Goal: Contribute content: Contribute content

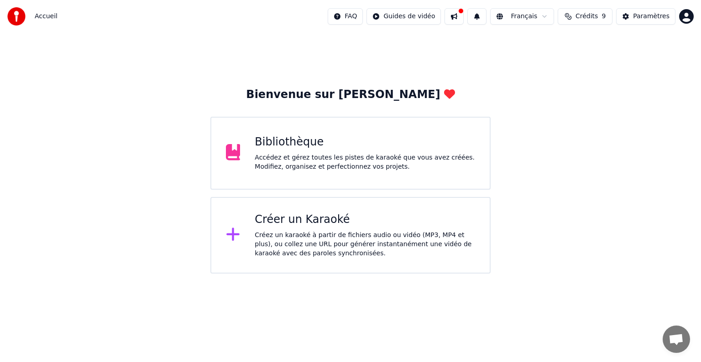
click at [284, 132] on div "Bibliothèque Accédez et gérez toutes les pistes de karaoké que vous avez créées…" at bounding box center [350, 153] width 280 height 73
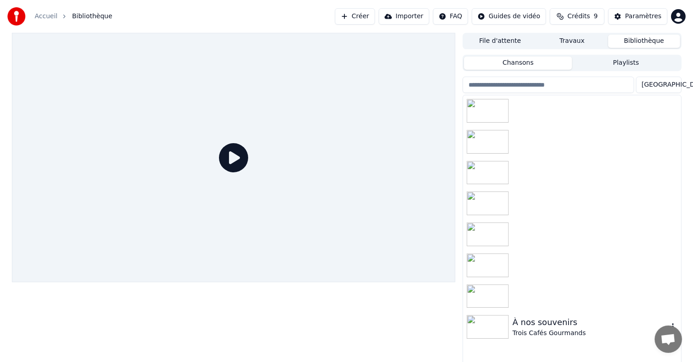
click at [508, 327] on img at bounding box center [488, 327] width 42 height 24
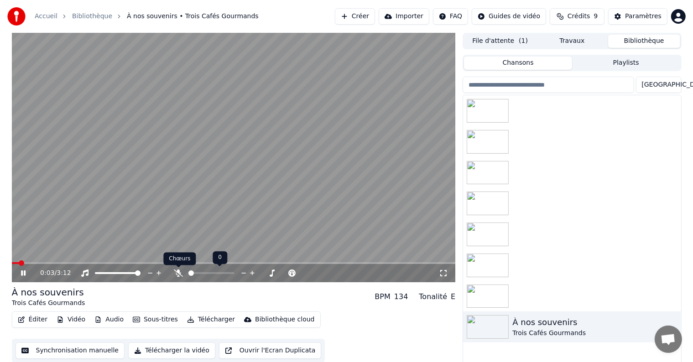
click at [179, 272] on icon at bounding box center [178, 273] width 9 height 7
click at [42, 319] on button "Éditer" at bounding box center [32, 320] width 37 height 13
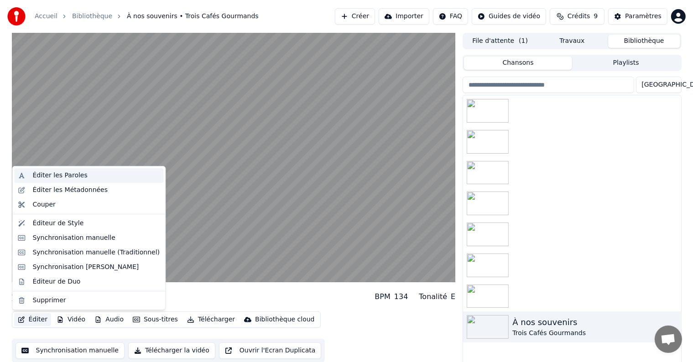
click at [62, 174] on div "Éditer les Paroles" at bounding box center [59, 175] width 55 height 9
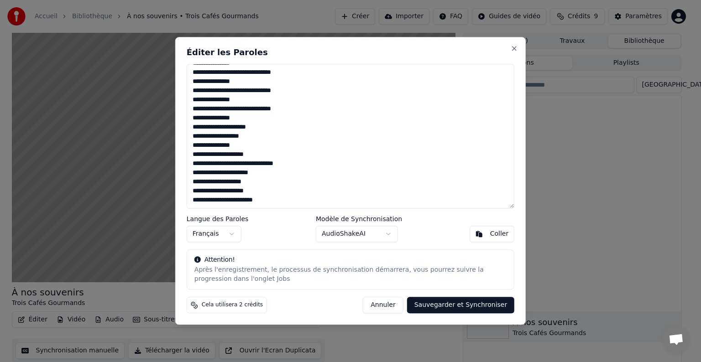
scroll to position [629, 0]
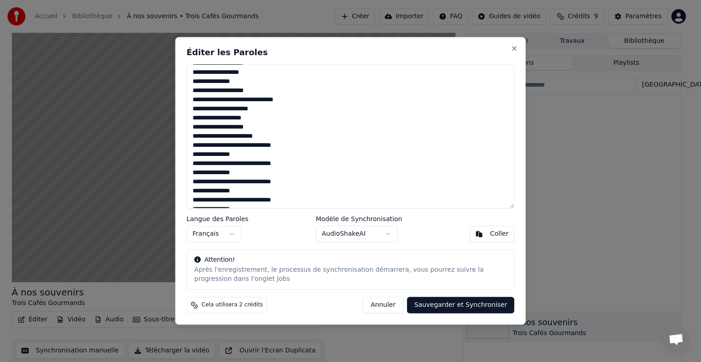
drag, startPoint x: 201, startPoint y: 128, endPoint x: 182, endPoint y: 128, distance: 19.6
click at [182, 128] on div "Éditer les Paroles Langue des Paroles Français Modèle de Synchronisation AudioS…" at bounding box center [350, 181] width 351 height 288
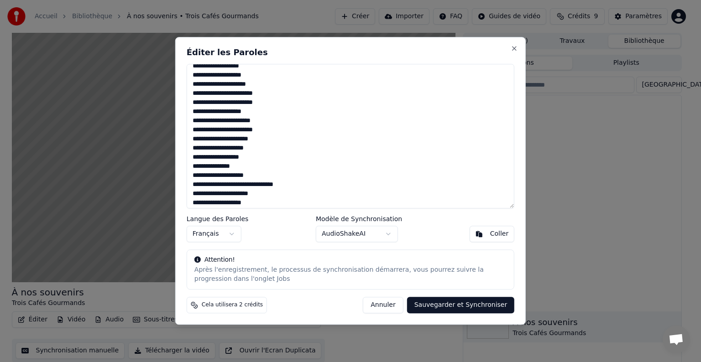
scroll to position [578, 0]
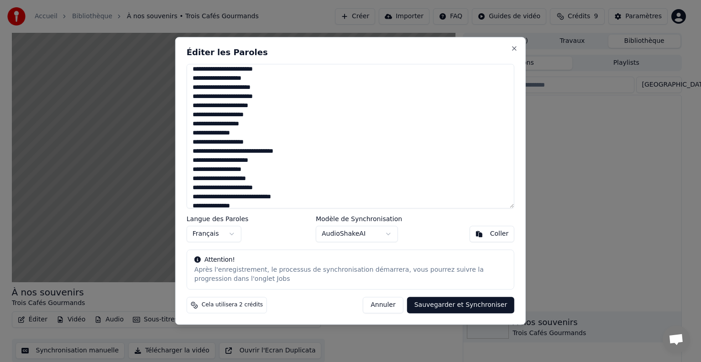
click at [241, 114] on textarea at bounding box center [351, 136] width 328 height 145
type textarea "**********"
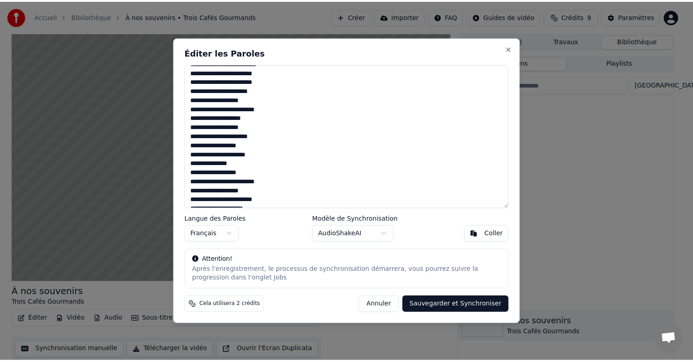
scroll to position [0, 0]
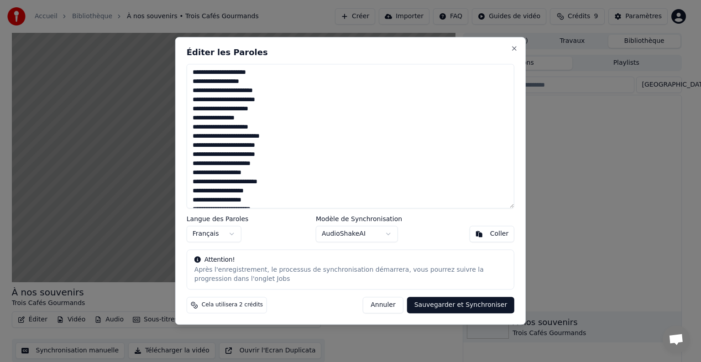
click at [459, 311] on button "Sauvegarder et Synchroniser" at bounding box center [461, 306] width 108 height 16
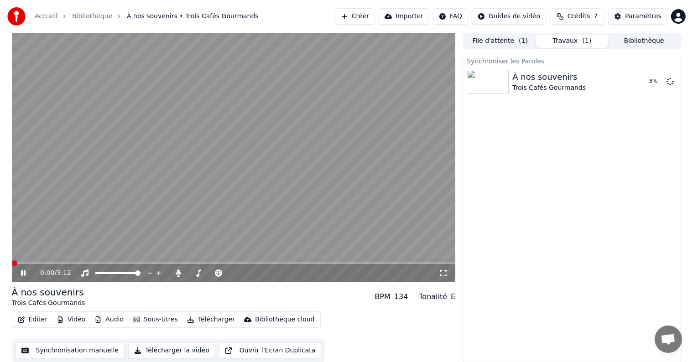
click at [12, 266] on span at bounding box center [14, 263] width 5 height 5
click at [24, 272] on icon at bounding box center [23, 273] width 5 height 5
click at [71, 351] on button "Synchronisation manuelle" at bounding box center [71, 351] width 110 height 16
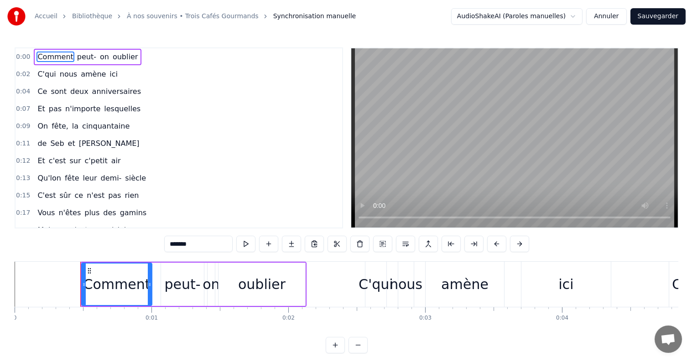
click at [37, 89] on span "Ce" at bounding box center [42, 91] width 11 height 10
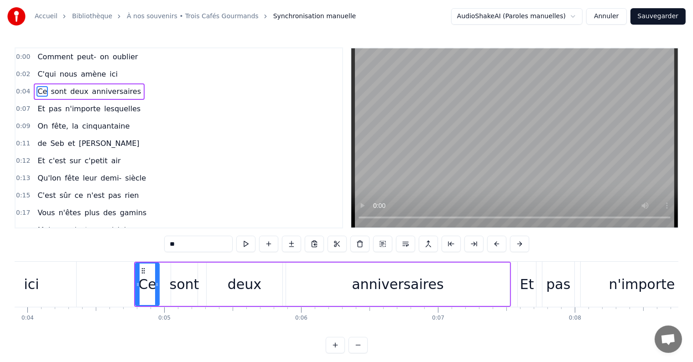
scroll to position [0, 528]
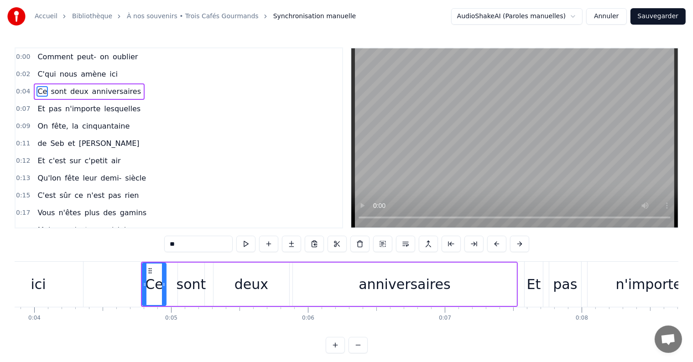
click at [388, 291] on div "anniversaires" at bounding box center [405, 284] width 92 height 21
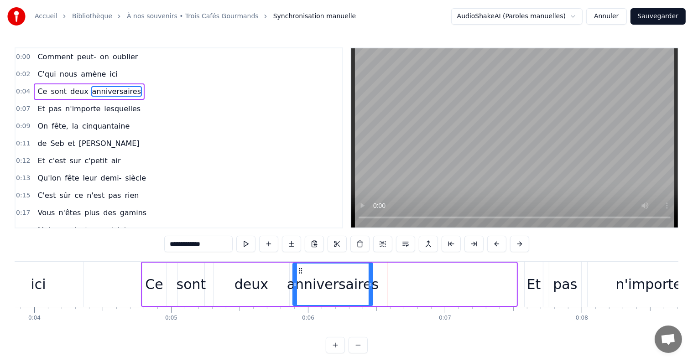
drag, startPoint x: 515, startPoint y: 283, endPoint x: 371, endPoint y: 288, distance: 143.9
click at [371, 288] on div at bounding box center [371, 285] width 4 height 42
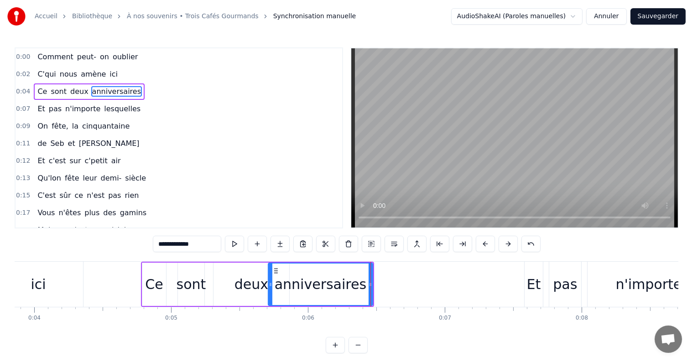
drag, startPoint x: 293, startPoint y: 284, endPoint x: 269, endPoint y: 283, distance: 24.7
click at [269, 283] on icon at bounding box center [271, 284] width 4 height 7
click at [44, 76] on span "C'qui" at bounding box center [47, 74] width 20 height 10
type input "*****"
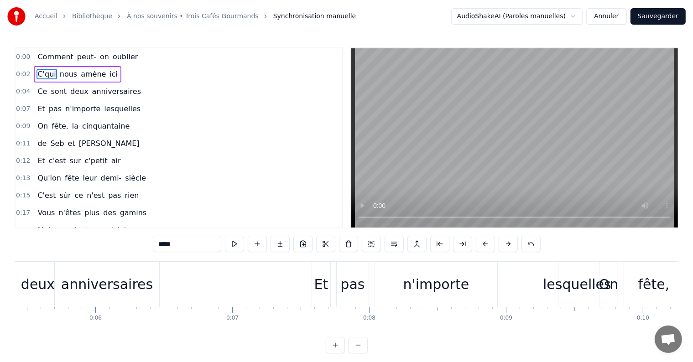
scroll to position [0, 726]
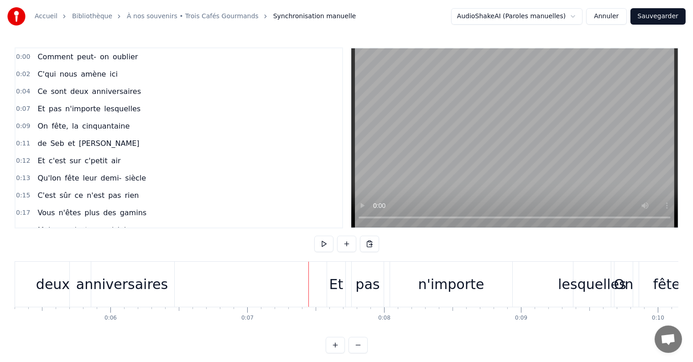
click at [336, 279] on div "Et" at bounding box center [337, 284] width 14 height 21
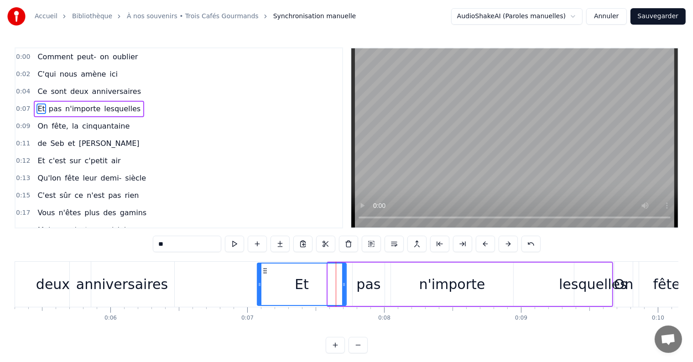
drag, startPoint x: 329, startPoint y: 270, endPoint x: 258, endPoint y: 276, distance: 71.0
click at [258, 276] on div at bounding box center [260, 285] width 4 height 42
click at [342, 280] on div at bounding box center [344, 285] width 4 height 42
drag, startPoint x: 342, startPoint y: 281, endPoint x: 288, endPoint y: 283, distance: 53.9
click at [288, 283] on icon at bounding box center [288, 284] width 4 height 7
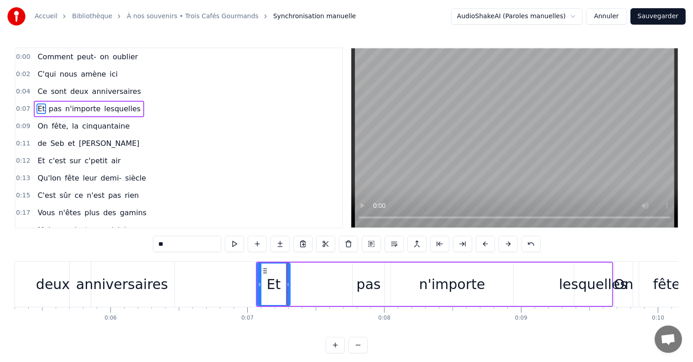
click at [358, 280] on div "pas" at bounding box center [368, 284] width 24 height 21
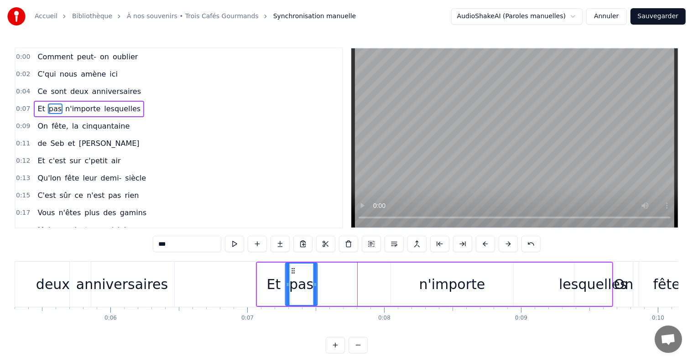
drag, startPoint x: 359, startPoint y: 270, endPoint x: 292, endPoint y: 270, distance: 67.1
click at [292, 270] on icon at bounding box center [293, 270] width 7 height 7
click at [426, 275] on div "n'importe" at bounding box center [452, 284] width 66 height 21
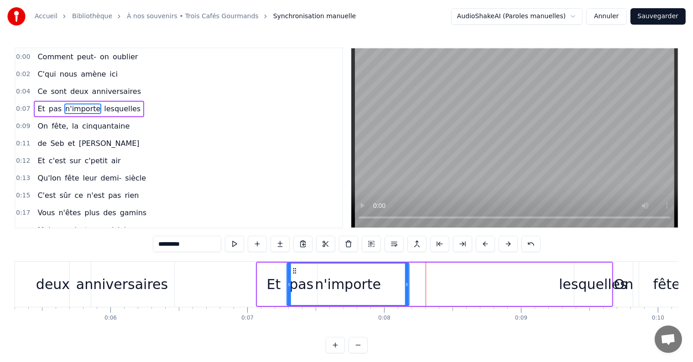
drag, startPoint x: 400, startPoint y: 269, endPoint x: 296, endPoint y: 272, distance: 104.1
click at [296, 272] on icon at bounding box center [294, 270] width 7 height 7
click at [573, 279] on div "lesquelles" at bounding box center [593, 284] width 68 height 21
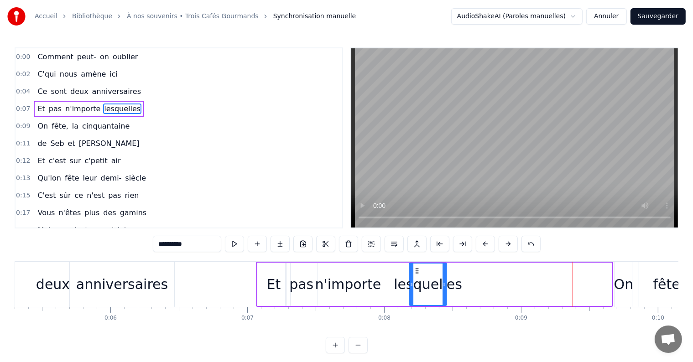
drag, startPoint x: 577, startPoint y: 270, endPoint x: 418, endPoint y: 274, distance: 159.3
click at [418, 274] on icon at bounding box center [417, 270] width 7 height 7
click at [40, 93] on span "Ce" at bounding box center [42, 91] width 11 height 10
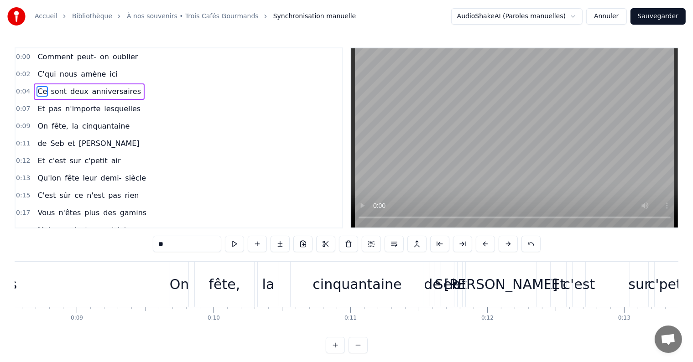
scroll to position [0, 1126]
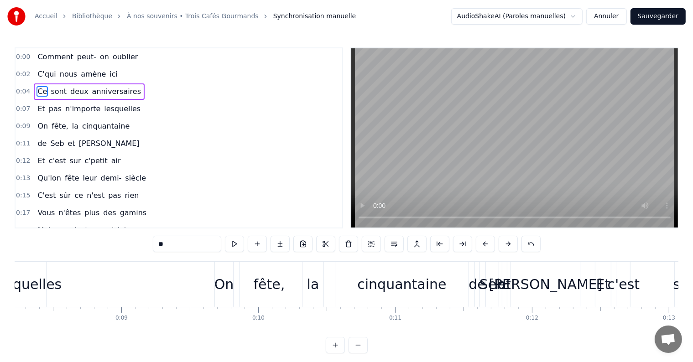
click at [218, 287] on div "On" at bounding box center [225, 284] width 20 height 21
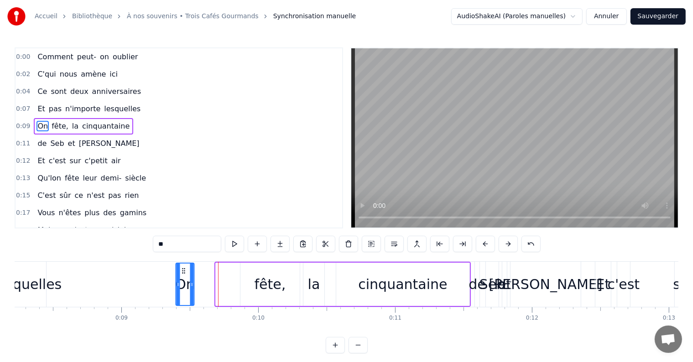
drag, startPoint x: 221, startPoint y: 270, endPoint x: 182, endPoint y: 270, distance: 39.7
click at [182, 270] on icon at bounding box center [183, 270] width 7 height 7
click at [265, 278] on div "fête," at bounding box center [270, 284] width 31 height 21
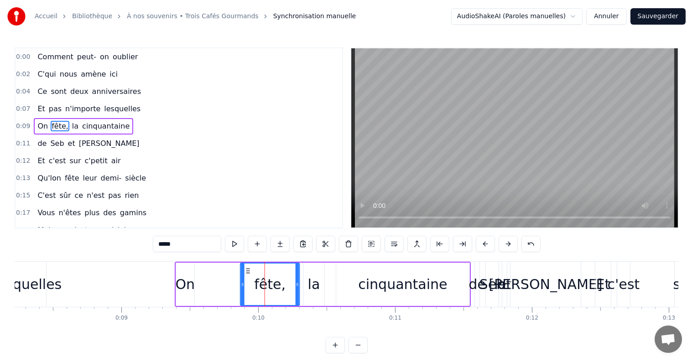
click at [245, 268] on icon at bounding box center [248, 270] width 7 height 7
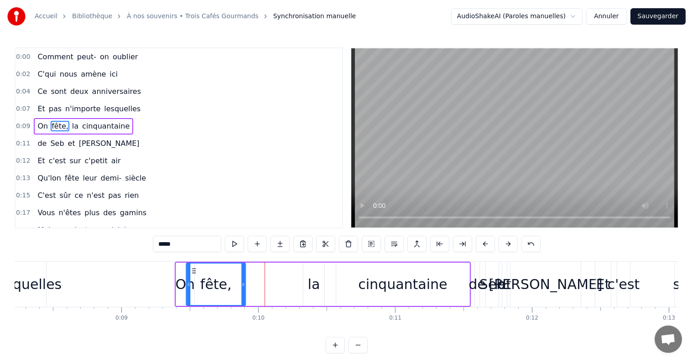
drag, startPoint x: 246, startPoint y: 268, endPoint x: 192, endPoint y: 268, distance: 54.3
click at [193, 269] on circle at bounding box center [193, 269] width 0 height 0
click at [317, 283] on div "la" at bounding box center [314, 284] width 12 height 21
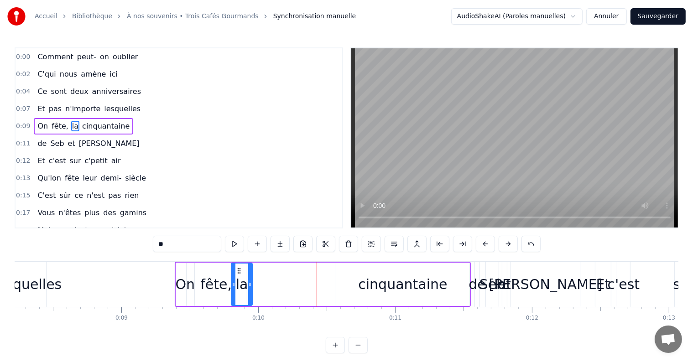
drag, startPoint x: 309, startPoint y: 270, endPoint x: 237, endPoint y: 274, distance: 72.2
click at [237, 274] on icon at bounding box center [239, 270] width 7 height 7
click at [372, 288] on div "cinquantaine" at bounding box center [402, 284] width 89 height 21
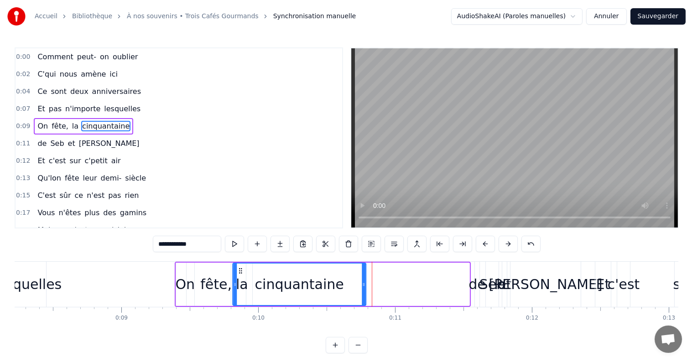
drag, startPoint x: 343, startPoint y: 268, endPoint x: 240, endPoint y: 271, distance: 103.2
click at [240, 271] on icon at bounding box center [240, 270] width 7 height 7
click at [48, 108] on span "pas" at bounding box center [55, 109] width 15 height 10
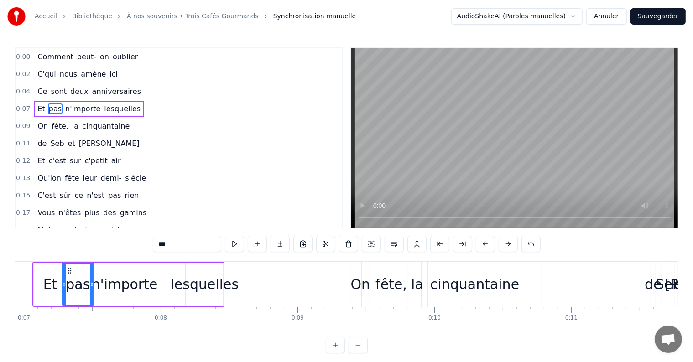
click at [38, 108] on span "Et" at bounding box center [41, 109] width 9 height 10
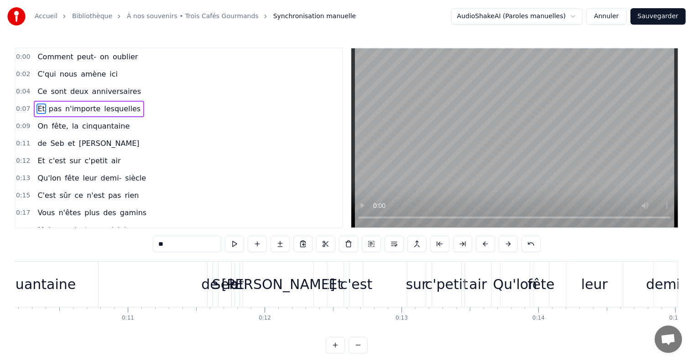
scroll to position [0, 1259]
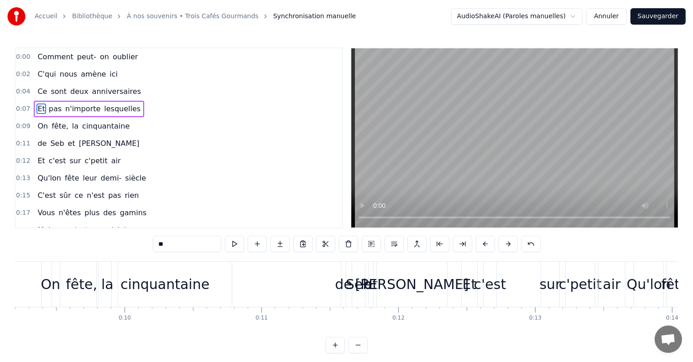
click at [343, 289] on div "de" at bounding box center [343, 284] width 17 height 21
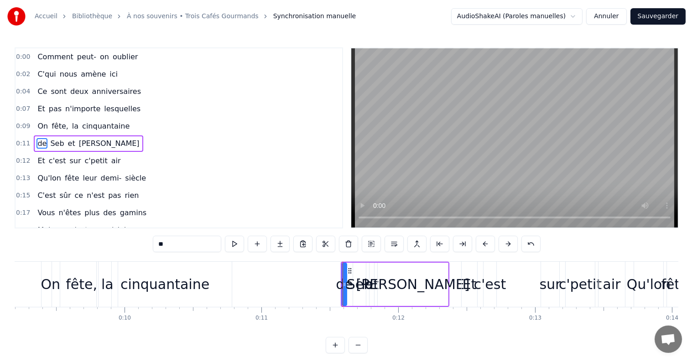
scroll to position [2, 0]
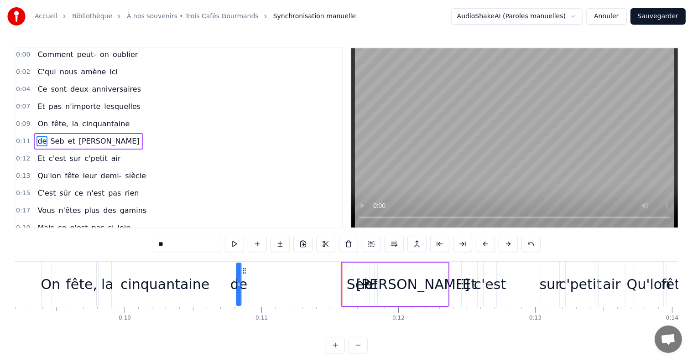
drag, startPoint x: 349, startPoint y: 272, endPoint x: 243, endPoint y: 278, distance: 105.6
click at [241, 278] on div "de" at bounding box center [239, 285] width 4 height 42
click at [354, 280] on div "Seb" at bounding box center [360, 284] width 26 height 21
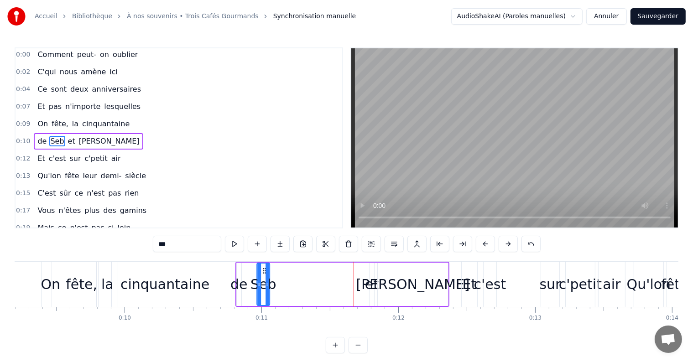
drag, startPoint x: 360, startPoint y: 271, endPoint x: 263, endPoint y: 271, distance: 96.3
click at [263, 271] on icon at bounding box center [265, 270] width 7 height 7
click at [369, 278] on div "et" at bounding box center [372, 284] width 14 height 21
drag, startPoint x: 372, startPoint y: 269, endPoint x: 378, endPoint y: 272, distance: 7.6
click at [380, 273] on div at bounding box center [381, 285] width 4 height 42
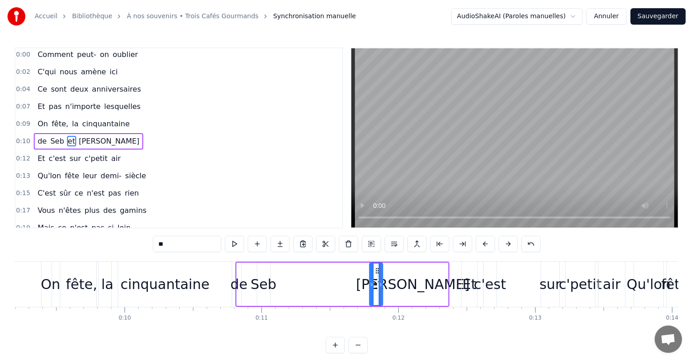
click at [371, 274] on div at bounding box center [372, 285] width 4 height 42
drag, startPoint x: 377, startPoint y: 270, endPoint x: 285, endPoint y: 273, distance: 91.8
click at [285, 273] on icon at bounding box center [285, 270] width 7 height 7
click at [396, 279] on div "[PERSON_NAME]" at bounding box center [413, 284] width 114 height 21
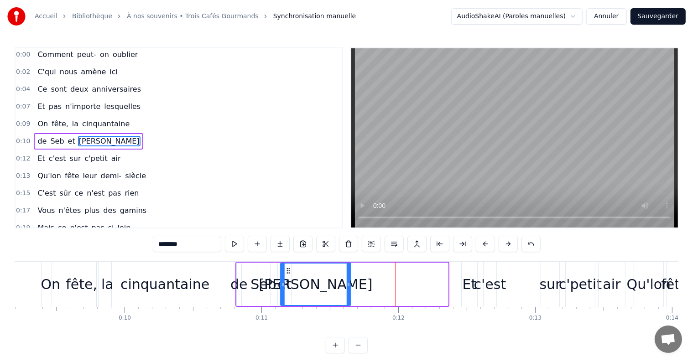
drag, startPoint x: 379, startPoint y: 270, endPoint x: 287, endPoint y: 269, distance: 92.7
click at [287, 269] on icon at bounding box center [288, 270] width 7 height 7
click at [37, 124] on span "On" at bounding box center [43, 124] width 12 height 10
type input "**"
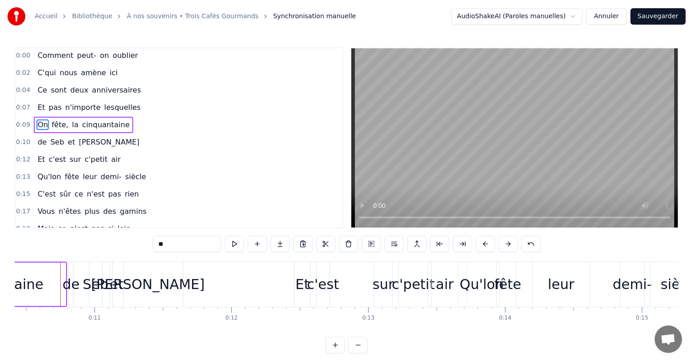
scroll to position [0, 1426]
click at [130, 284] on div "[PERSON_NAME]" at bounding box center [149, 284] width 114 height 21
type input "********"
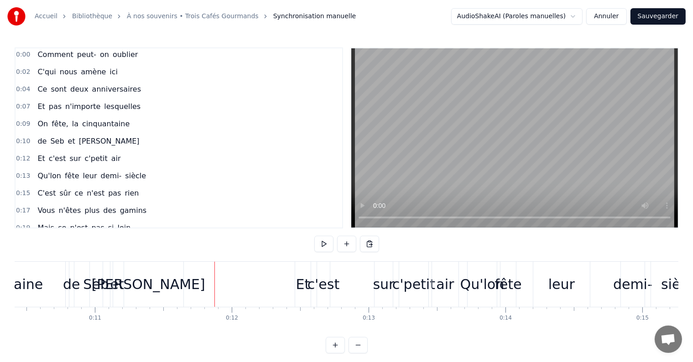
click at [126, 267] on div "[PERSON_NAME]" at bounding box center [148, 284] width 70 height 45
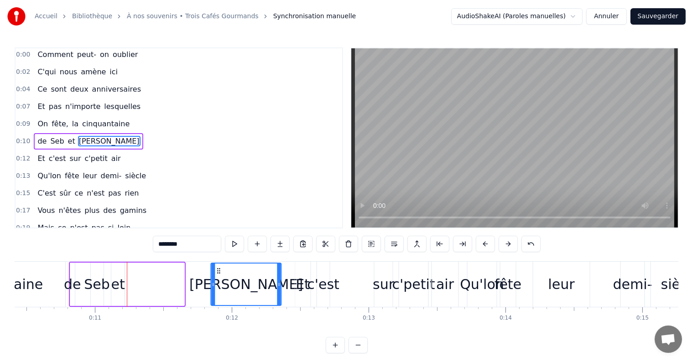
drag, startPoint x: 120, startPoint y: 268, endPoint x: 217, endPoint y: 275, distance: 97.0
click at [217, 275] on div "[PERSON_NAME]" at bounding box center [246, 285] width 69 height 42
click at [117, 282] on div "et" at bounding box center [118, 284] width 14 height 21
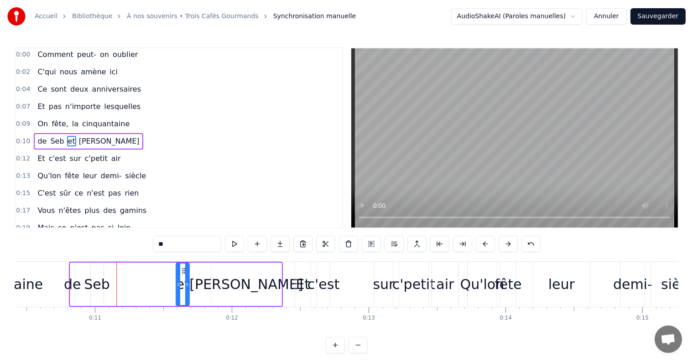
drag, startPoint x: 117, startPoint y: 270, endPoint x: 183, endPoint y: 274, distance: 65.4
click at [183, 274] on div "et" at bounding box center [183, 285] width 12 height 42
click at [98, 274] on div "Seb" at bounding box center [97, 284] width 26 height 21
type input "***"
drag, startPoint x: 97, startPoint y: 271, endPoint x: 136, endPoint y: 276, distance: 39.6
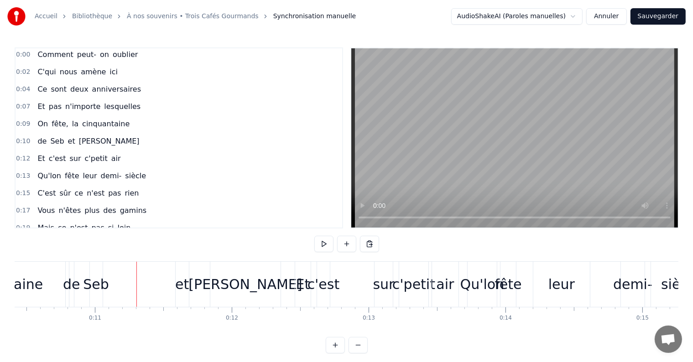
click at [96, 270] on div "Seb" at bounding box center [96, 284] width 13 height 45
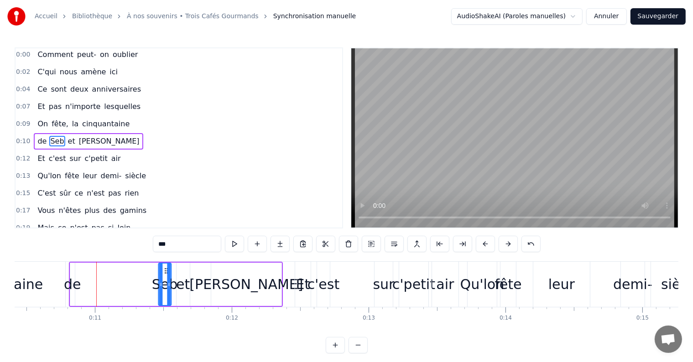
drag, startPoint x: 97, startPoint y: 270, endPoint x: 165, endPoint y: 280, distance: 68.8
click at [165, 280] on div "Seb" at bounding box center [165, 285] width 12 height 42
click at [74, 279] on div "de" at bounding box center [72, 284] width 17 height 21
type input "**"
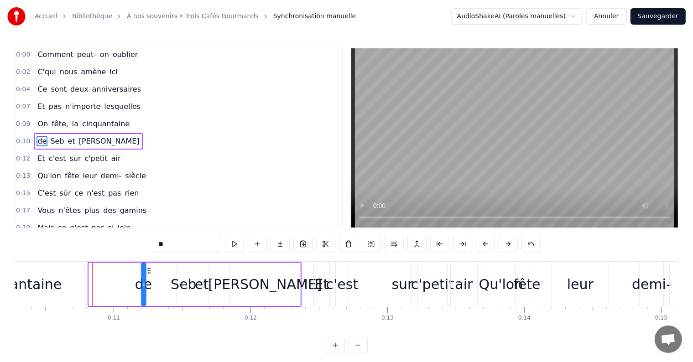
scroll to position [0, 1406]
drag, startPoint x: 79, startPoint y: 270, endPoint x: 161, endPoint y: 281, distance: 83.4
click at [157, 281] on div "de" at bounding box center [155, 285] width 4 height 42
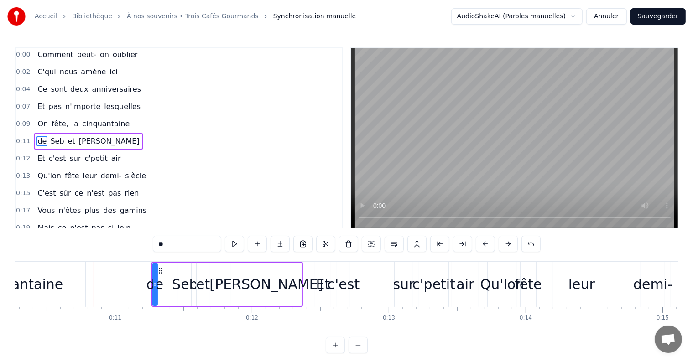
click at [41, 109] on span "Et" at bounding box center [41, 106] width 9 height 11
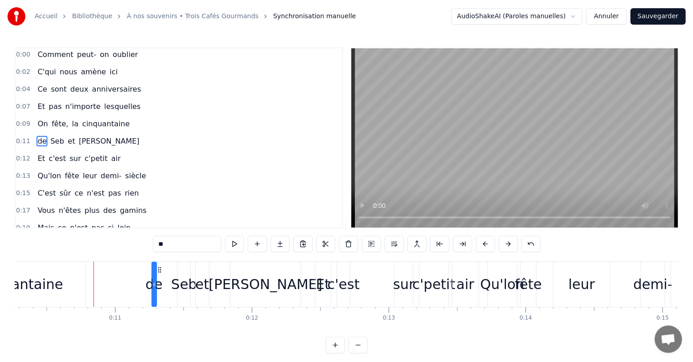
click at [42, 99] on div "Et pas n'importe lesquelles" at bounding box center [89, 107] width 110 height 16
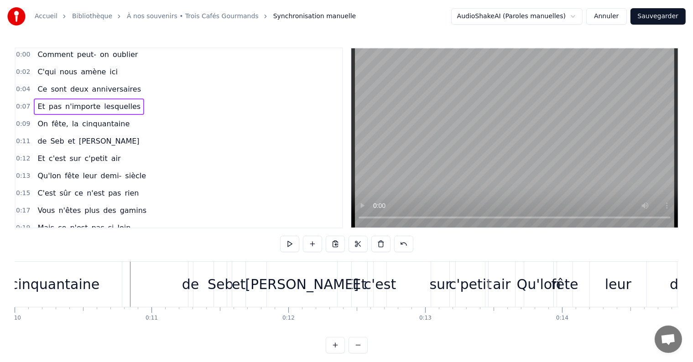
click at [42, 99] on div "Et pas n'importe lesquelles" at bounding box center [89, 107] width 110 height 16
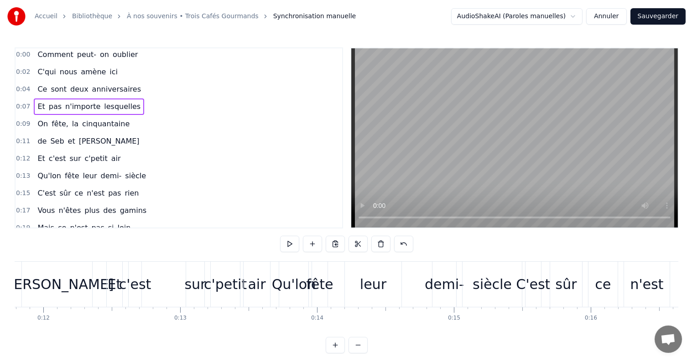
scroll to position [0, 1422]
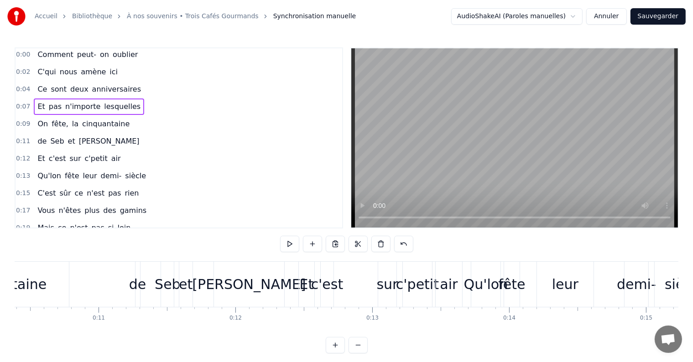
click at [256, 285] on div "[PERSON_NAME]" at bounding box center [249, 284] width 114 height 21
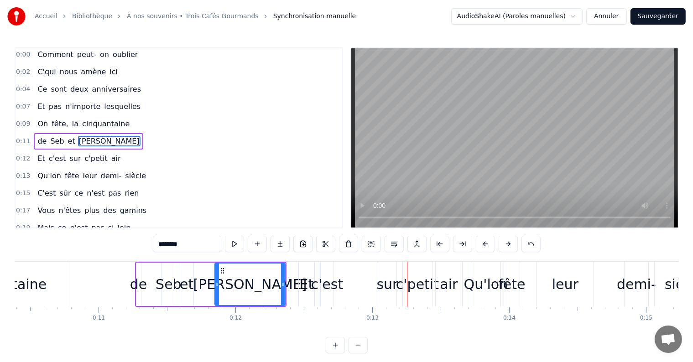
click at [309, 285] on div "Et" at bounding box center [307, 284] width 14 height 21
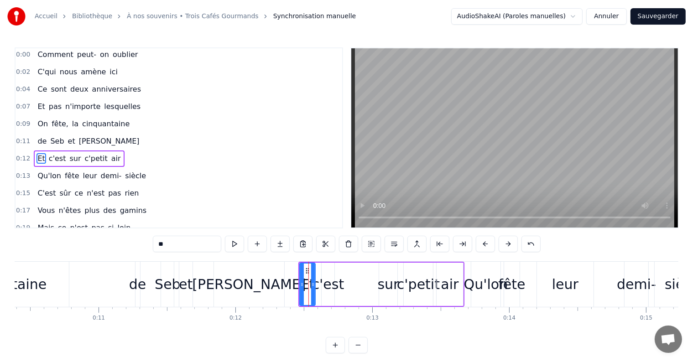
scroll to position [19, 0]
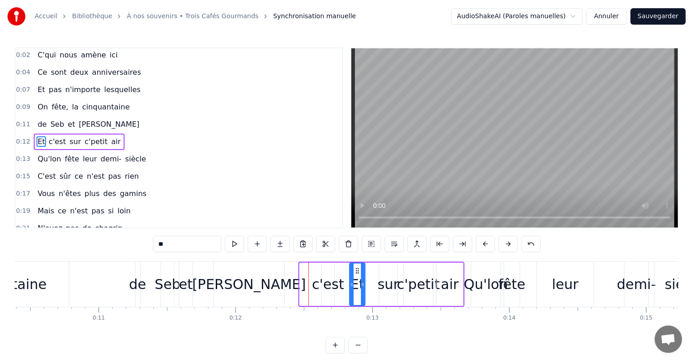
drag, startPoint x: 307, startPoint y: 271, endPoint x: 357, endPoint y: 274, distance: 50.3
click at [325, 275] on div "c'est" at bounding box center [328, 284] width 32 height 21
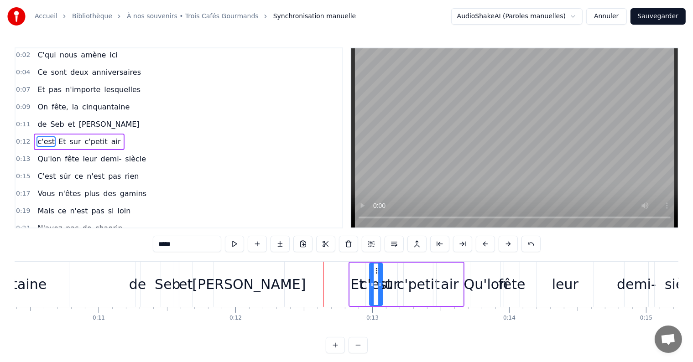
drag, startPoint x: 329, startPoint y: 270, endPoint x: 377, endPoint y: 274, distance: 48.1
click at [485, 278] on div "Qu'lon" at bounding box center [486, 284] width 44 height 21
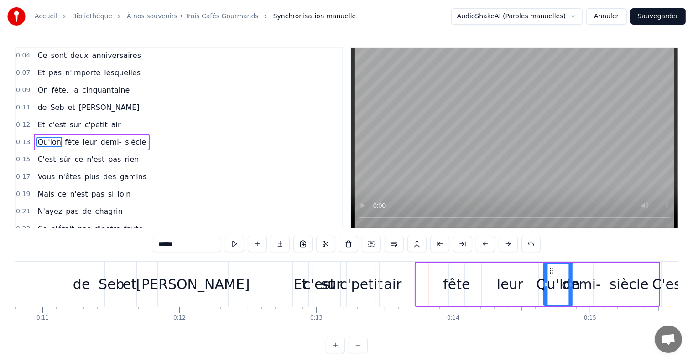
scroll to position [0, 1479]
drag, startPoint x: 486, startPoint y: 272, endPoint x: 529, endPoint y: 275, distance: 43.9
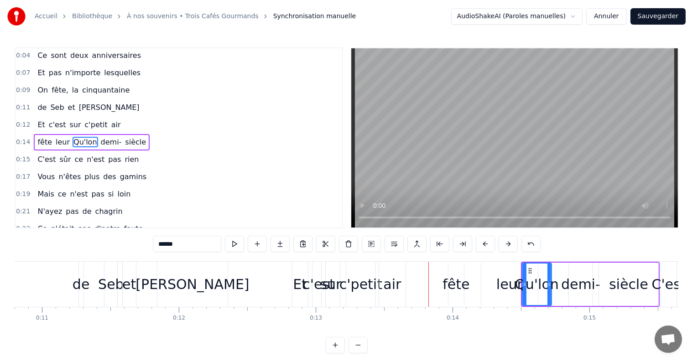
click at [451, 277] on div "fête" at bounding box center [456, 284] width 27 height 21
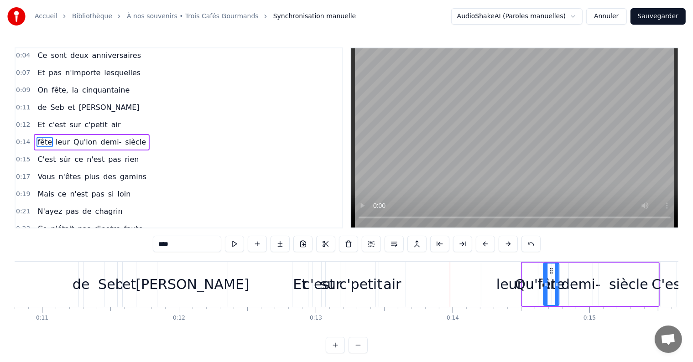
drag, startPoint x: 454, startPoint y: 272, endPoint x: 549, endPoint y: 274, distance: 95.4
click at [513, 272] on div "leur" at bounding box center [510, 284] width 57 height 43
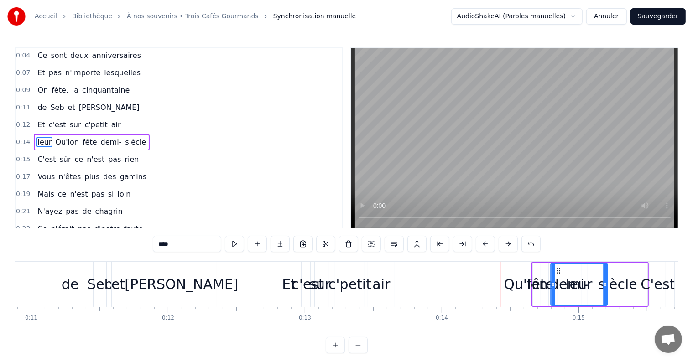
scroll to position [0, 1493]
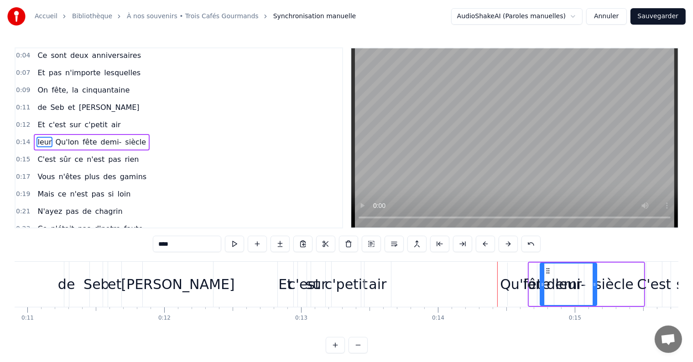
drag, startPoint x: 487, startPoint y: 269, endPoint x: 541, endPoint y: 274, distance: 53.6
click at [372, 279] on div "air" at bounding box center [378, 284] width 18 height 21
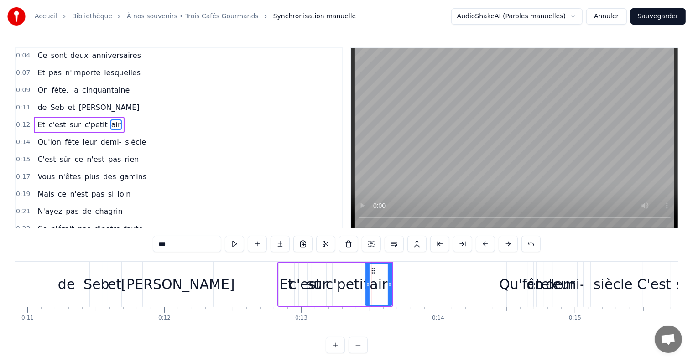
scroll to position [19, 0]
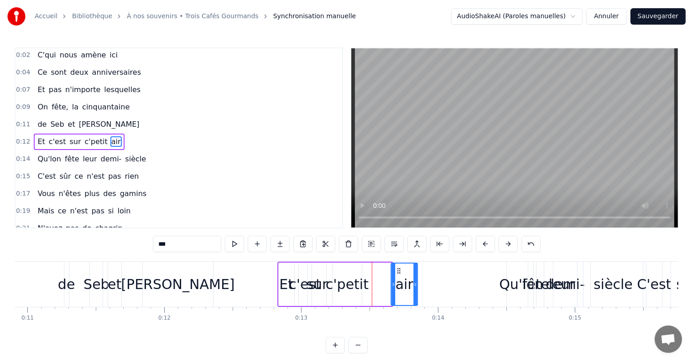
drag, startPoint x: 373, startPoint y: 268, endPoint x: 399, endPoint y: 272, distance: 26.2
click at [399, 272] on icon at bounding box center [399, 270] width 7 height 7
click at [338, 272] on div "c'petit" at bounding box center [347, 284] width 29 height 43
type input "*******"
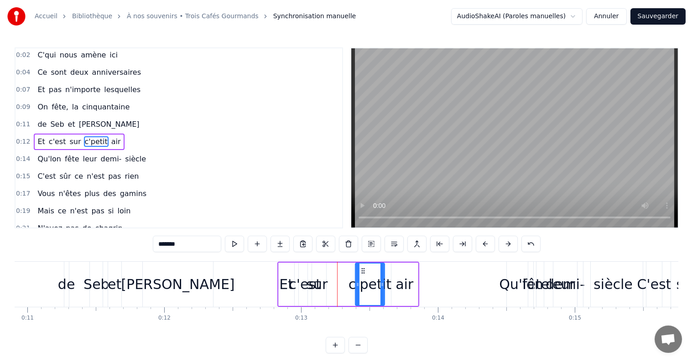
drag, startPoint x: 349, startPoint y: 271, endPoint x: 365, endPoint y: 275, distance: 16.8
click at [365, 275] on div "c'petit" at bounding box center [370, 285] width 28 height 42
click at [327, 276] on div "Et c'est sur c'petit air" at bounding box center [349, 284] width 142 height 45
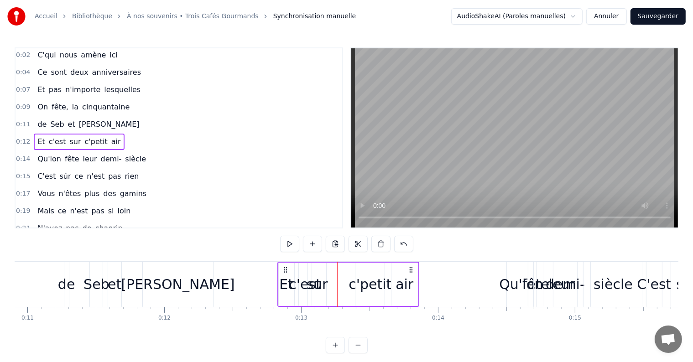
click at [323, 274] on div "sur" at bounding box center [317, 284] width 21 height 21
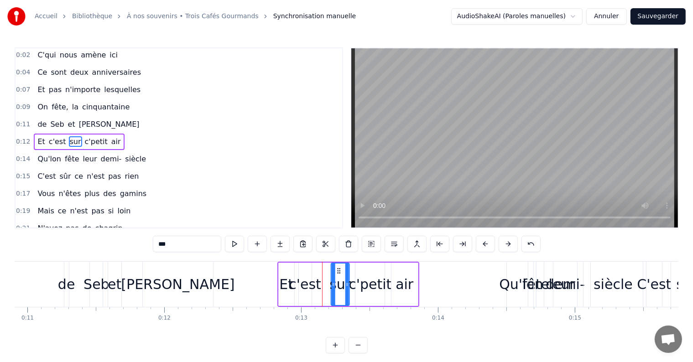
drag, startPoint x: 315, startPoint y: 270, endPoint x: 338, endPoint y: 273, distance: 23.6
click at [338, 273] on icon at bounding box center [338, 270] width 7 height 7
click at [304, 269] on div "c'est" at bounding box center [305, 284] width 13 height 43
drag, startPoint x: 304, startPoint y: 269, endPoint x: 320, endPoint y: 274, distance: 16.6
click at [320, 274] on div "c'est" at bounding box center [321, 285] width 12 height 42
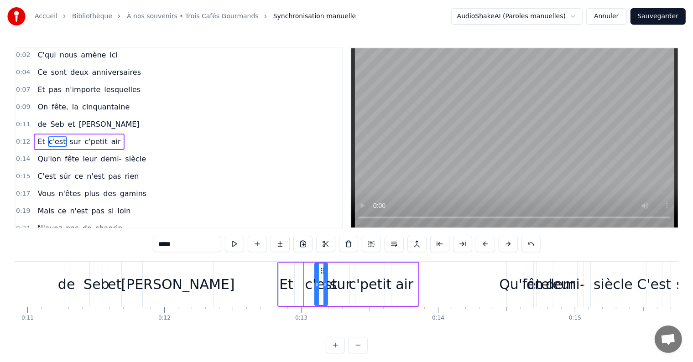
click at [42, 125] on span "de" at bounding box center [42, 124] width 11 height 10
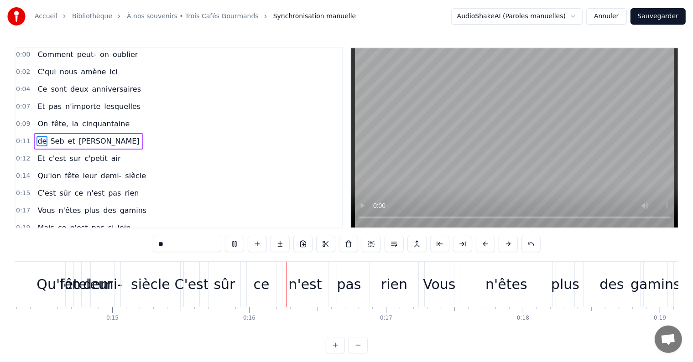
scroll to position [0, 2100]
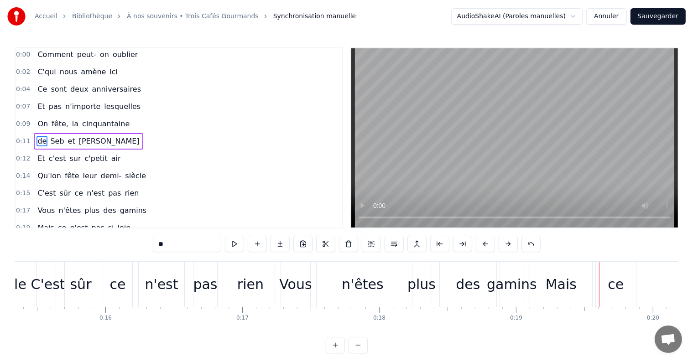
click at [17, 339] on div "0:00 Comment peut- on oublier 0:02 C'qui nous amène ici 0:04 Ce sont deux anniv…" at bounding box center [347, 200] width 664 height 306
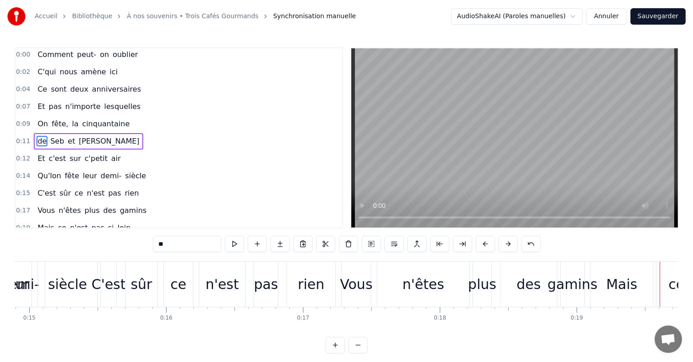
scroll to position [0, 2027]
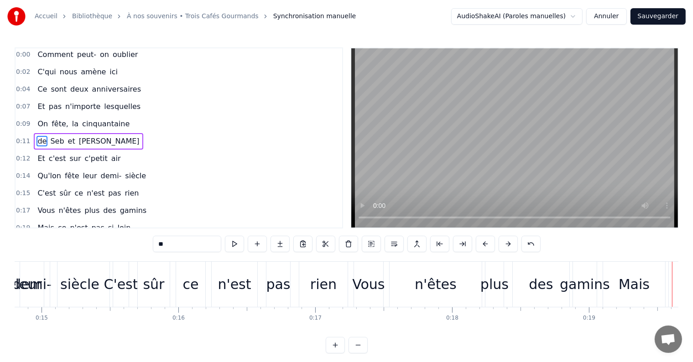
click at [20, 341] on div "0:00 Comment peut- on oublier 0:02 C'qui nous amène ici 0:04 Ce sont deux anniv…" at bounding box center [347, 200] width 664 height 306
click at [120, 277] on div "C'est" at bounding box center [121, 284] width 34 height 21
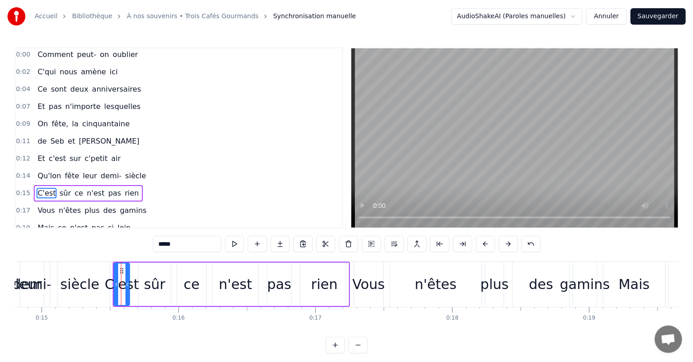
scroll to position [53, 0]
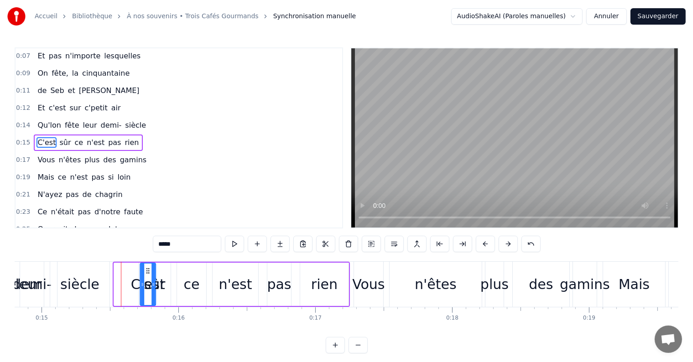
drag, startPoint x: 130, startPoint y: 269, endPoint x: 151, endPoint y: 272, distance: 21.7
click at [166, 274] on div "sûr" at bounding box center [155, 284] width 32 height 43
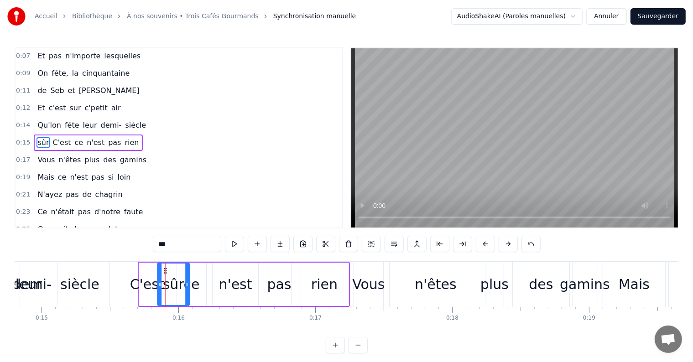
drag, startPoint x: 146, startPoint y: 270, endPoint x: 162, endPoint y: 272, distance: 17.1
click at [433, 275] on div "n'êtes" at bounding box center [436, 284] width 42 height 21
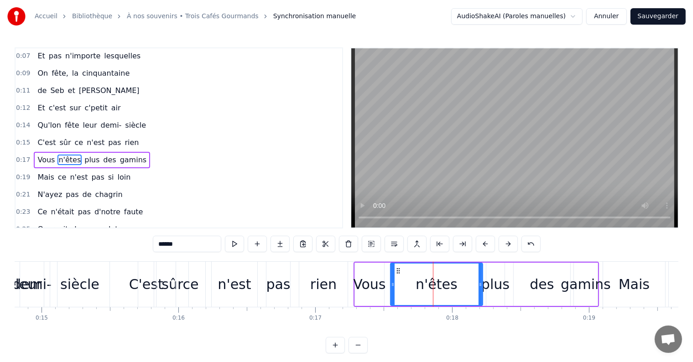
scroll to position [69, 0]
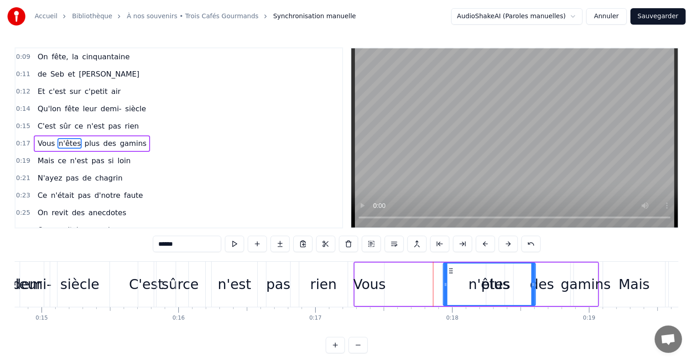
drag, startPoint x: 397, startPoint y: 268, endPoint x: 449, endPoint y: 271, distance: 52.5
click at [449, 271] on icon at bounding box center [450, 270] width 7 height 7
click at [363, 270] on div "Vous" at bounding box center [369, 284] width 29 height 43
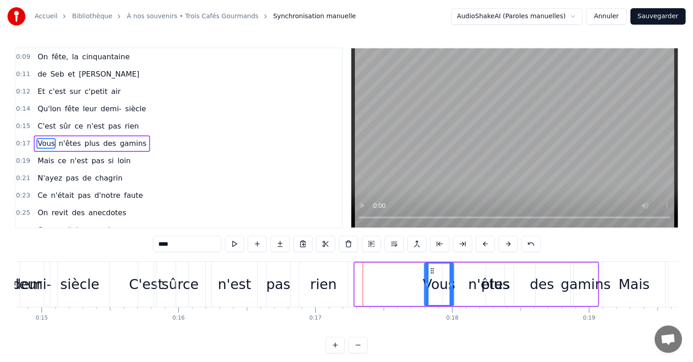
drag, startPoint x: 381, startPoint y: 270, endPoint x: 433, endPoint y: 274, distance: 51.7
click at [433, 274] on icon at bounding box center [432, 270] width 7 height 7
click at [331, 272] on div "rien" at bounding box center [323, 284] width 48 height 45
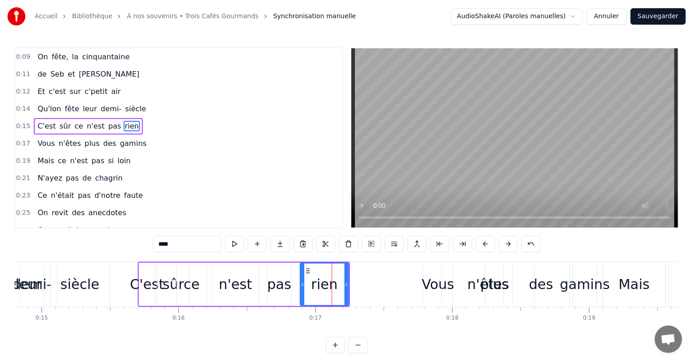
scroll to position [53, 0]
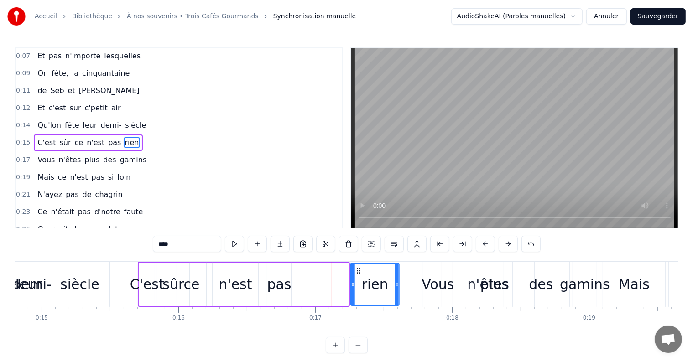
drag, startPoint x: 307, startPoint y: 268, endPoint x: 358, endPoint y: 272, distance: 50.9
click at [358, 272] on icon at bounding box center [358, 270] width 7 height 7
click at [275, 276] on div "pas" at bounding box center [279, 284] width 24 height 21
type input "***"
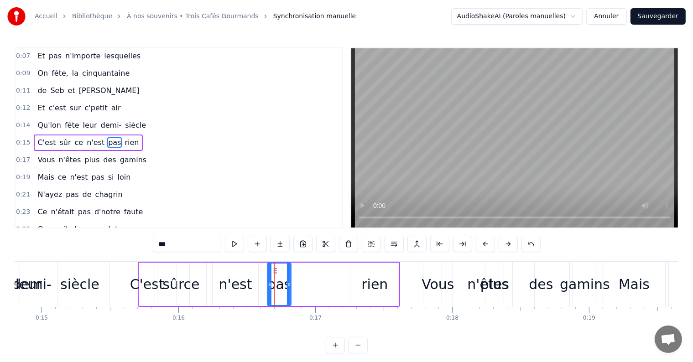
drag, startPoint x: 274, startPoint y: 269, endPoint x: 326, endPoint y: 277, distance: 53.1
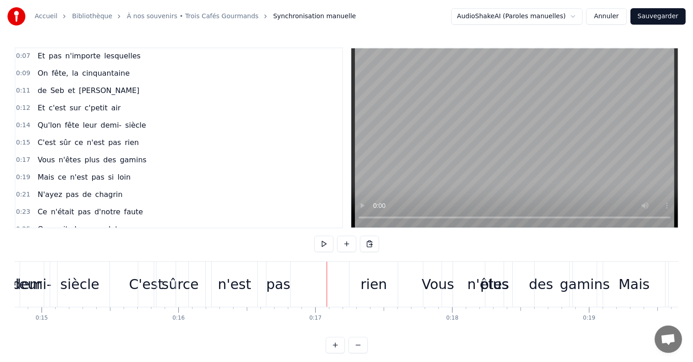
click at [278, 271] on div "pas" at bounding box center [279, 284] width 24 height 45
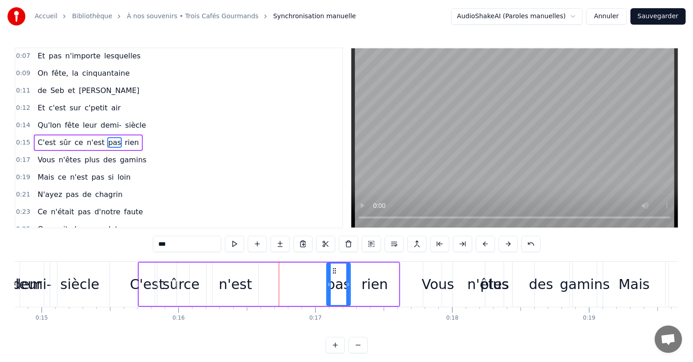
drag, startPoint x: 275, startPoint y: 271, endPoint x: 334, endPoint y: 275, distance: 59.5
click at [334, 275] on div "pas" at bounding box center [338, 285] width 23 height 42
click at [236, 274] on div "n'est" at bounding box center [235, 284] width 33 height 21
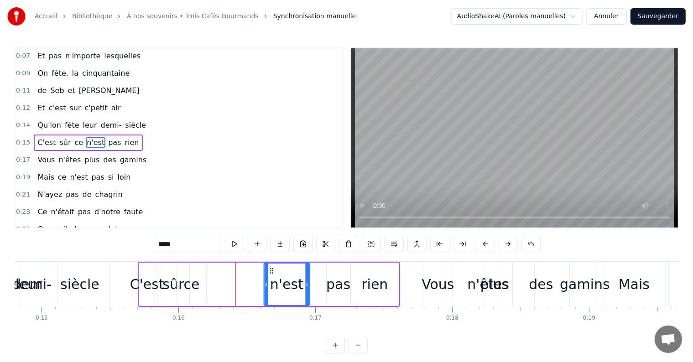
drag, startPoint x: 218, startPoint y: 268, endPoint x: 269, endPoint y: 275, distance: 51.6
click at [269, 275] on div "n'est" at bounding box center [286, 285] width 45 height 42
click at [190, 275] on div "ce" at bounding box center [192, 284] width 16 height 21
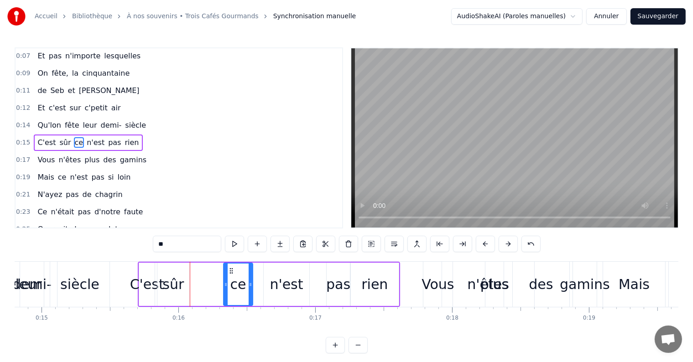
drag, startPoint x: 183, startPoint y: 268, endPoint x: 230, endPoint y: 273, distance: 46.8
click at [230, 273] on icon at bounding box center [231, 270] width 7 height 7
click at [167, 272] on div "sûr" at bounding box center [173, 284] width 32 height 43
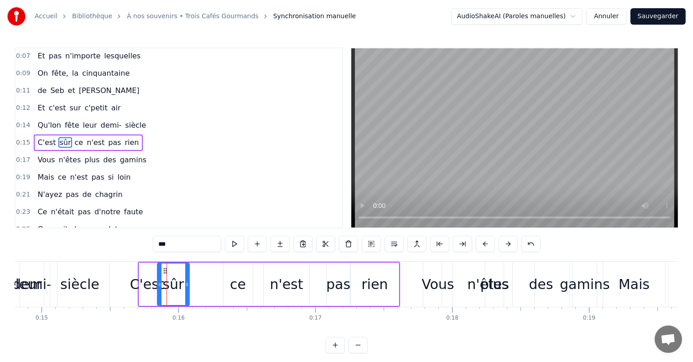
click at [162, 268] on div at bounding box center [160, 285] width 4 height 42
click at [166, 269] on circle at bounding box center [166, 269] width 0 height 0
drag, startPoint x: 170, startPoint y: 272, endPoint x: 196, endPoint y: 278, distance: 26.6
click at [196, 278] on div "sûr" at bounding box center [204, 285] width 29 height 42
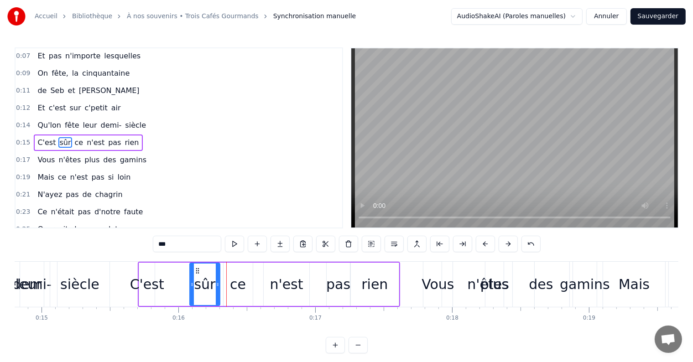
click at [148, 276] on div "C'est" at bounding box center [147, 284] width 34 height 21
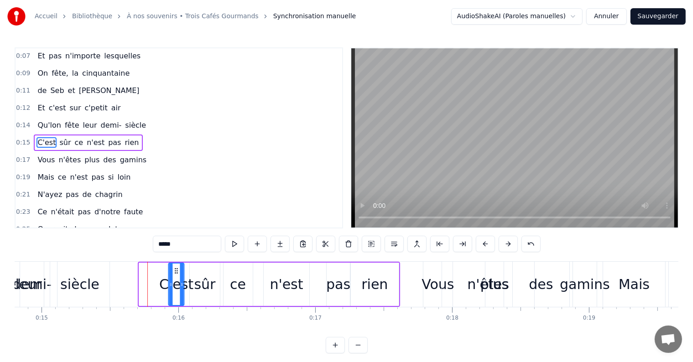
drag, startPoint x: 146, startPoint y: 272, endPoint x: 175, endPoint y: 274, distance: 29.3
click at [175, 274] on div "C'est" at bounding box center [176, 285] width 15 height 42
drag, startPoint x: 40, startPoint y: 89, endPoint x: 41, endPoint y: 94, distance: 5.6
click at [40, 89] on span "de" at bounding box center [42, 90] width 11 height 10
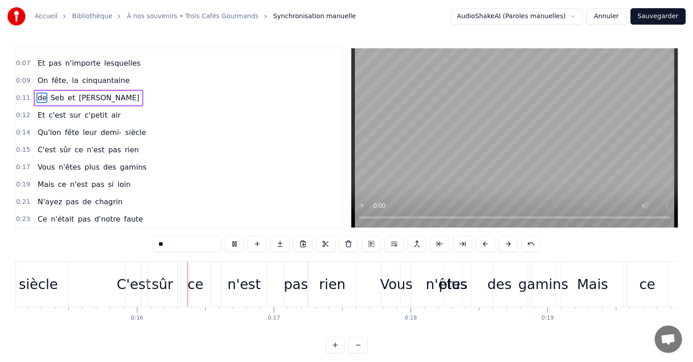
scroll to position [0, 2102]
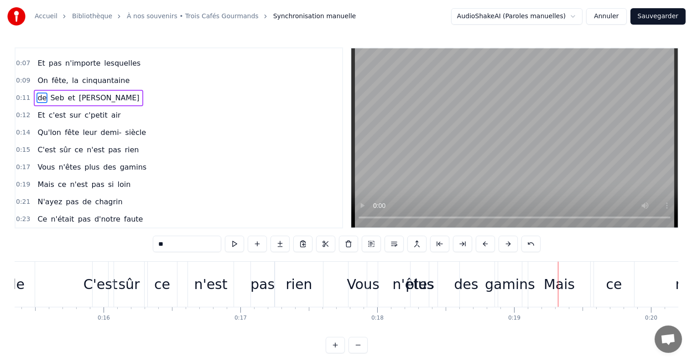
click at [99, 286] on div "C'est" at bounding box center [101, 284] width 34 height 21
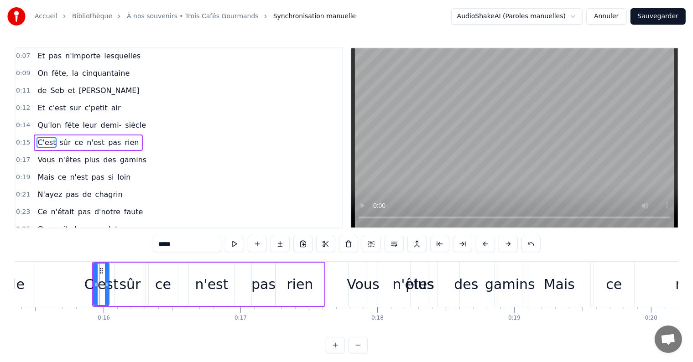
click at [296, 277] on div "rien" at bounding box center [300, 284] width 26 height 21
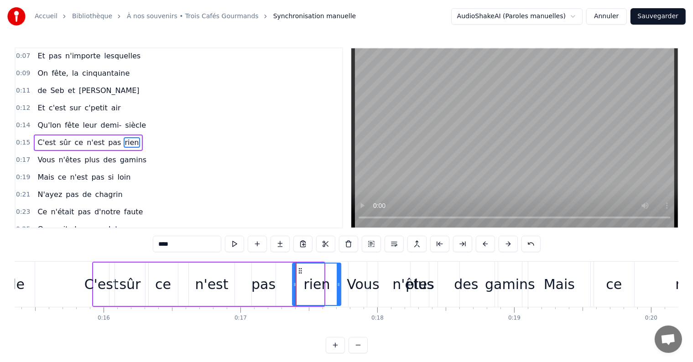
drag, startPoint x: 283, startPoint y: 271, endPoint x: 299, endPoint y: 276, distance: 17.1
click at [299, 276] on div "rien" at bounding box center [316, 285] width 47 height 42
click at [252, 278] on div "pas" at bounding box center [264, 284] width 24 height 43
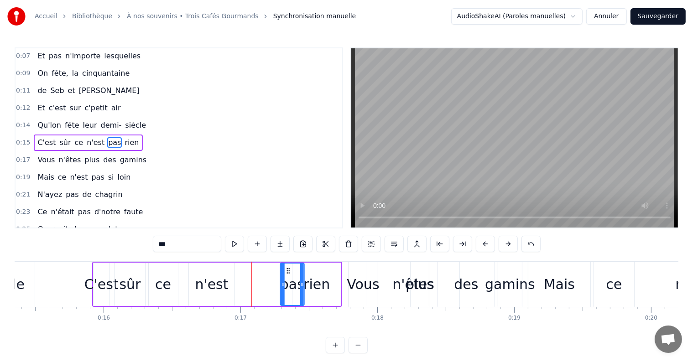
drag, startPoint x: 260, startPoint y: 270, endPoint x: 290, endPoint y: 276, distance: 31.1
click at [290, 276] on div "pas" at bounding box center [292, 285] width 23 height 42
click at [223, 278] on div "n'est" at bounding box center [211, 284] width 33 height 21
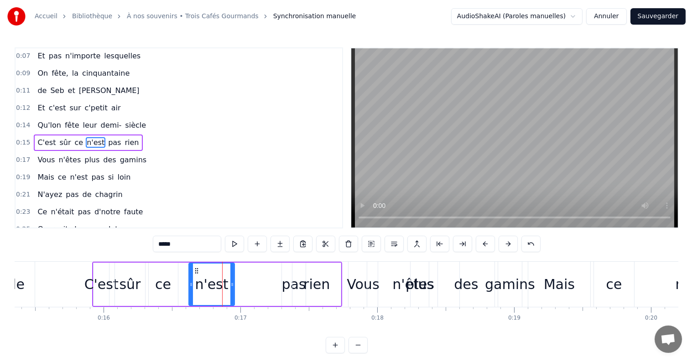
click at [192, 271] on div at bounding box center [191, 285] width 4 height 42
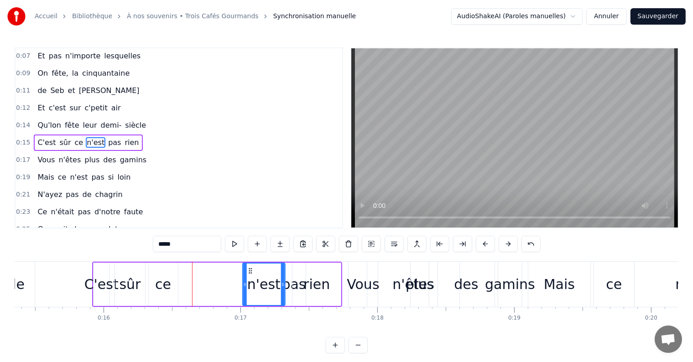
drag, startPoint x: 199, startPoint y: 271, endPoint x: 249, endPoint y: 278, distance: 50.6
click at [249, 278] on div "n'est" at bounding box center [264, 285] width 42 height 42
click at [171, 278] on div "ce" at bounding box center [163, 284] width 29 height 43
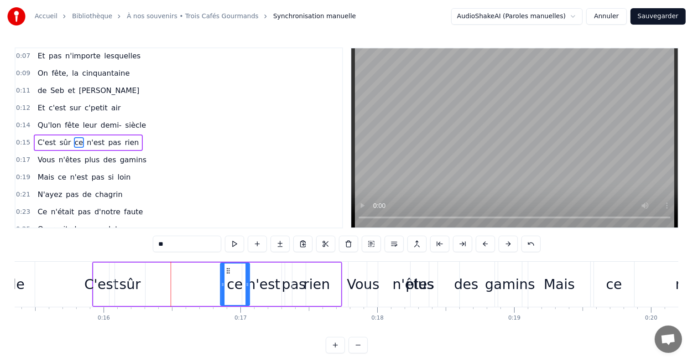
drag, startPoint x: 155, startPoint y: 270, endPoint x: 227, endPoint y: 276, distance: 71.9
click at [227, 276] on div "ce" at bounding box center [234, 285] width 28 height 42
click at [133, 275] on div "sûr" at bounding box center [130, 284] width 21 height 21
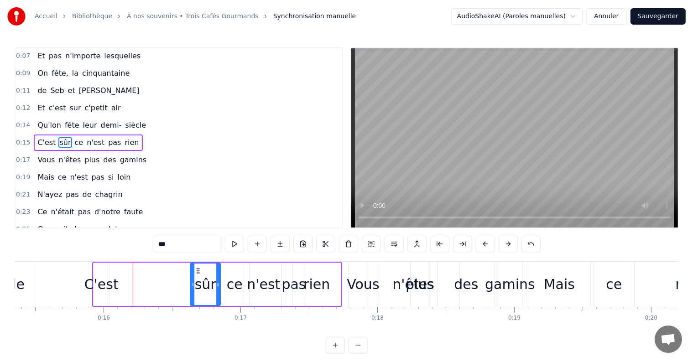
drag, startPoint x: 123, startPoint y: 268, endPoint x: 198, endPoint y: 274, distance: 75.5
click at [198, 274] on icon at bounding box center [197, 270] width 7 height 7
click at [101, 270] on div "C'est" at bounding box center [102, 284] width 16 height 43
type input "*****"
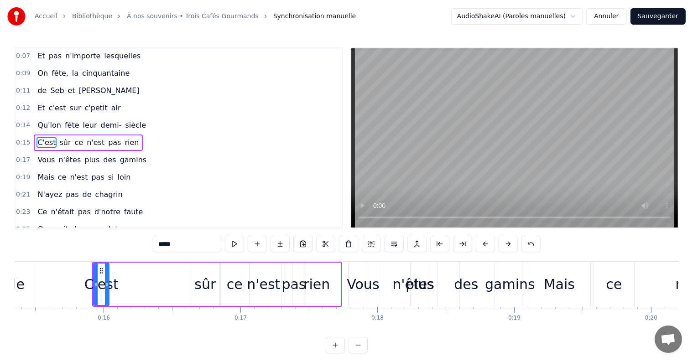
drag, startPoint x: 100, startPoint y: 270, endPoint x: 147, endPoint y: 275, distance: 47.2
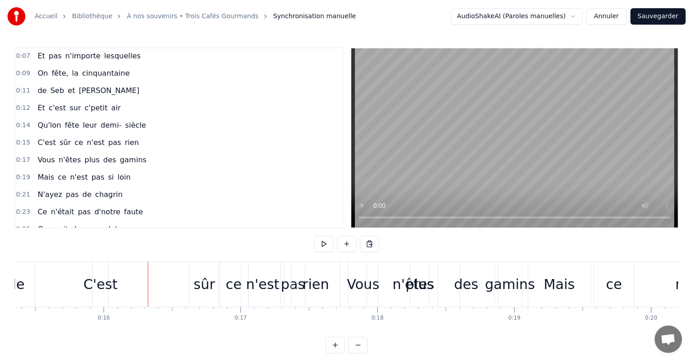
click at [101, 270] on div "C'est" at bounding box center [101, 284] width 16 height 45
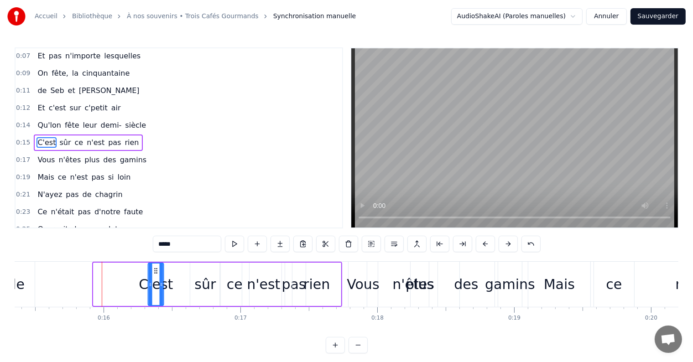
drag, startPoint x: 100, startPoint y: 270, endPoint x: 154, endPoint y: 274, distance: 54.5
click at [154, 274] on div "C'est" at bounding box center [155, 285] width 15 height 42
click at [41, 86] on span "de" at bounding box center [42, 90] width 11 height 10
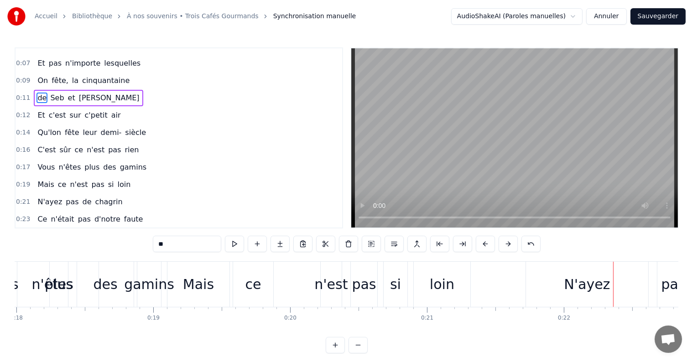
scroll to position [0, 2461]
click at [447, 289] on div "loin" at bounding box center [444, 284] width 25 height 21
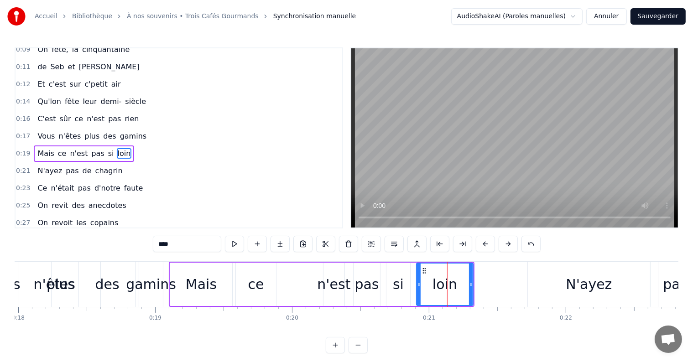
scroll to position [86, 0]
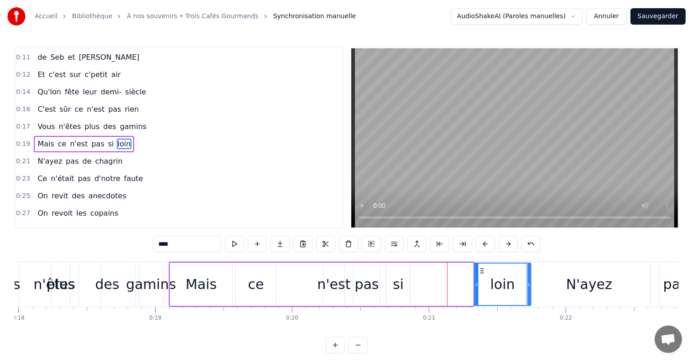
drag, startPoint x: 429, startPoint y: 272, endPoint x: 481, endPoint y: 273, distance: 52.1
click at [481, 273] on icon at bounding box center [481, 270] width 7 height 7
click at [393, 277] on div "si" at bounding box center [399, 284] width 24 height 43
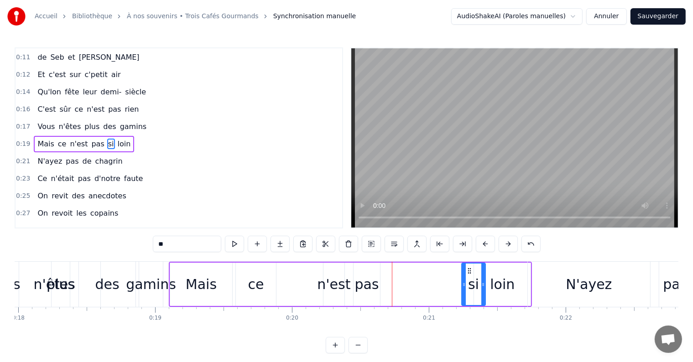
drag, startPoint x: 393, startPoint y: 271, endPoint x: 467, endPoint y: 274, distance: 74.0
click at [469, 274] on div "si" at bounding box center [473, 285] width 23 height 42
click at [375, 279] on div "pas" at bounding box center [367, 284] width 24 height 21
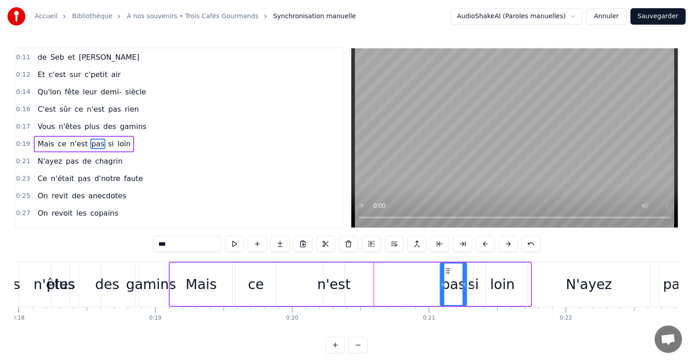
drag, startPoint x: 363, startPoint y: 270, endPoint x: 448, endPoint y: 270, distance: 85.4
click at [449, 270] on icon at bounding box center [448, 270] width 7 height 7
click at [336, 276] on div "n'est" at bounding box center [333, 284] width 33 height 21
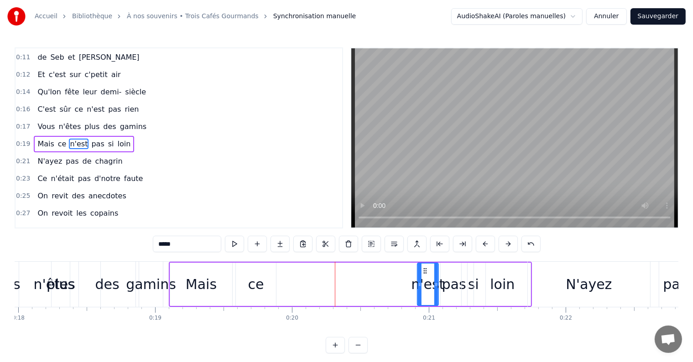
drag, startPoint x: 329, startPoint y: 267, endPoint x: 423, endPoint y: 272, distance: 94.1
click at [423, 272] on icon at bounding box center [425, 270] width 7 height 7
click at [251, 279] on div "ce" at bounding box center [256, 284] width 16 height 21
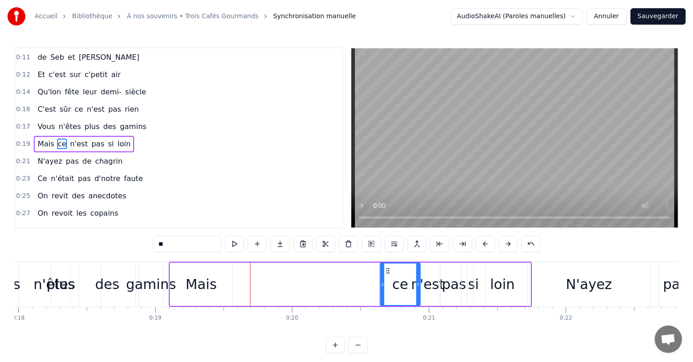
drag, startPoint x: 242, startPoint y: 270, endPoint x: 386, endPoint y: 278, distance: 144.4
click at [386, 278] on div "ce" at bounding box center [400, 285] width 39 height 42
click at [192, 279] on div "Mais" at bounding box center [201, 284] width 31 height 21
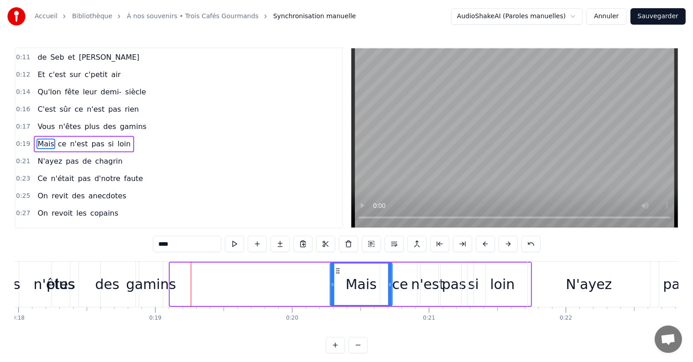
drag, startPoint x: 177, startPoint y: 270, endPoint x: 337, endPoint y: 271, distance: 159.8
click at [337, 271] on icon at bounding box center [337, 270] width 7 height 7
click at [72, 276] on div "plus" at bounding box center [61, 284] width 28 height 21
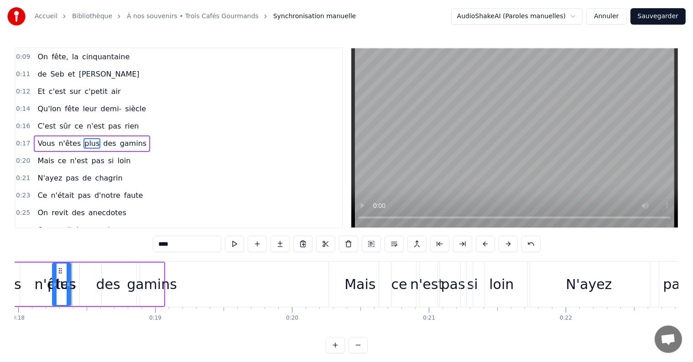
click at [147, 276] on div "gamins" at bounding box center [152, 284] width 50 height 21
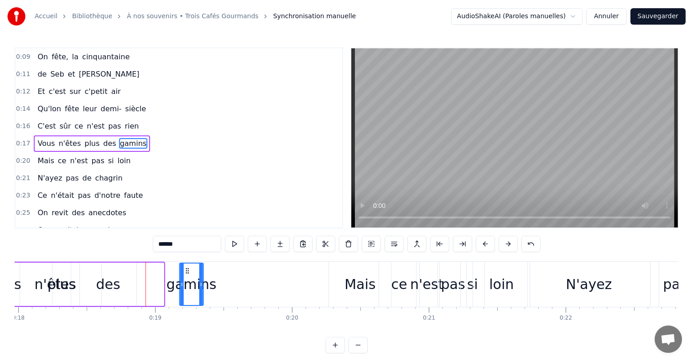
drag, startPoint x: 152, startPoint y: 270, endPoint x: 186, endPoint y: 275, distance: 34.5
click at [186, 275] on div "gamins" at bounding box center [191, 285] width 23 height 42
click at [117, 274] on div "des" at bounding box center [108, 284] width 24 height 21
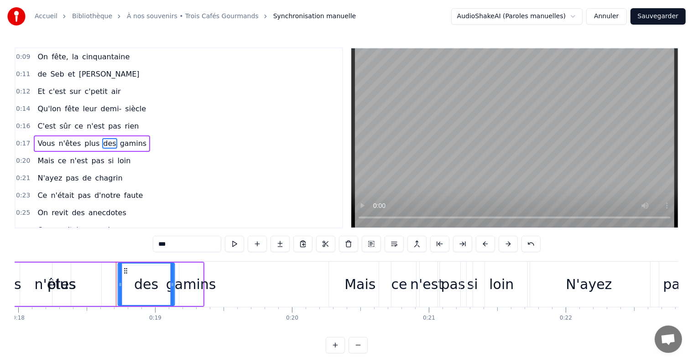
drag, startPoint x: 88, startPoint y: 269, endPoint x: 126, endPoint y: 274, distance: 38.2
click at [126, 274] on icon at bounding box center [125, 270] width 7 height 7
click at [63, 274] on div "plus" at bounding box center [61, 284] width 28 height 21
type input "****"
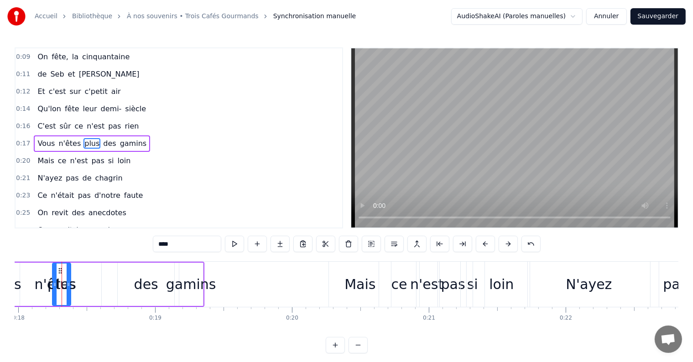
drag, startPoint x: 57, startPoint y: 266, endPoint x: 93, endPoint y: 272, distance: 36.5
click at [93, 272] on div "Vous n'êtes plus des gamins" at bounding box center [96, 284] width 215 height 45
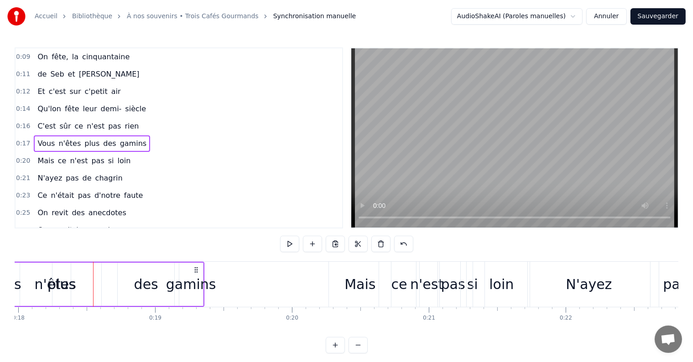
click at [63, 270] on div "plus" at bounding box center [61, 284] width 18 height 43
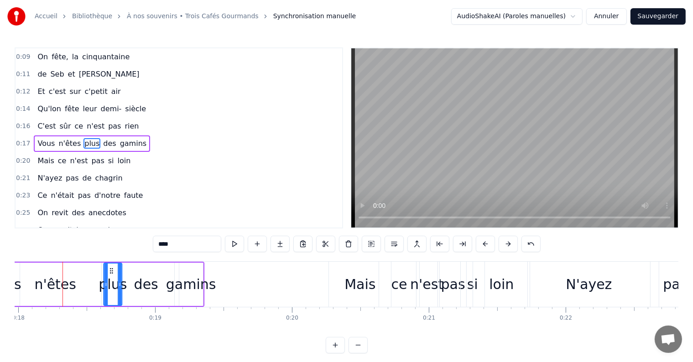
drag, startPoint x: 59, startPoint y: 268, endPoint x: 110, endPoint y: 277, distance: 51.8
click at [110, 277] on div "plus" at bounding box center [112, 285] width 17 height 42
click at [60, 277] on div "n'êtes" at bounding box center [55, 284] width 42 height 21
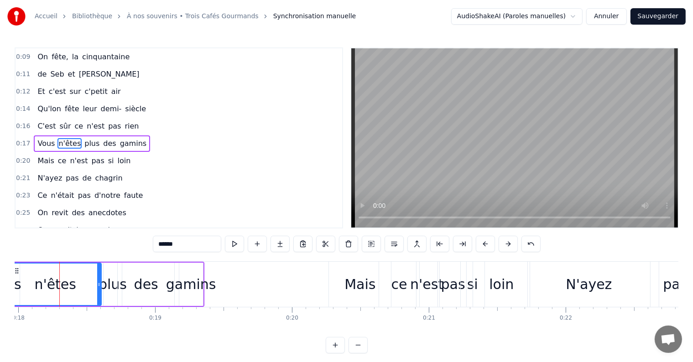
scroll to position [0, 2460]
click at [38, 58] on span "On" at bounding box center [43, 57] width 12 height 10
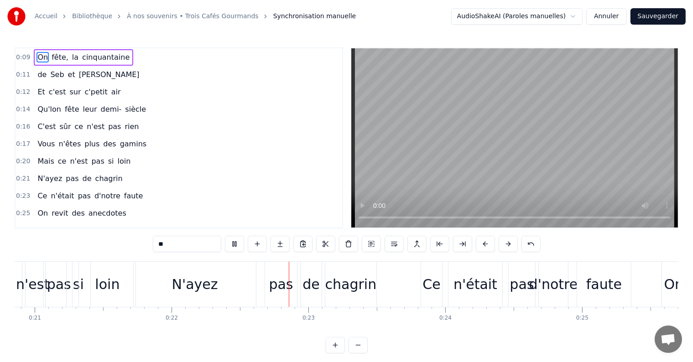
scroll to position [0, 3004]
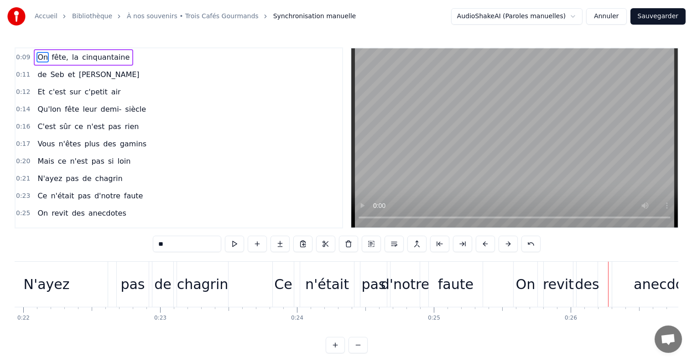
click at [124, 279] on div "pas" at bounding box center [132, 284] width 24 height 21
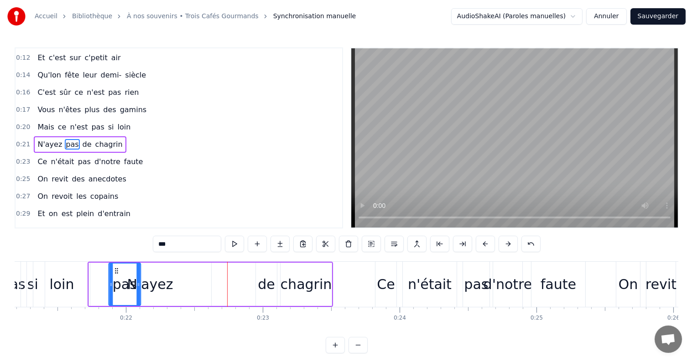
scroll to position [0, 2895]
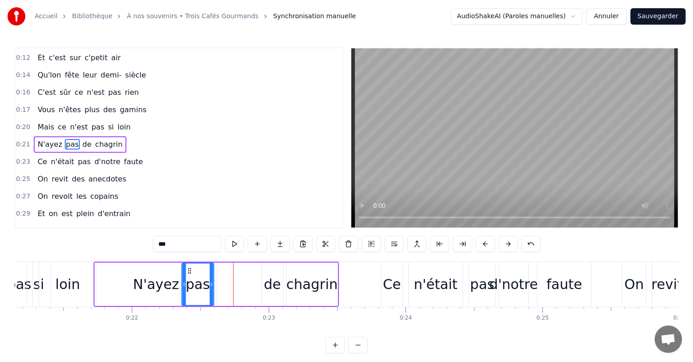
drag, startPoint x: 125, startPoint y: 269, endPoint x: 189, endPoint y: 276, distance: 64.7
click at [189, 276] on div "pas" at bounding box center [197, 285] width 31 height 42
click at [264, 283] on div "de" at bounding box center [272, 284] width 21 height 43
drag, startPoint x: 270, startPoint y: 272, endPoint x: 221, endPoint y: 270, distance: 49.3
click at [221, 270] on icon at bounding box center [220, 270] width 7 height 7
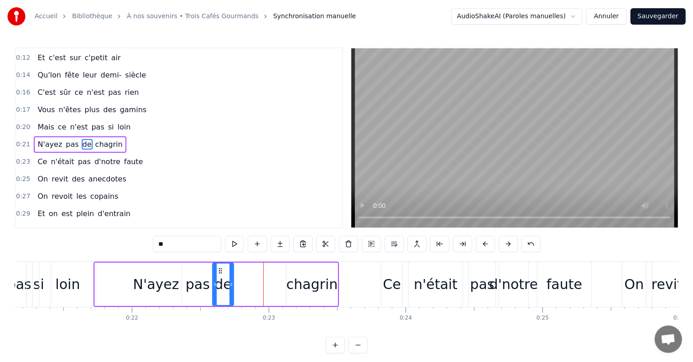
click at [294, 280] on div "chagrin" at bounding box center [313, 284] width 52 height 21
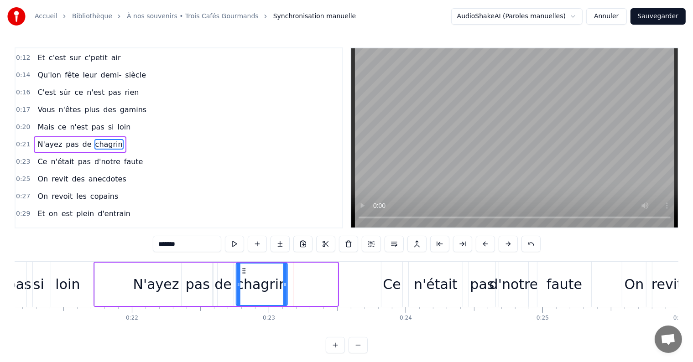
drag, startPoint x: 290, startPoint y: 270, endPoint x: 244, endPoint y: 271, distance: 46.1
click at [244, 271] on icon at bounding box center [244, 270] width 7 height 7
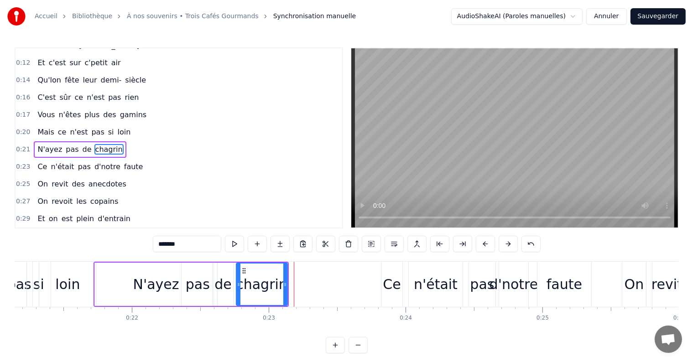
scroll to position [0, 0]
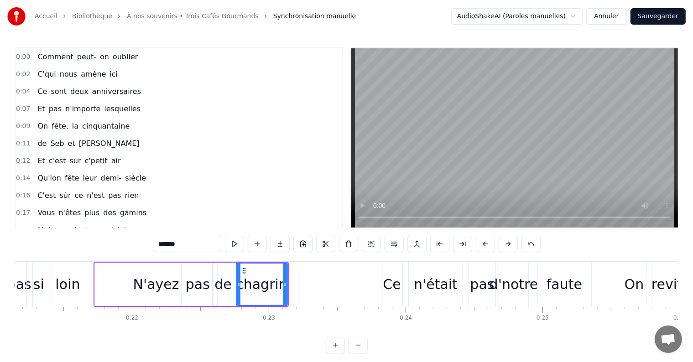
click at [38, 56] on span "Comment" at bounding box center [55, 57] width 37 height 10
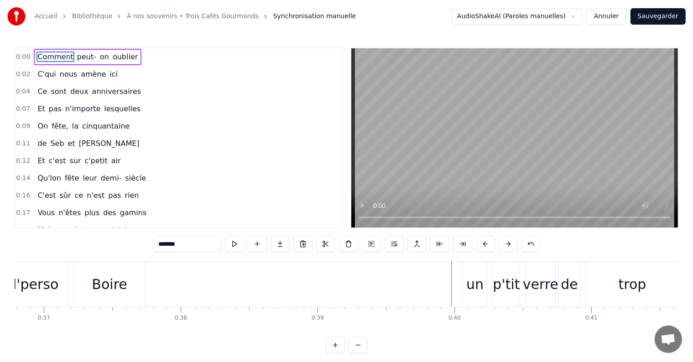
scroll to position [0, 4934]
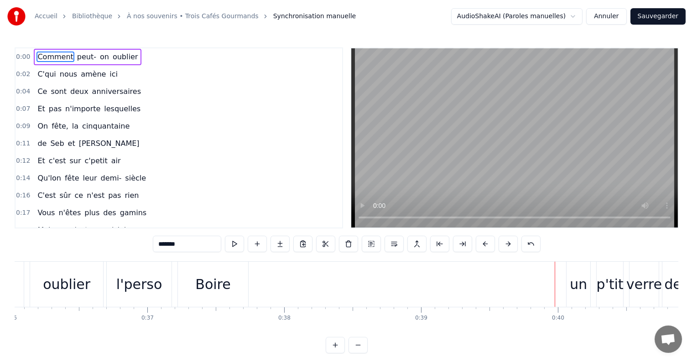
click at [201, 292] on div "Boire" at bounding box center [212, 284] width 35 height 21
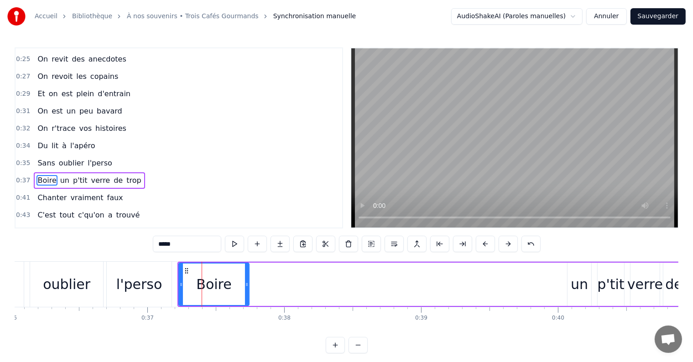
scroll to position [254, 0]
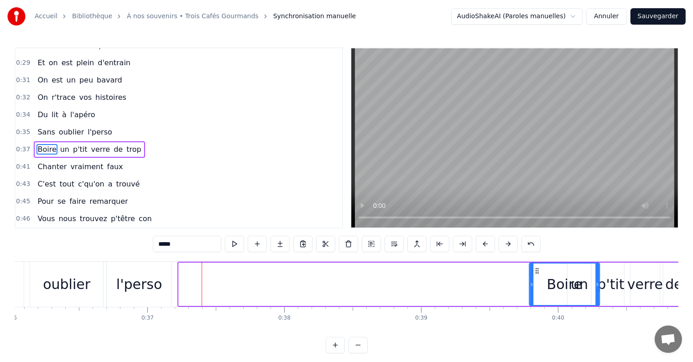
drag, startPoint x: 187, startPoint y: 268, endPoint x: 538, endPoint y: 287, distance: 351.5
click at [538, 287] on div "Boire" at bounding box center [564, 285] width 69 height 42
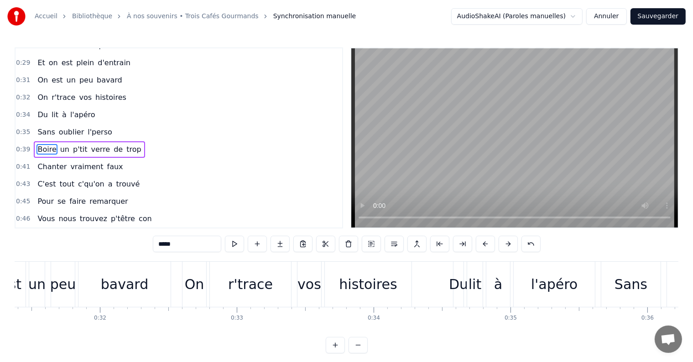
scroll to position [0, 4193]
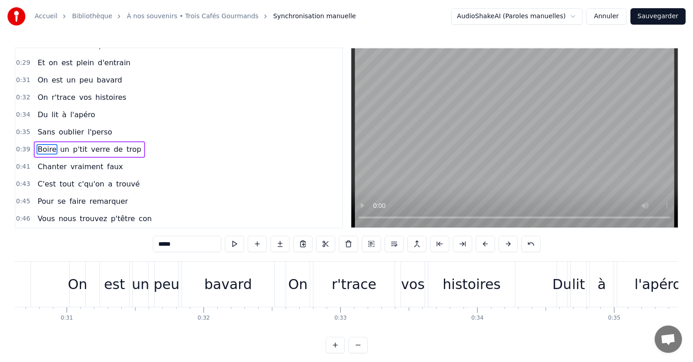
click at [456, 285] on div "histoires" at bounding box center [472, 284] width 58 height 21
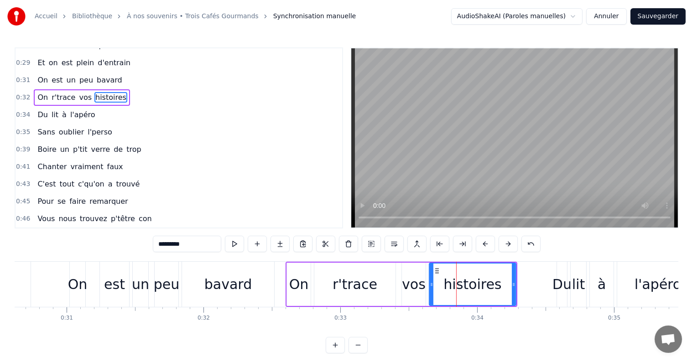
scroll to position [204, 0]
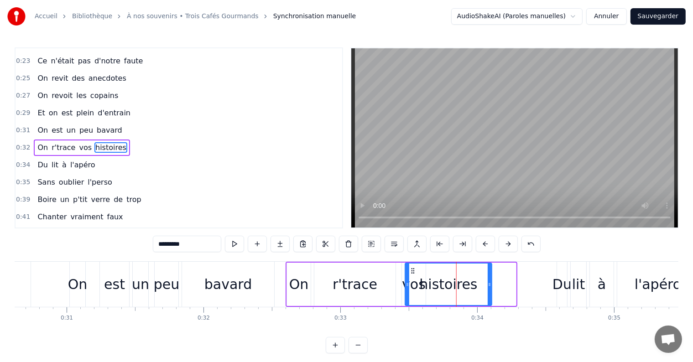
drag, startPoint x: 435, startPoint y: 269, endPoint x: 411, endPoint y: 270, distance: 23.7
click at [411, 270] on icon at bounding box center [412, 270] width 7 height 7
click at [402, 278] on div "vos" at bounding box center [414, 284] width 24 height 43
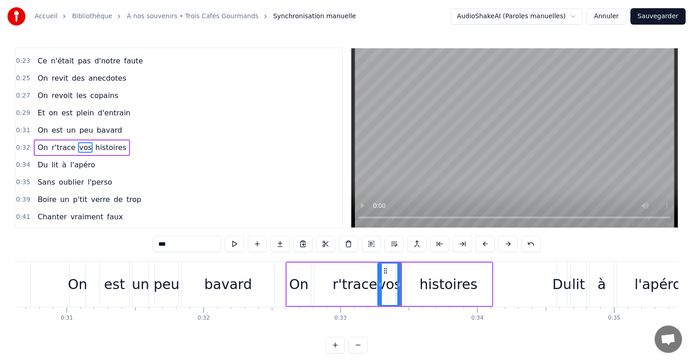
drag, startPoint x: 409, startPoint y: 269, endPoint x: 385, endPoint y: 271, distance: 24.3
click at [385, 271] on icon at bounding box center [385, 270] width 7 height 7
click at [559, 281] on div "Du" at bounding box center [562, 284] width 19 height 21
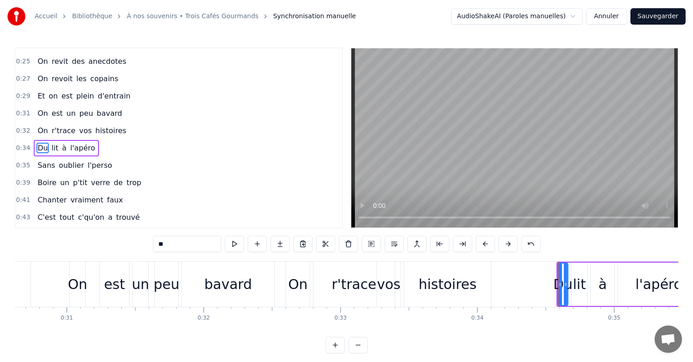
click at [583, 278] on div "lit" at bounding box center [579, 284] width 13 height 21
type input "***"
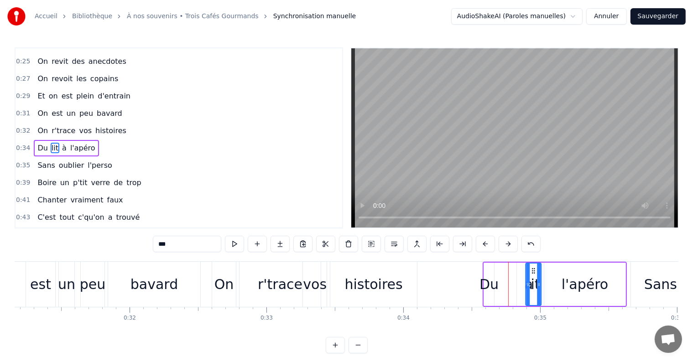
scroll to position [0, 4267]
drag, startPoint x: 579, startPoint y: 270, endPoint x: 518, endPoint y: 273, distance: 61.2
click at [518, 273] on icon at bounding box center [519, 270] width 7 height 7
click at [495, 273] on div "Du lit à l'apéro" at bounding box center [555, 284] width 144 height 45
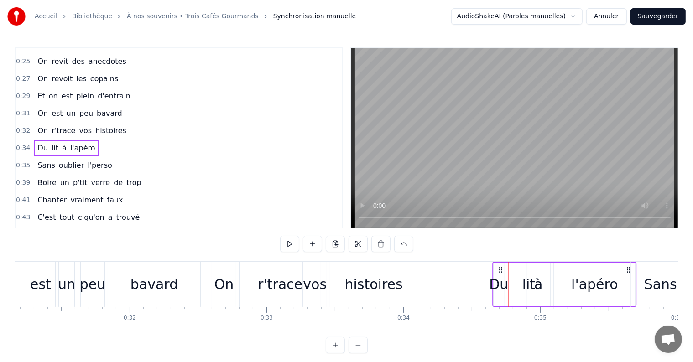
drag, startPoint x: 490, startPoint y: 270, endPoint x: 500, endPoint y: 270, distance: 10.1
click at [500, 270] on icon at bounding box center [501, 270] width 7 height 7
click at [37, 56] on span "On" at bounding box center [43, 61] width 12 height 10
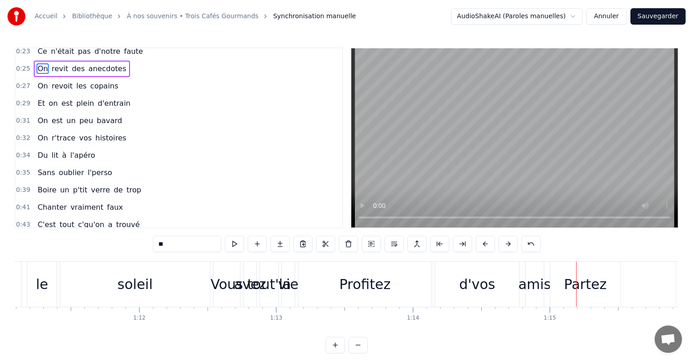
scroll to position [0, 9541]
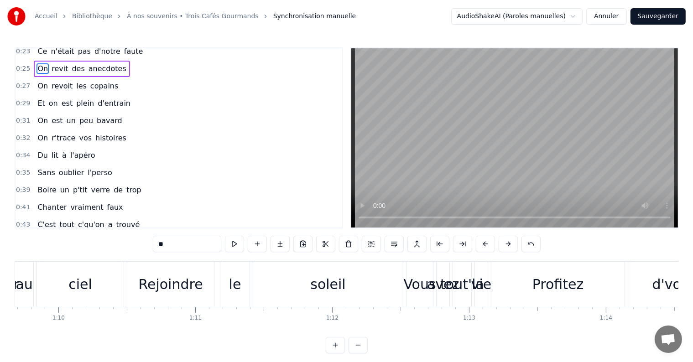
click at [330, 287] on div "soleil" at bounding box center [327, 284] width 35 height 21
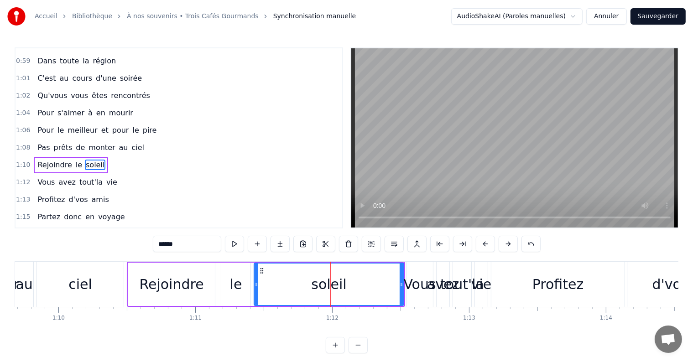
scroll to position [540, 0]
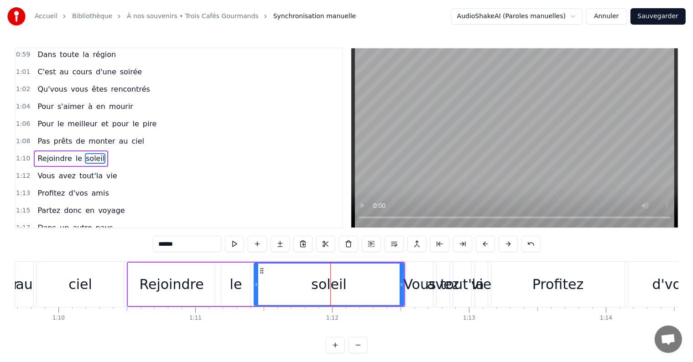
click at [400, 284] on icon at bounding box center [402, 284] width 4 height 7
drag, startPoint x: 399, startPoint y: 284, endPoint x: 333, endPoint y: 284, distance: 66.6
click at [333, 284] on icon at bounding box center [334, 284] width 4 height 7
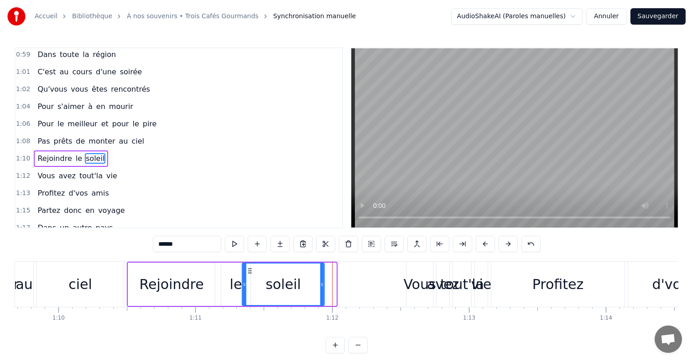
drag, startPoint x: 260, startPoint y: 267, endPoint x: 248, endPoint y: 266, distance: 12.4
click at [248, 266] on div "soleil" at bounding box center [283, 285] width 81 height 42
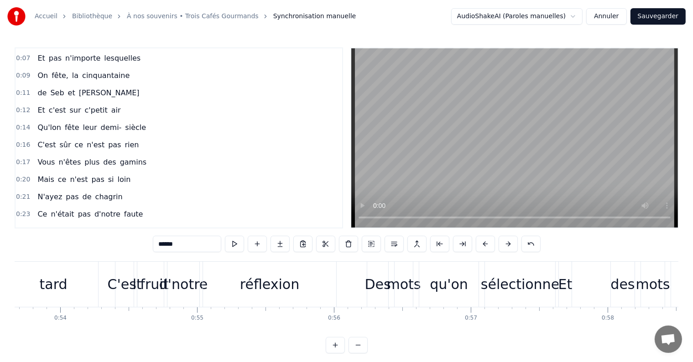
scroll to position [0, 0]
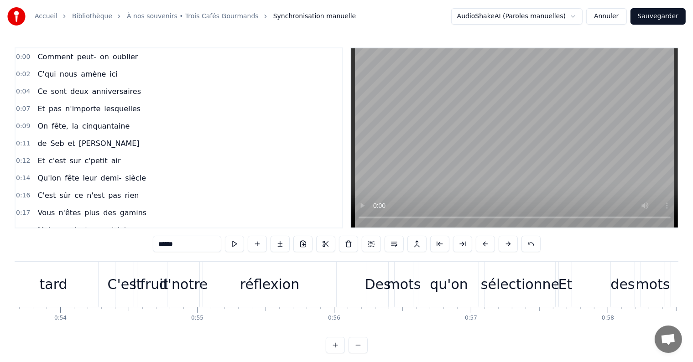
click at [47, 52] on span "Comment" at bounding box center [55, 57] width 37 height 10
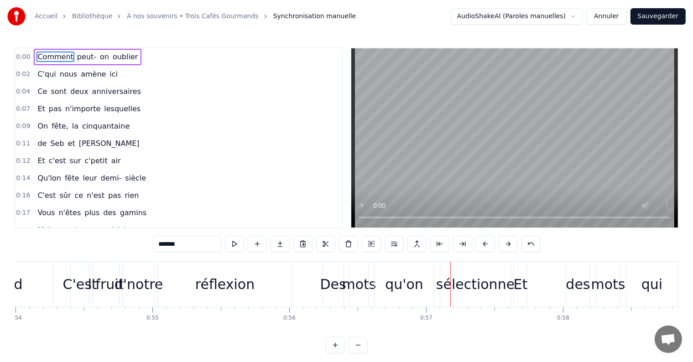
scroll to position [0, 7171]
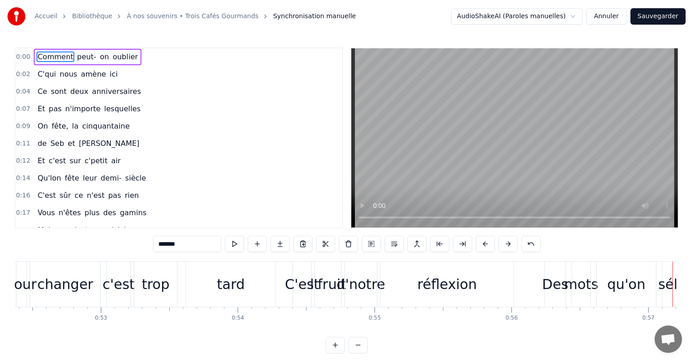
click at [236, 283] on div "tard" at bounding box center [231, 284] width 28 height 21
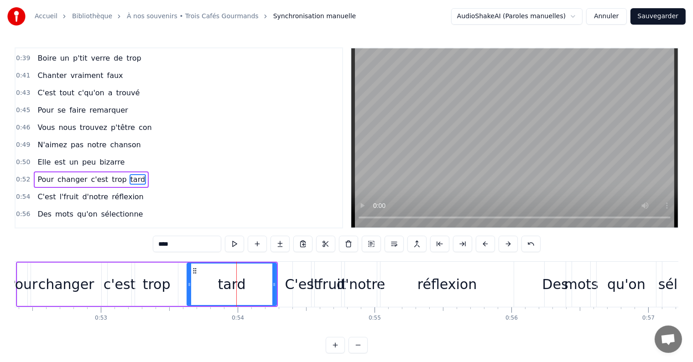
scroll to position [372, 0]
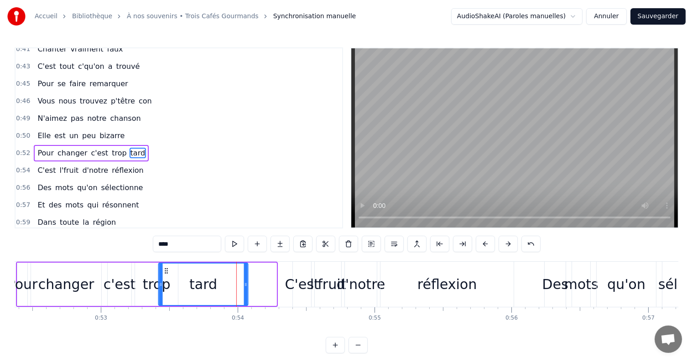
drag, startPoint x: 195, startPoint y: 268, endPoint x: 168, endPoint y: 271, distance: 27.6
click at [167, 269] on icon at bounding box center [166, 270] width 7 height 7
drag, startPoint x: 245, startPoint y: 283, endPoint x: 232, endPoint y: 283, distance: 12.8
click at [232, 283] on icon at bounding box center [233, 284] width 4 height 7
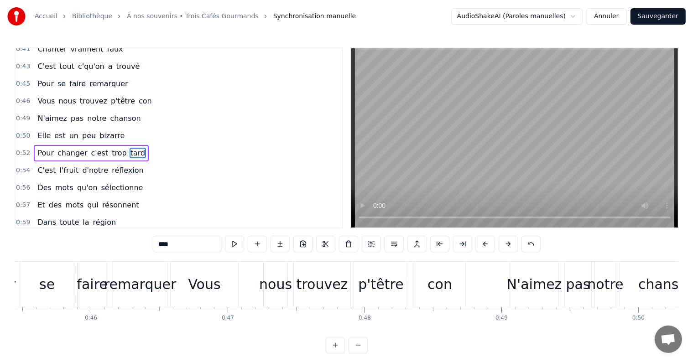
scroll to position [0, 6193]
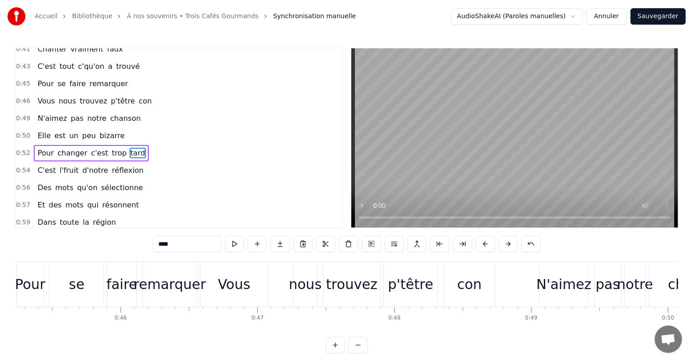
click at [311, 283] on div "nous" at bounding box center [305, 284] width 33 height 21
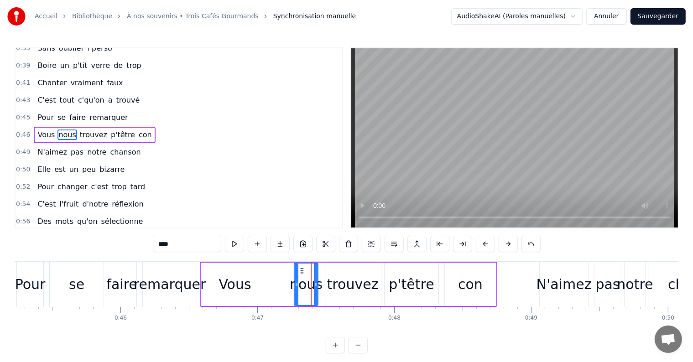
scroll to position [321, 0]
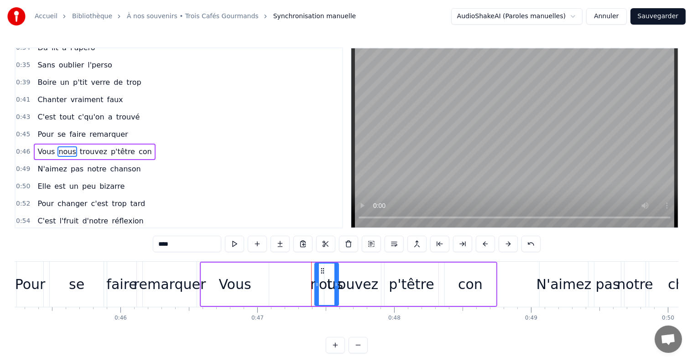
drag, startPoint x: 308, startPoint y: 270, endPoint x: 319, endPoint y: 272, distance: 11.6
click at [319, 272] on icon at bounding box center [322, 270] width 7 height 7
click at [241, 277] on div "Vous" at bounding box center [235, 284] width 32 height 21
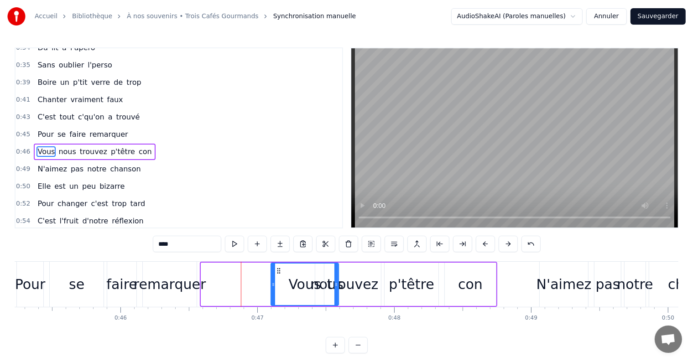
drag, startPoint x: 210, startPoint y: 268, endPoint x: 278, endPoint y: 274, distance: 68.2
click at [278, 274] on icon at bounding box center [278, 270] width 7 height 7
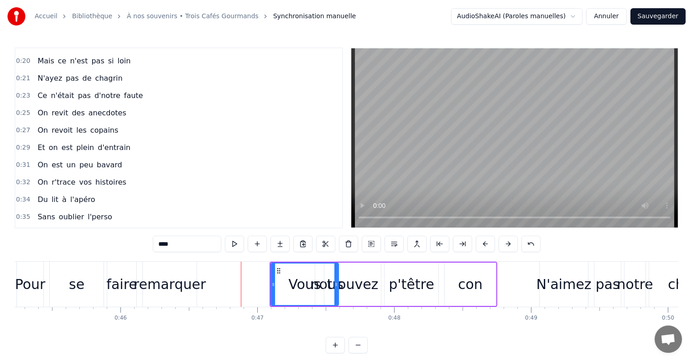
scroll to position [0, 0]
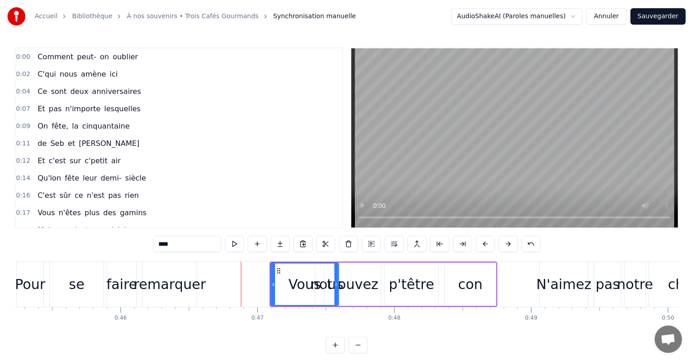
click at [39, 89] on span "Ce" at bounding box center [42, 91] width 11 height 10
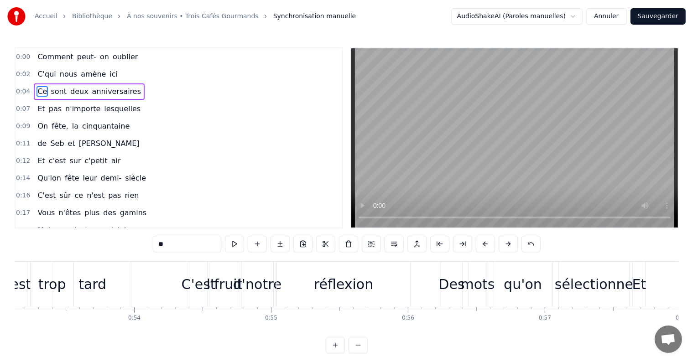
scroll to position [0, 7245]
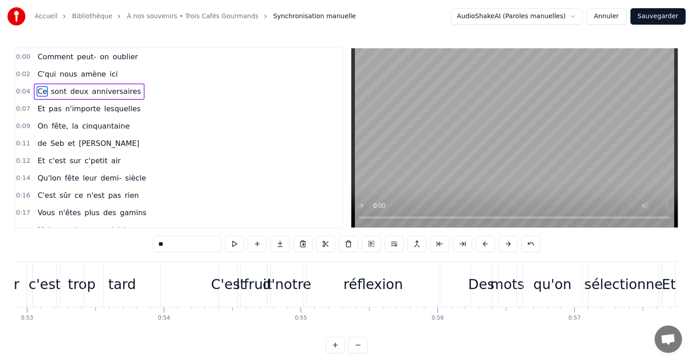
click at [341, 291] on div "réflexion" at bounding box center [373, 284] width 133 height 45
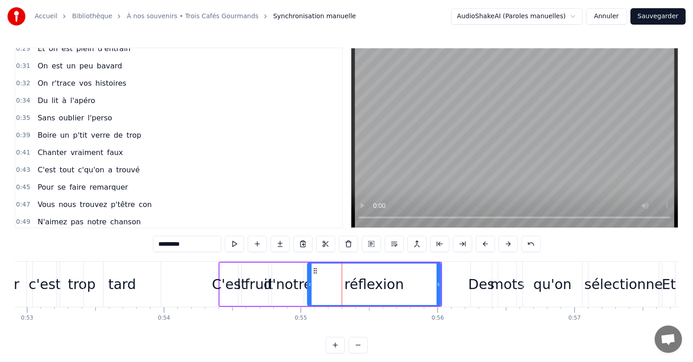
scroll to position [389, 0]
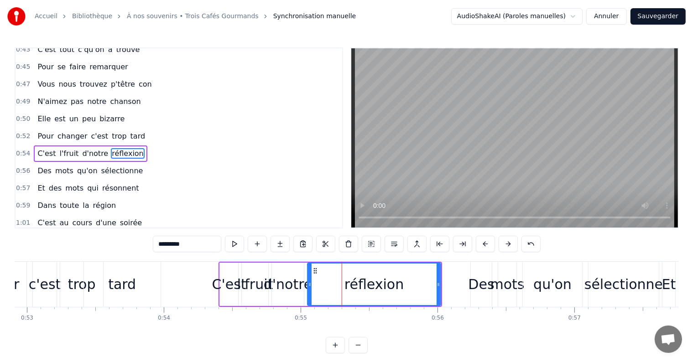
click at [299, 275] on div "d'notre" at bounding box center [288, 284] width 49 height 21
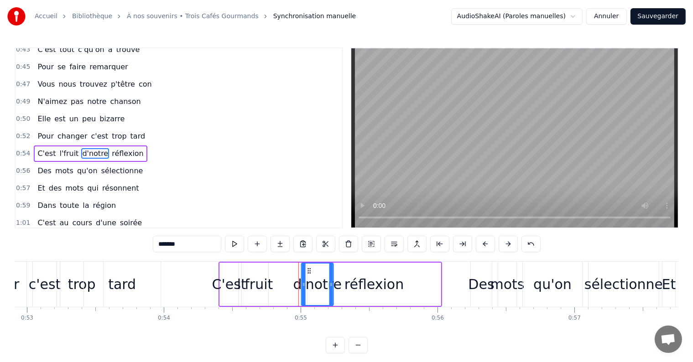
drag, startPoint x: 279, startPoint y: 267, endPoint x: 309, endPoint y: 271, distance: 29.9
click at [309, 271] on icon at bounding box center [309, 270] width 7 height 7
click at [259, 275] on div "l'fruit" at bounding box center [255, 284] width 36 height 21
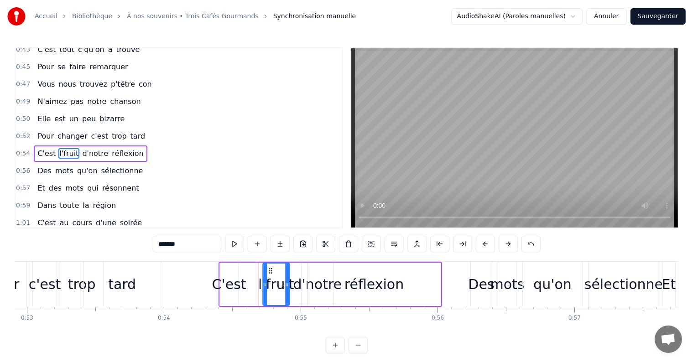
drag, startPoint x: 246, startPoint y: 268, endPoint x: 268, endPoint y: 272, distance: 21.8
click at [268, 272] on icon at bounding box center [270, 270] width 7 height 7
click at [236, 272] on div "C'est" at bounding box center [229, 284] width 18 height 43
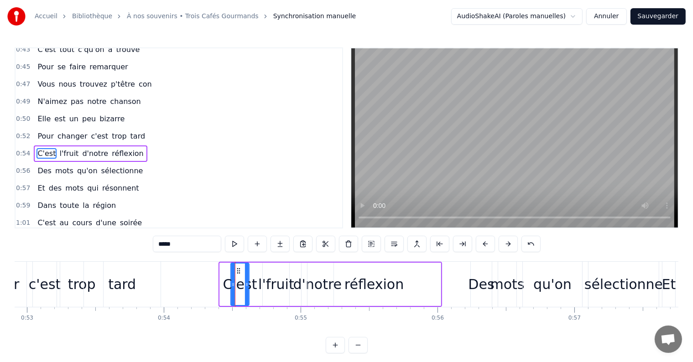
drag, startPoint x: 227, startPoint y: 270, endPoint x: 237, endPoint y: 272, distance: 10.4
click at [237, 272] on icon at bounding box center [238, 270] width 7 height 7
click at [43, 96] on span "N'aimez" at bounding box center [52, 101] width 31 height 10
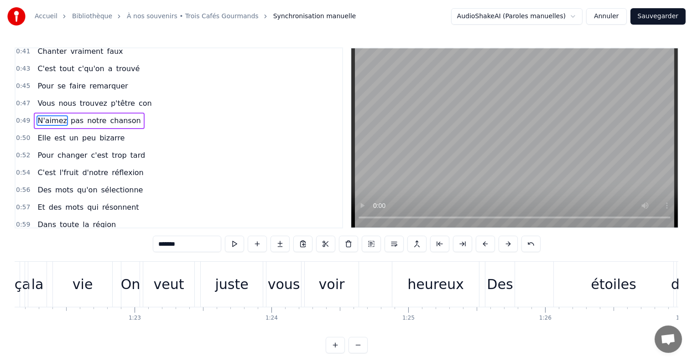
scroll to position [0, 11201]
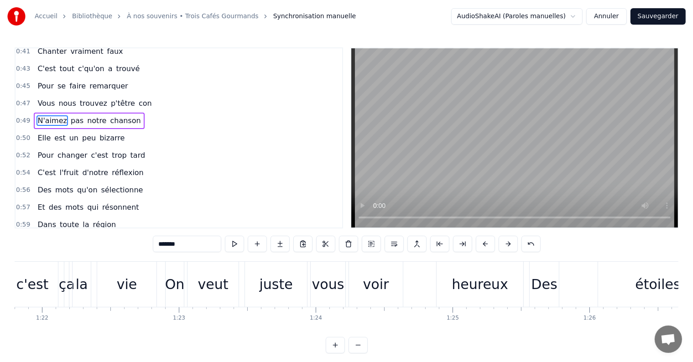
click at [275, 291] on div "juste" at bounding box center [275, 284] width 33 height 21
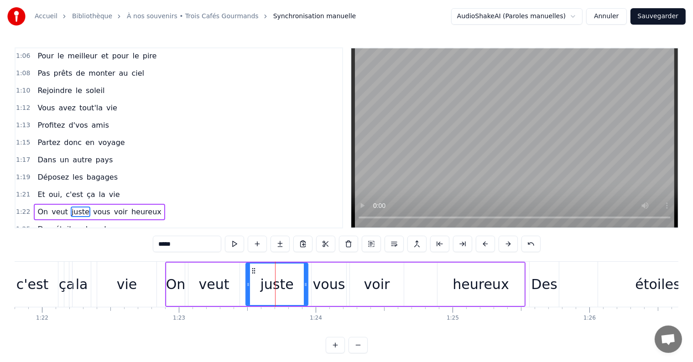
scroll to position [657, 0]
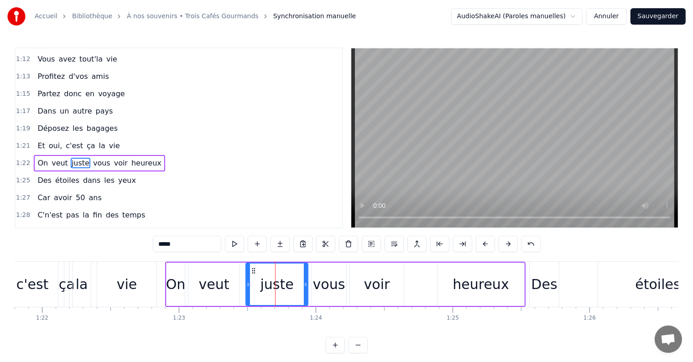
click at [222, 270] on div "veut" at bounding box center [214, 284] width 51 height 43
type input "****"
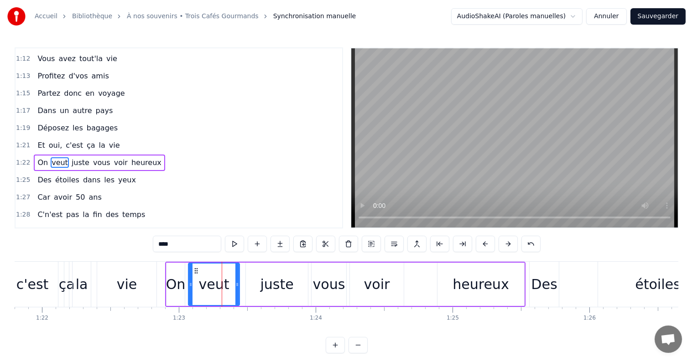
click at [42, 137] on div "Et oui, c'est ça la vie" at bounding box center [78, 145] width 89 height 16
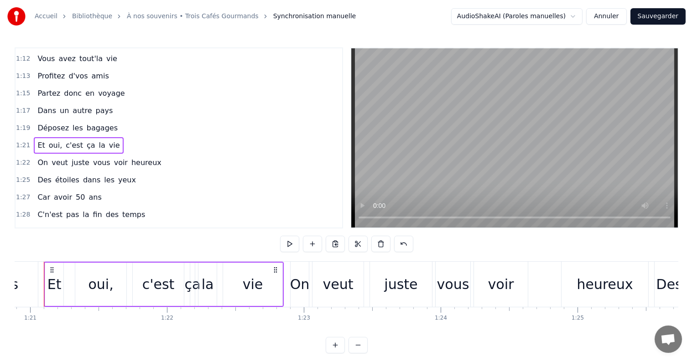
scroll to position [0, 11059]
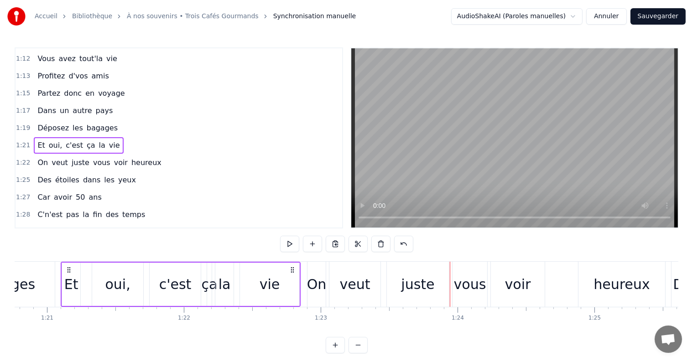
click at [382, 285] on div "On veut juste vous voir heureux" at bounding box center [487, 284] width 361 height 45
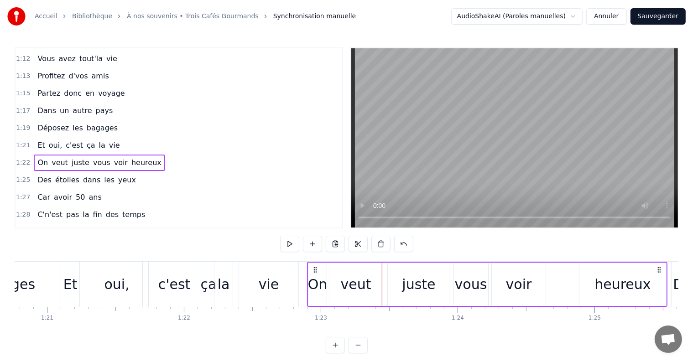
click at [351, 273] on div "veut" at bounding box center [355, 284] width 51 height 43
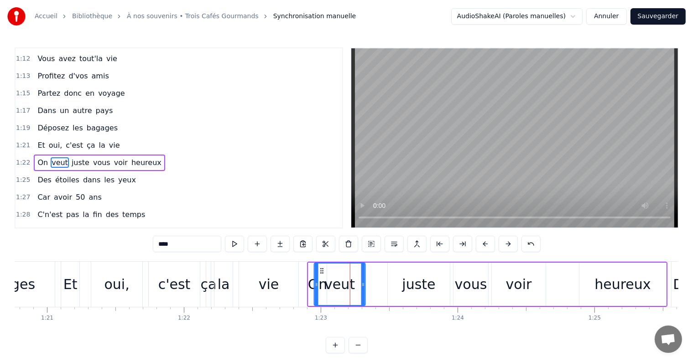
drag, startPoint x: 338, startPoint y: 268, endPoint x: 321, endPoint y: 268, distance: 16.4
click at [321, 268] on icon at bounding box center [322, 270] width 7 height 7
click at [413, 291] on div "juste" at bounding box center [418, 284] width 33 height 21
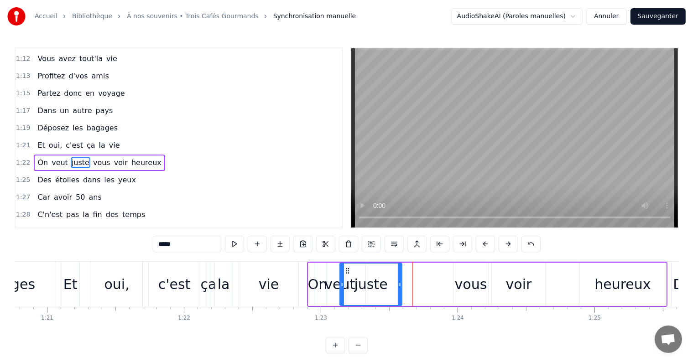
drag, startPoint x: 393, startPoint y: 271, endPoint x: 346, endPoint y: 268, distance: 48.0
click at [346, 268] on icon at bounding box center [347, 270] width 7 height 7
click at [458, 283] on div "vous" at bounding box center [471, 284] width 32 height 21
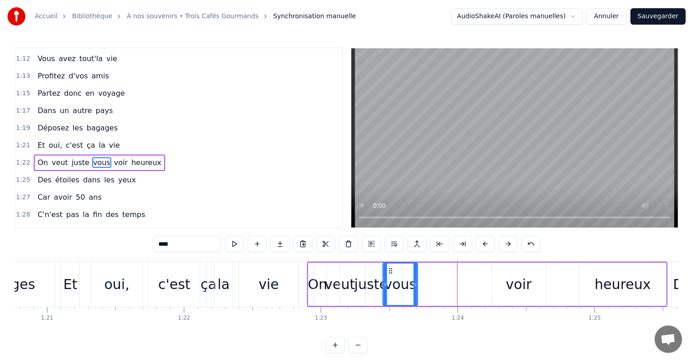
drag, startPoint x: 459, startPoint y: 268, endPoint x: 388, endPoint y: 270, distance: 70.8
click at [388, 270] on icon at bounding box center [391, 270] width 7 height 7
click at [520, 285] on div "voir" at bounding box center [519, 284] width 26 height 21
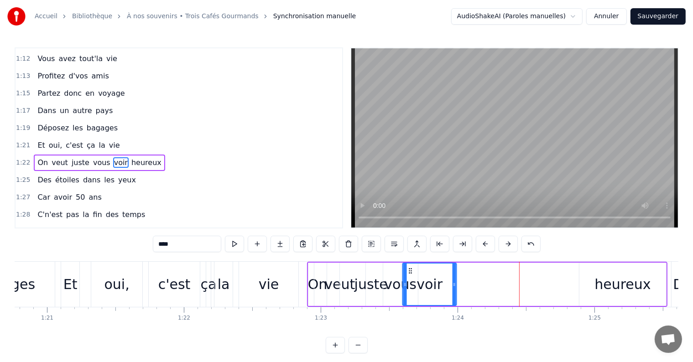
drag, startPoint x: 499, startPoint y: 271, endPoint x: 410, endPoint y: 269, distance: 89.0
click at [410, 269] on icon at bounding box center [410, 270] width 7 height 7
click at [618, 283] on div "heureux" at bounding box center [623, 284] width 56 height 21
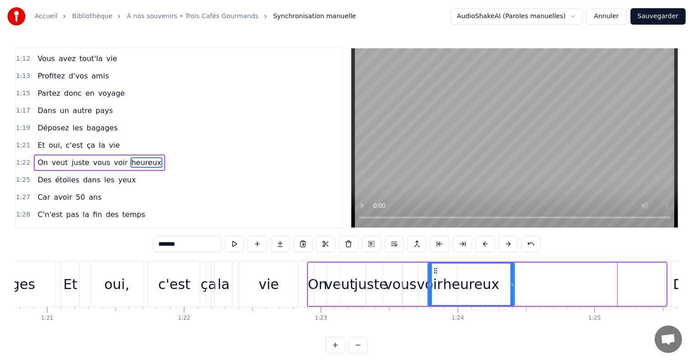
drag, startPoint x: 587, startPoint y: 271, endPoint x: 436, endPoint y: 272, distance: 151.5
click at [436, 272] on icon at bounding box center [435, 270] width 7 height 7
click at [44, 175] on span "Des" at bounding box center [45, 180] width 16 height 10
type input "***"
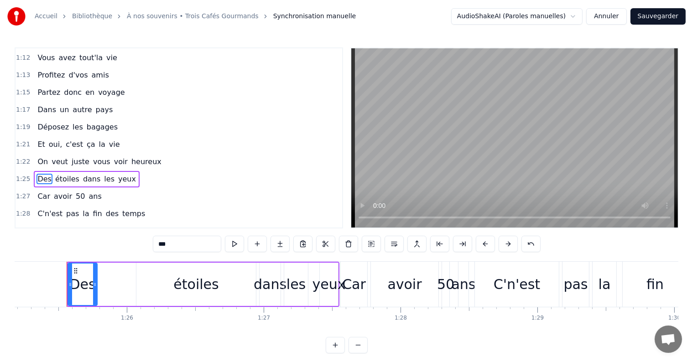
scroll to position [0, 11670]
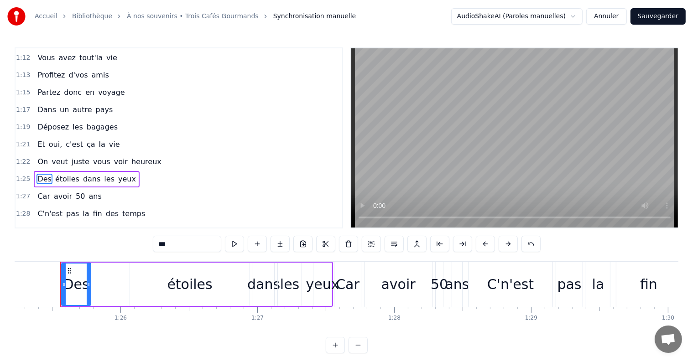
click at [38, 119] on div "Déposez les bagages" at bounding box center [78, 127] width 88 height 16
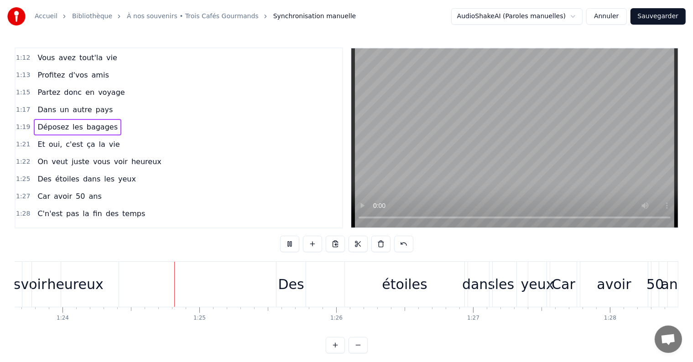
scroll to position [0, 11469]
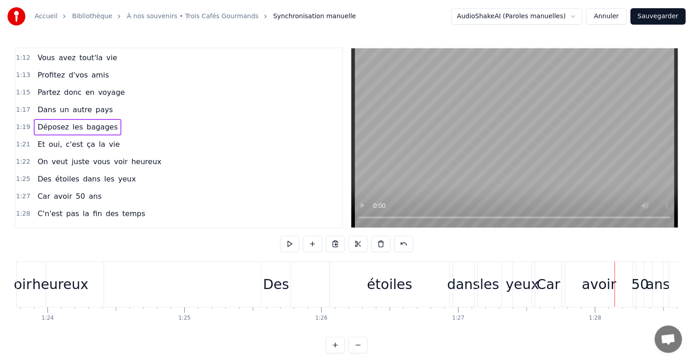
click at [274, 290] on div "Des" at bounding box center [276, 284] width 26 height 21
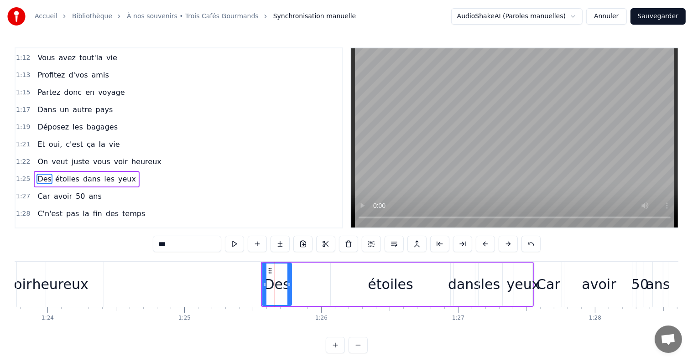
scroll to position [674, 0]
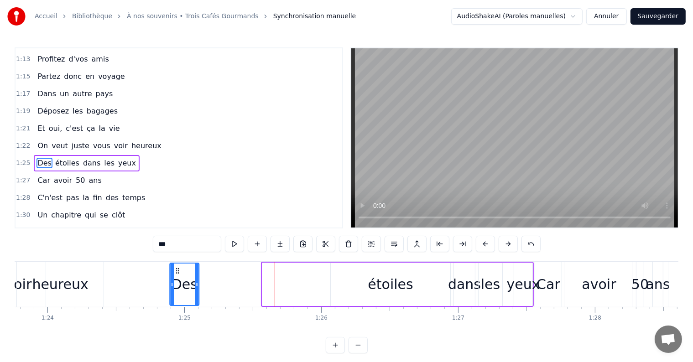
drag, startPoint x: 267, startPoint y: 271, endPoint x: 174, endPoint y: 272, distance: 92.2
click at [174, 272] on icon at bounding box center [177, 270] width 7 height 7
click at [379, 280] on div "étoiles" at bounding box center [390, 284] width 45 height 21
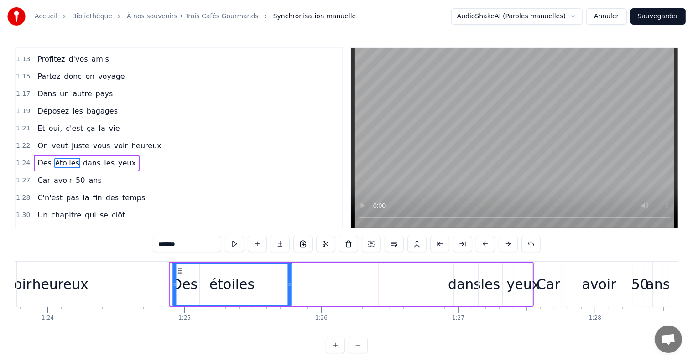
drag, startPoint x: 326, startPoint y: 267, endPoint x: 177, endPoint y: 272, distance: 148.9
click at [177, 272] on icon at bounding box center [180, 270] width 7 height 7
click at [482, 285] on div "les" at bounding box center [491, 284] width 24 height 43
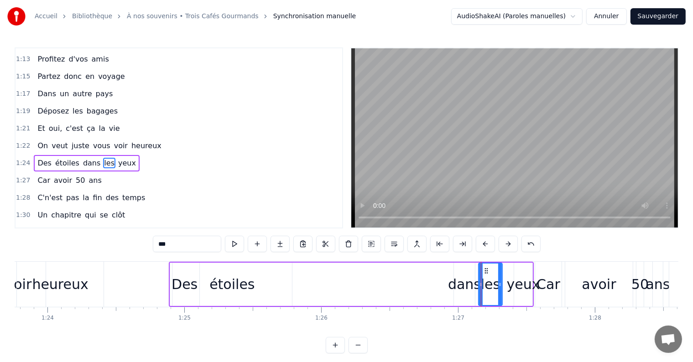
click at [474, 283] on div "dans" at bounding box center [464, 284] width 33 height 21
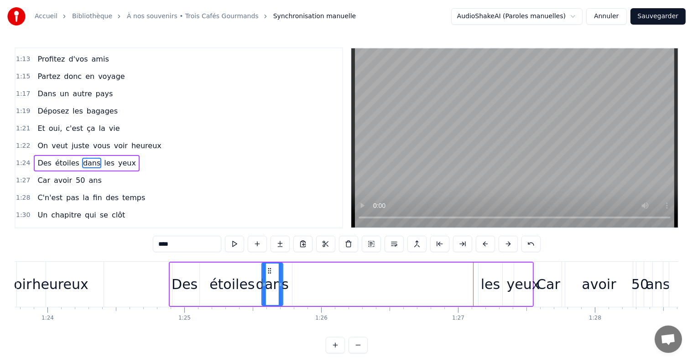
drag, startPoint x: 459, startPoint y: 269, endPoint x: 267, endPoint y: 279, distance: 192.4
click at [267, 279] on div "dans" at bounding box center [272, 285] width 20 height 42
click at [484, 287] on div "les" at bounding box center [490, 284] width 19 height 21
type input "***"
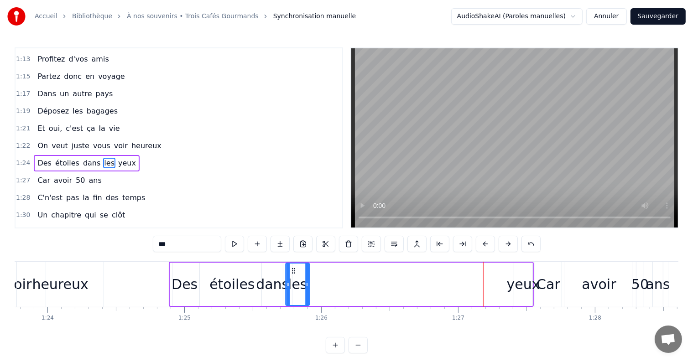
drag, startPoint x: 486, startPoint y: 269, endPoint x: 293, endPoint y: 279, distance: 193.3
click at [293, 279] on div "les" at bounding box center [298, 285] width 23 height 42
click at [508, 279] on div "Des étoiles dans les yeux" at bounding box center [351, 284] width 365 height 45
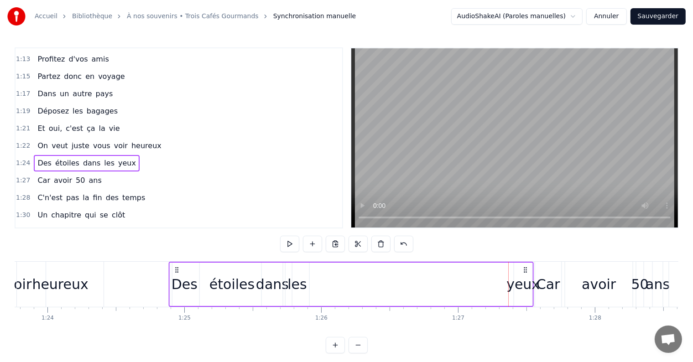
click at [528, 267] on icon at bounding box center [525, 270] width 7 height 7
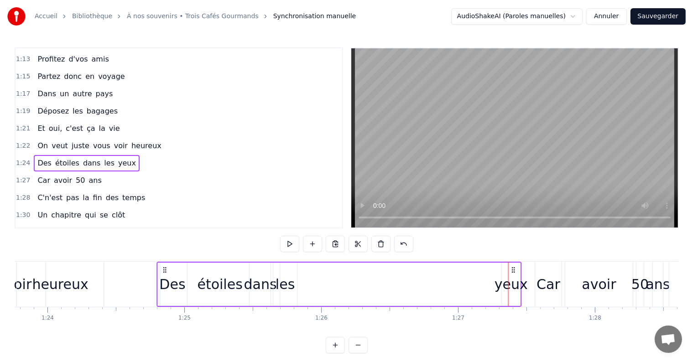
drag, startPoint x: 525, startPoint y: 267, endPoint x: 513, endPoint y: 280, distance: 17.4
click at [513, 280] on div "Des étoiles dans les yeux" at bounding box center [339, 284] width 365 height 45
click at [513, 270] on icon at bounding box center [513, 270] width 7 height 7
click at [514, 270] on circle at bounding box center [514, 270] width 0 height 0
click at [508, 281] on div "yeux" at bounding box center [511, 284] width 33 height 21
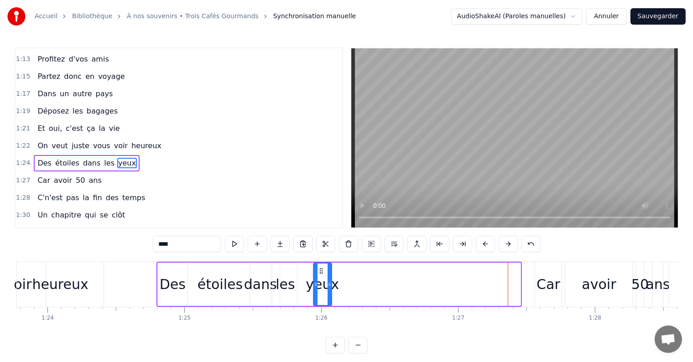
drag, startPoint x: 507, startPoint y: 268, endPoint x: 317, endPoint y: 274, distance: 190.0
click at [318, 274] on icon at bounding box center [321, 270] width 7 height 7
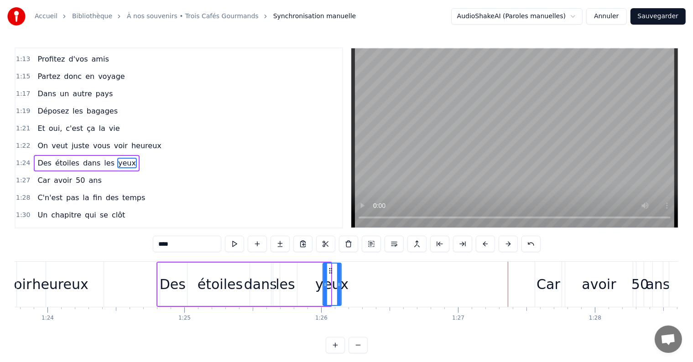
drag, startPoint x: 319, startPoint y: 268, endPoint x: 330, endPoint y: 272, distance: 11.4
click at [330, 272] on icon at bounding box center [330, 270] width 7 height 7
click at [159, 268] on div "Des" at bounding box center [172, 284] width 29 height 43
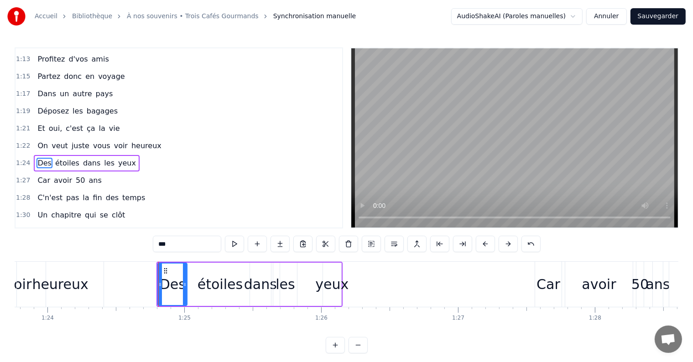
click at [340, 267] on div "yeux" at bounding box center [332, 284] width 18 height 43
type input "****"
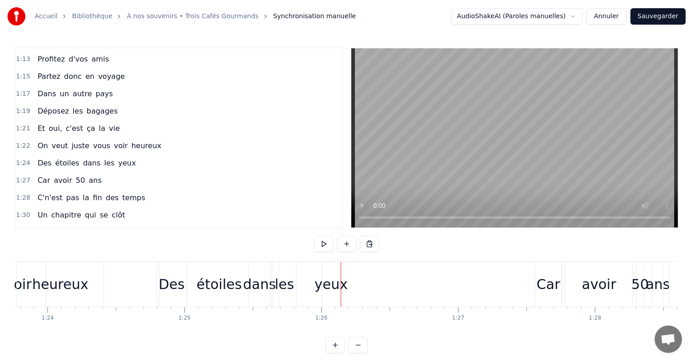
click at [338, 269] on div "yeux" at bounding box center [331, 284] width 18 height 45
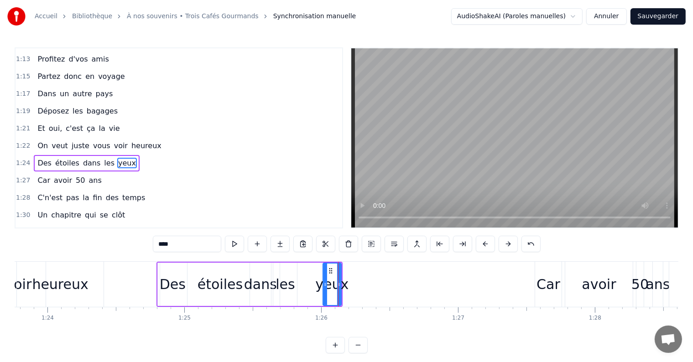
click at [314, 263] on div "Des étoiles dans les yeux" at bounding box center [250, 284] width 186 height 45
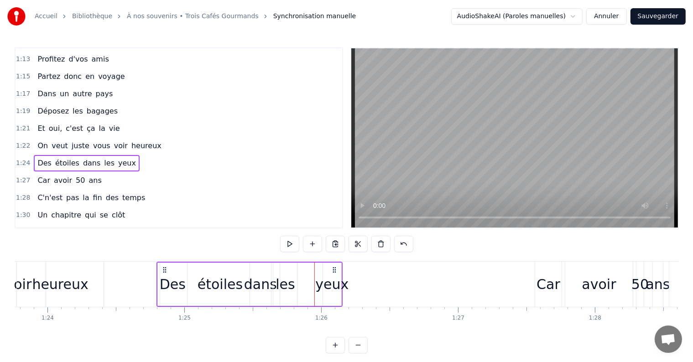
drag, startPoint x: 314, startPoint y: 263, endPoint x: 340, endPoint y: 267, distance: 25.8
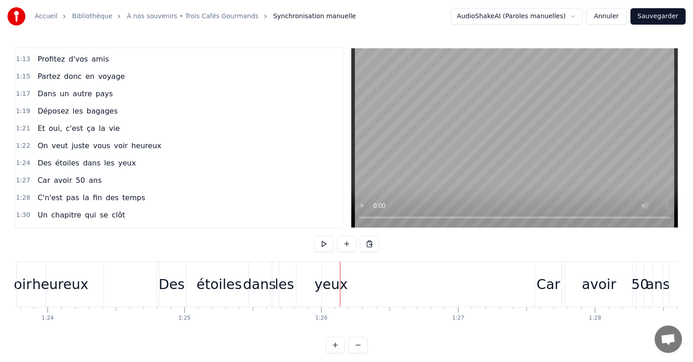
click at [315, 268] on div "Des étoiles dans les yeux" at bounding box center [250, 284] width 186 height 45
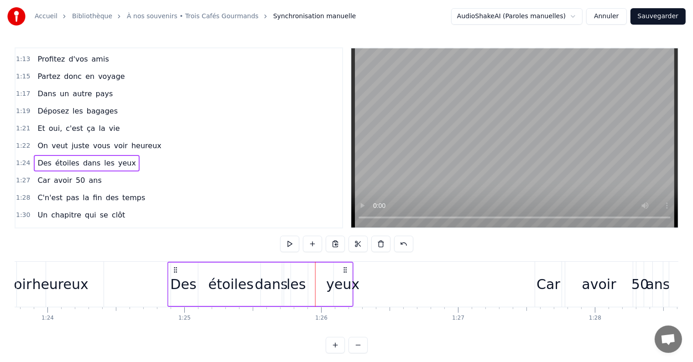
drag, startPoint x: 335, startPoint y: 270, endPoint x: 345, endPoint y: 272, distance: 10.7
click at [345, 272] on icon at bounding box center [345, 270] width 7 height 7
click at [38, 141] on span "On" at bounding box center [43, 146] width 12 height 10
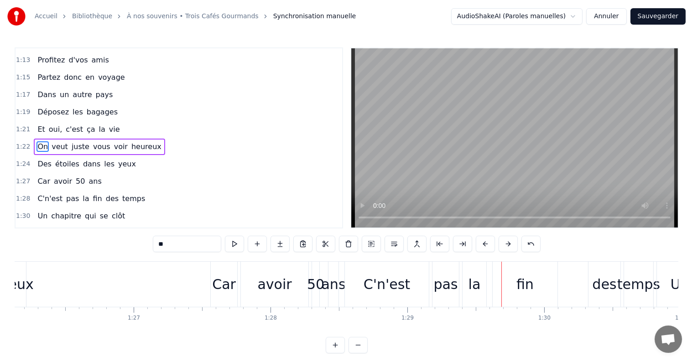
scroll to position [0, 11749]
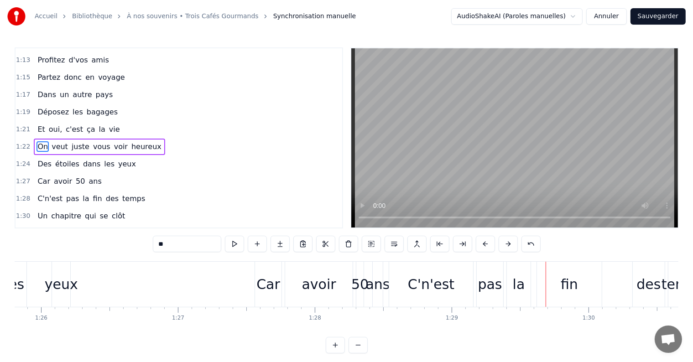
click at [272, 287] on div "Car" at bounding box center [269, 284] width 24 height 21
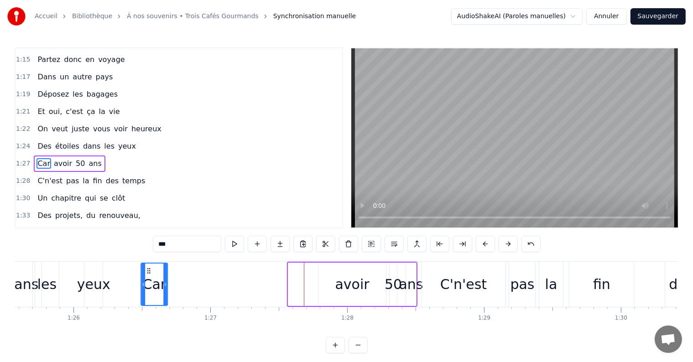
scroll to position [0, 11710]
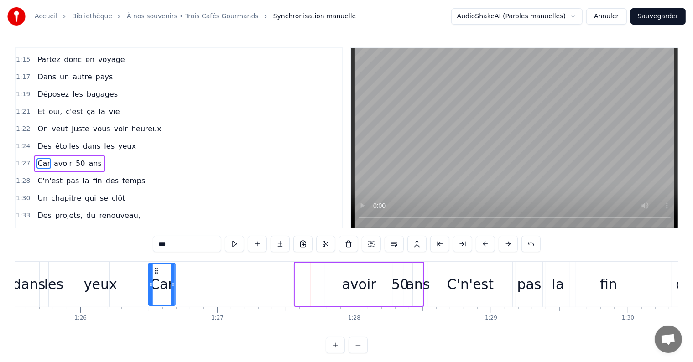
drag, startPoint x: 263, startPoint y: 272, endPoint x: 156, endPoint y: 276, distance: 106.9
click at [156, 276] on div "Car" at bounding box center [162, 285] width 26 height 42
click at [356, 287] on div "avoir" at bounding box center [359, 284] width 34 height 21
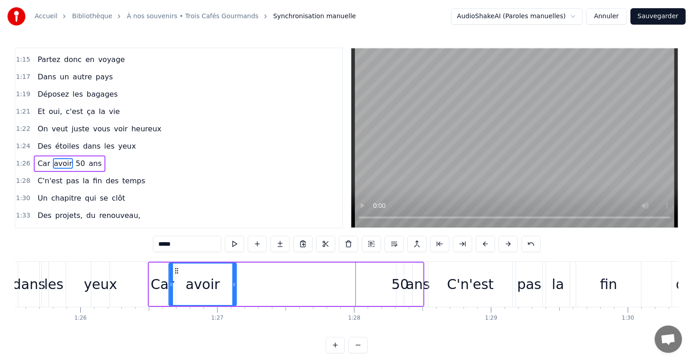
drag, startPoint x: 331, startPoint y: 271, endPoint x: 177, endPoint y: 270, distance: 153.8
click at [177, 269] on icon at bounding box center [176, 270] width 7 height 7
click at [407, 283] on div "ans" at bounding box center [418, 284] width 24 height 21
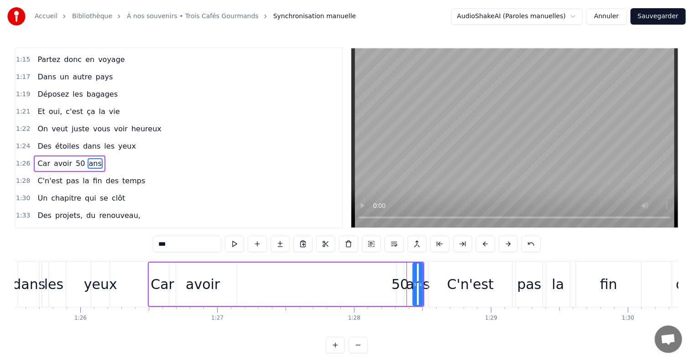
click at [400, 281] on div "50" at bounding box center [400, 284] width 17 height 21
drag, startPoint x: 404, startPoint y: 272, endPoint x: 245, endPoint y: 269, distance: 158.9
click at [245, 269] on icon at bounding box center [245, 270] width 7 height 7
click at [414, 281] on div "ans" at bounding box center [418, 284] width 24 height 21
click at [419, 268] on div at bounding box center [421, 285] width 4 height 42
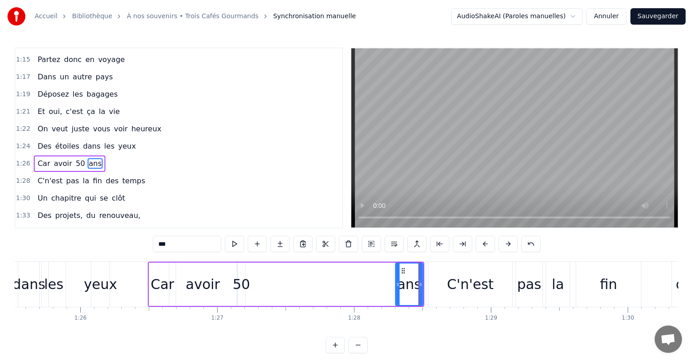
drag, startPoint x: 414, startPoint y: 281, endPoint x: 396, endPoint y: 281, distance: 17.4
click at [396, 281] on icon at bounding box center [398, 284] width 4 height 7
drag, startPoint x: 402, startPoint y: 271, endPoint x: 262, endPoint y: 268, distance: 139.2
click at [262, 268] on icon at bounding box center [263, 270] width 7 height 7
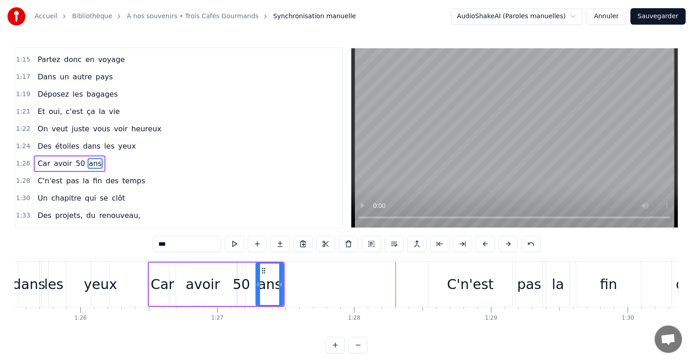
click at [40, 141] on span "Des" at bounding box center [45, 146] width 16 height 10
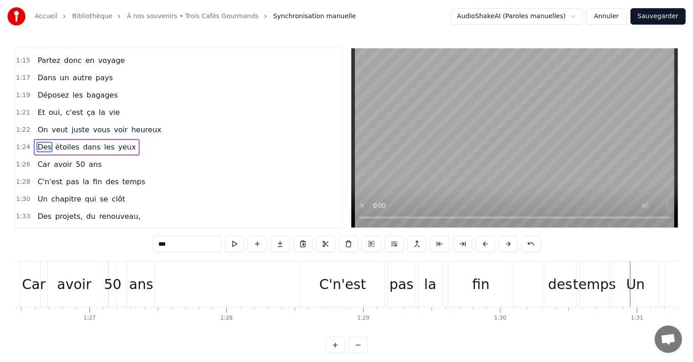
scroll to position [0, 11749]
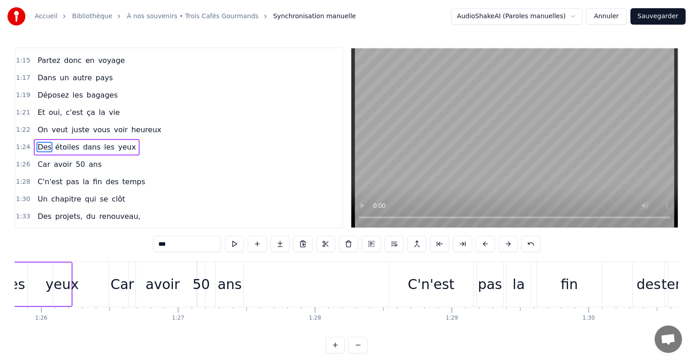
click at [415, 287] on div "C'n'est" at bounding box center [431, 284] width 47 height 21
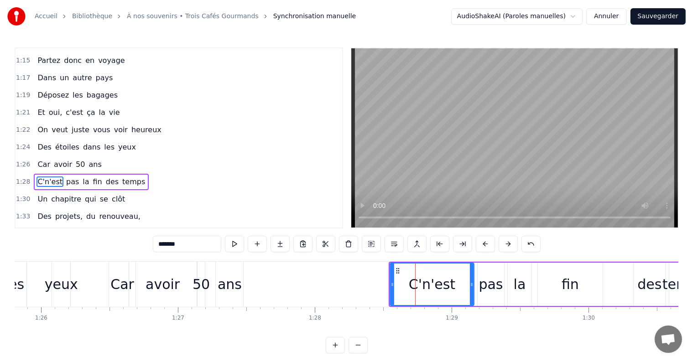
scroll to position [708, 0]
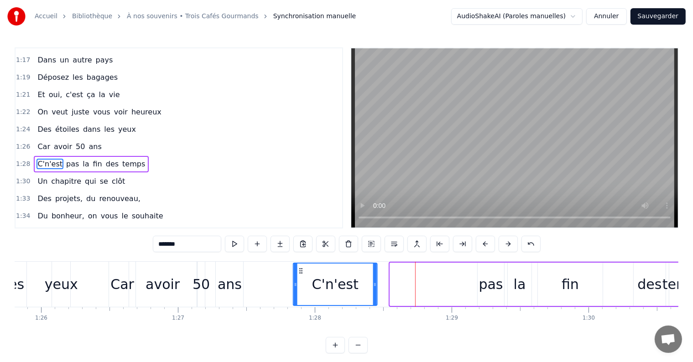
drag, startPoint x: 397, startPoint y: 269, endPoint x: 300, endPoint y: 271, distance: 96.8
click at [300, 271] on icon at bounding box center [301, 270] width 7 height 7
click at [486, 290] on div "pas" at bounding box center [491, 284] width 24 height 21
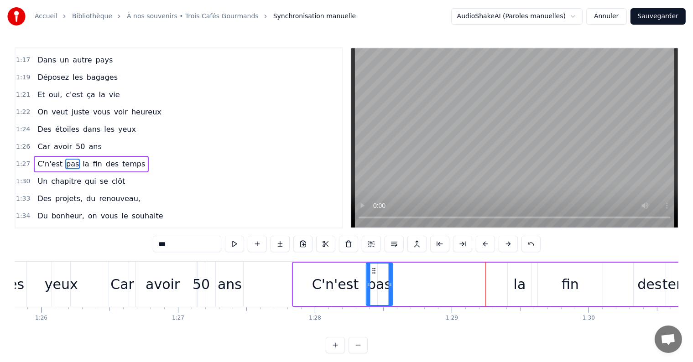
drag, startPoint x: 484, startPoint y: 269, endPoint x: 368, endPoint y: 274, distance: 115.6
click at [368, 274] on div "pas" at bounding box center [380, 285] width 26 height 42
click at [520, 283] on div "la" at bounding box center [520, 284] width 12 height 21
drag, startPoint x: 513, startPoint y: 272, endPoint x: 391, endPoint y: 275, distance: 122.8
click at [391, 275] on div "la" at bounding box center [396, 285] width 23 height 42
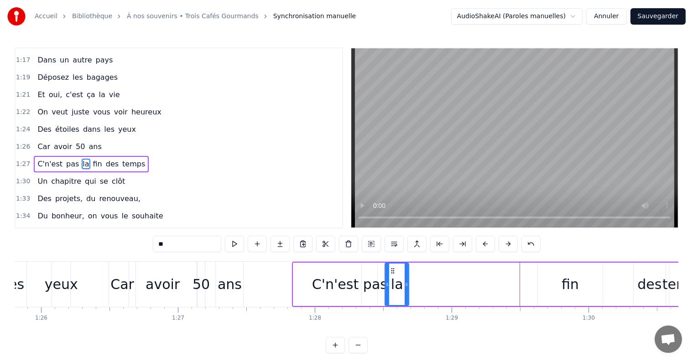
click at [557, 282] on div "fin" at bounding box center [570, 284] width 65 height 43
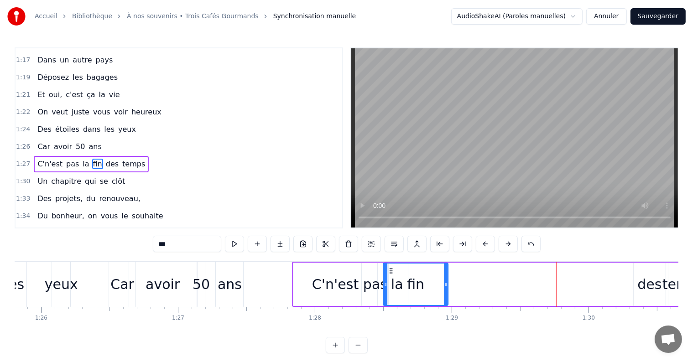
drag, startPoint x: 546, startPoint y: 272, endPoint x: 391, endPoint y: 277, distance: 154.8
click at [391, 277] on div "fin" at bounding box center [416, 285] width 64 height 42
click at [649, 287] on div "des" at bounding box center [650, 284] width 24 height 21
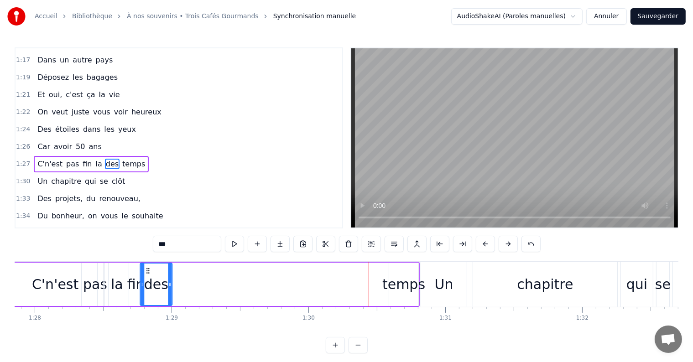
scroll to position [0, 12026]
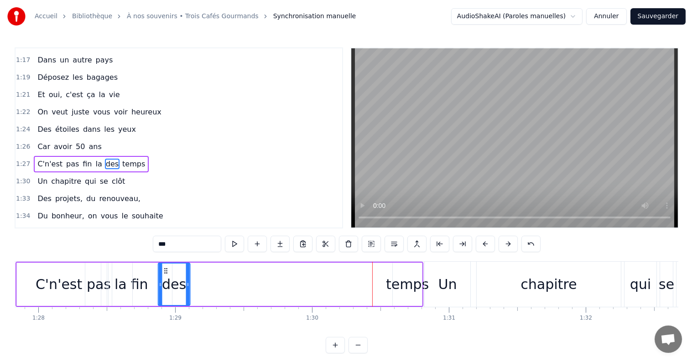
drag, startPoint x: 52, startPoint y: 271, endPoint x: 165, endPoint y: 284, distance: 113.5
click at [165, 284] on div "des" at bounding box center [174, 285] width 31 height 42
click at [400, 274] on div "temps" at bounding box center [407, 284] width 43 height 21
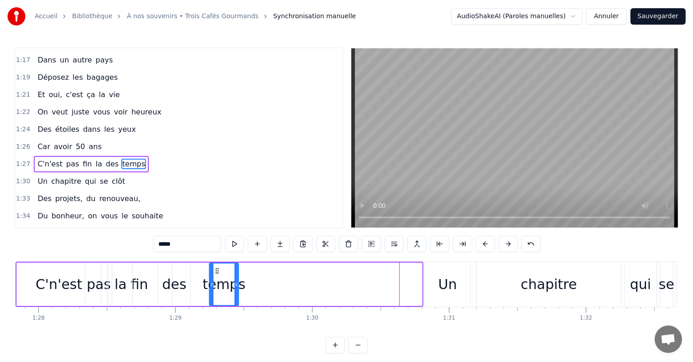
drag, startPoint x: 402, startPoint y: 269, endPoint x: 219, endPoint y: 276, distance: 183.1
click at [219, 276] on div "temps" at bounding box center [224, 285] width 28 height 42
click at [436, 281] on div "Un" at bounding box center [448, 284] width 46 height 45
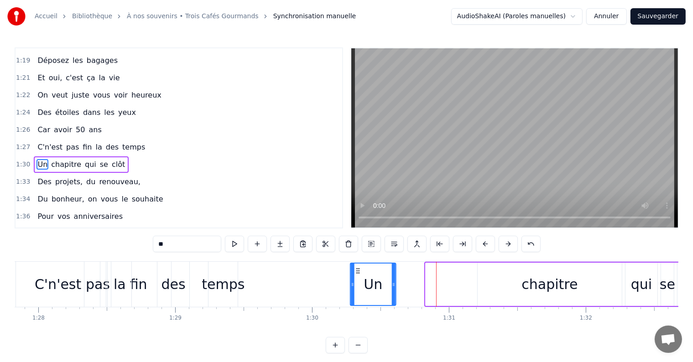
drag, startPoint x: 428, startPoint y: 270, endPoint x: 357, endPoint y: 268, distance: 70.8
click at [357, 268] on icon at bounding box center [358, 270] width 7 height 7
click at [538, 284] on div "chapitre" at bounding box center [550, 284] width 56 height 21
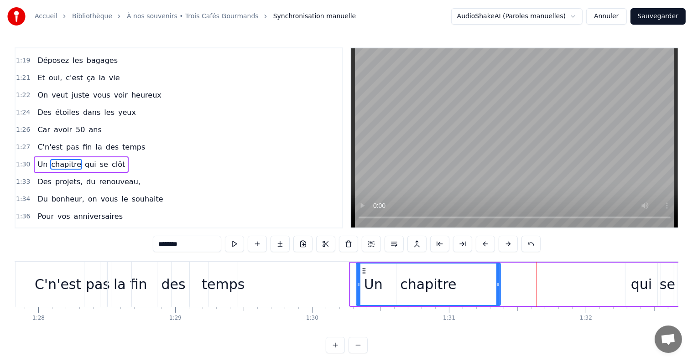
drag, startPoint x: 484, startPoint y: 271, endPoint x: 363, endPoint y: 269, distance: 121.0
click at [363, 269] on icon at bounding box center [364, 270] width 7 height 7
click at [628, 286] on div "qui" at bounding box center [642, 284] width 32 height 43
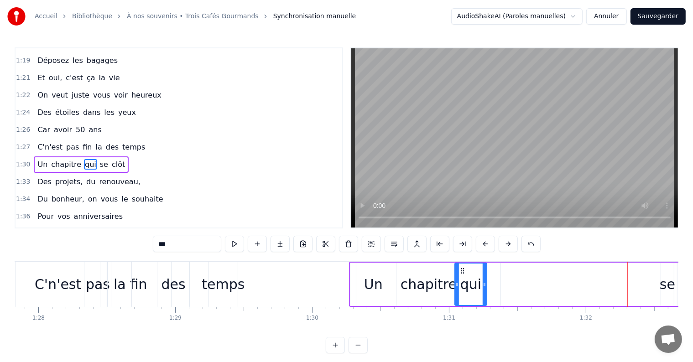
drag, startPoint x: 612, startPoint y: 272, endPoint x: 459, endPoint y: 272, distance: 152.9
click at [459, 272] on icon at bounding box center [462, 270] width 7 height 7
click at [666, 287] on div "se" at bounding box center [668, 284] width 16 height 21
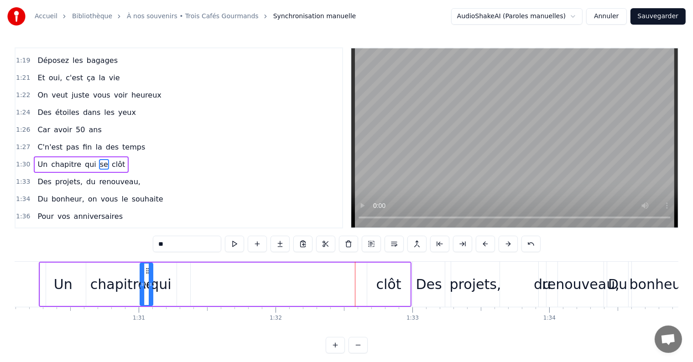
scroll to position [0, 12336]
drag, startPoint x: 60, startPoint y: 271, endPoint x: 180, endPoint y: 285, distance: 120.9
click at [180, 285] on div "se" at bounding box center [179, 285] width 12 height 42
click at [377, 283] on div "clôt" at bounding box center [388, 284] width 43 height 43
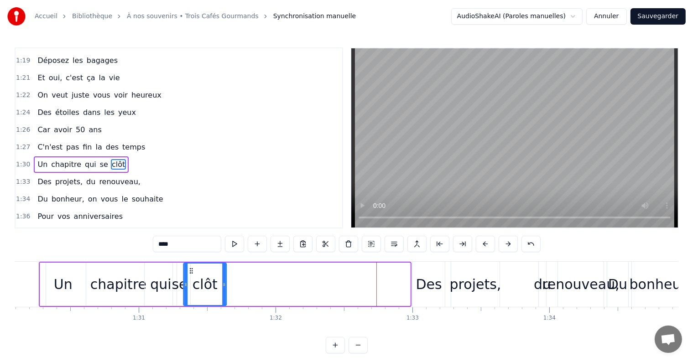
drag, startPoint x: 371, startPoint y: 272, endPoint x: 191, endPoint y: 271, distance: 179.4
click at [191, 271] on icon at bounding box center [191, 270] width 7 height 7
click at [418, 284] on div "Des" at bounding box center [429, 284] width 26 height 21
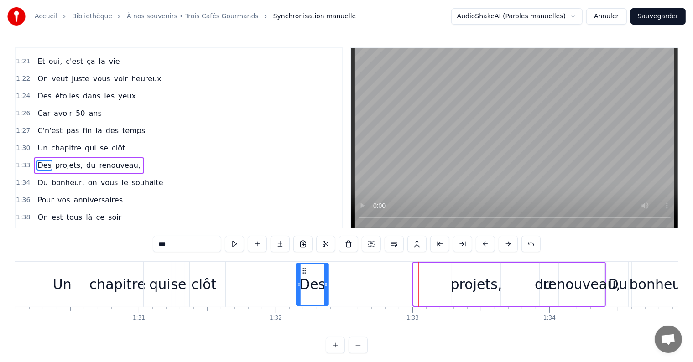
drag, startPoint x: 420, startPoint y: 273, endPoint x: 303, endPoint y: 275, distance: 117.3
click at [303, 275] on div "Des" at bounding box center [312, 285] width 31 height 42
click at [466, 283] on div "projets," at bounding box center [477, 284] width 52 height 21
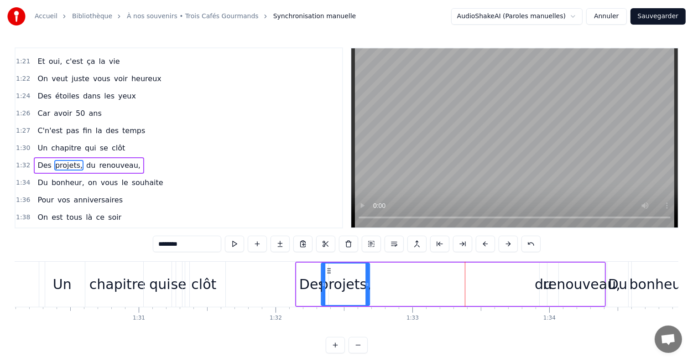
drag, startPoint x: 458, startPoint y: 271, endPoint x: 327, endPoint y: 274, distance: 131.0
click at [327, 274] on div "projets," at bounding box center [345, 285] width 47 height 42
click at [550, 287] on div "renouveau," at bounding box center [582, 284] width 78 height 21
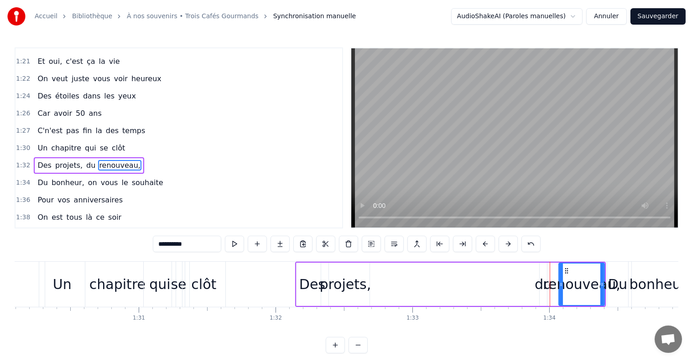
click at [543, 285] on div "du" at bounding box center [543, 284] width 17 height 21
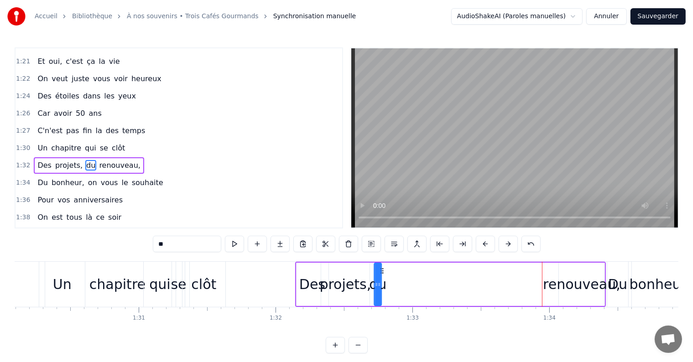
drag, startPoint x: 548, startPoint y: 272, endPoint x: 382, endPoint y: 272, distance: 165.7
click at [382, 272] on icon at bounding box center [381, 270] width 7 height 7
click at [553, 275] on div "renouveau," at bounding box center [582, 284] width 78 height 21
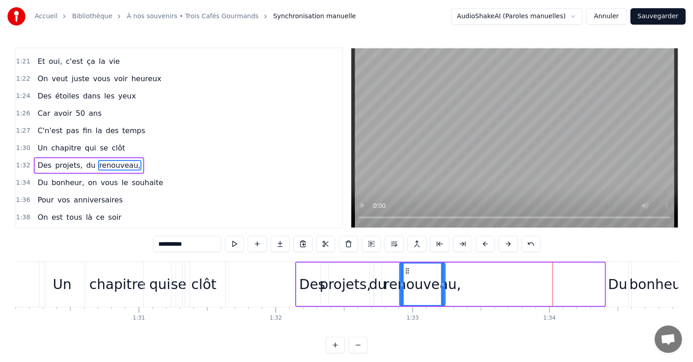
drag, startPoint x: 568, startPoint y: 268, endPoint x: 408, endPoint y: 270, distance: 159.8
click at [408, 270] on icon at bounding box center [406, 270] width 7 height 7
click at [617, 283] on div "Du" at bounding box center [617, 284] width 19 height 21
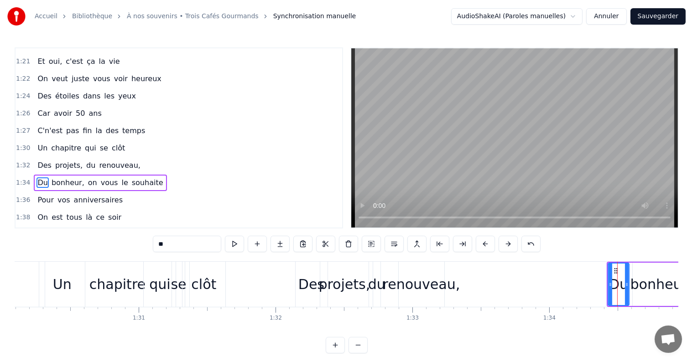
scroll to position [758, 0]
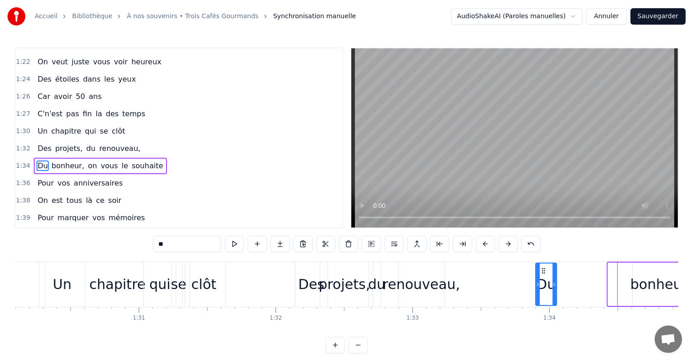
drag, startPoint x: 612, startPoint y: 270, endPoint x: 540, endPoint y: 272, distance: 72.1
click at [540, 272] on icon at bounding box center [543, 270] width 7 height 7
click at [635, 278] on div "bonheur," at bounding box center [662, 284] width 62 height 21
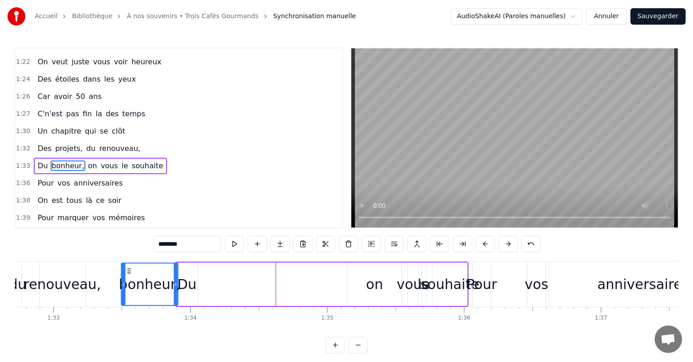
scroll to position [0, 12685]
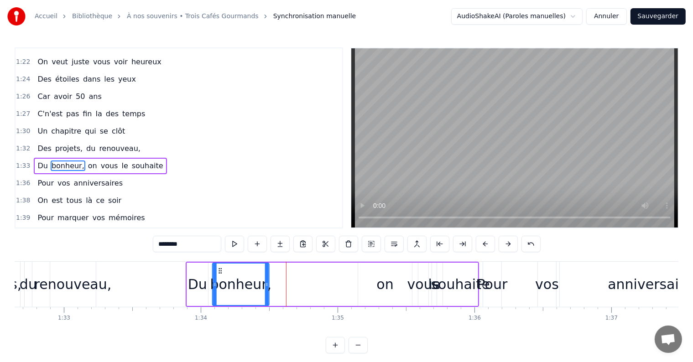
drag, startPoint x: 65, startPoint y: 272, endPoint x: 223, endPoint y: 289, distance: 158.8
click at [219, 288] on div "bonheur," at bounding box center [241, 285] width 56 height 42
click at [384, 284] on div "on" at bounding box center [385, 284] width 17 height 21
type input "**"
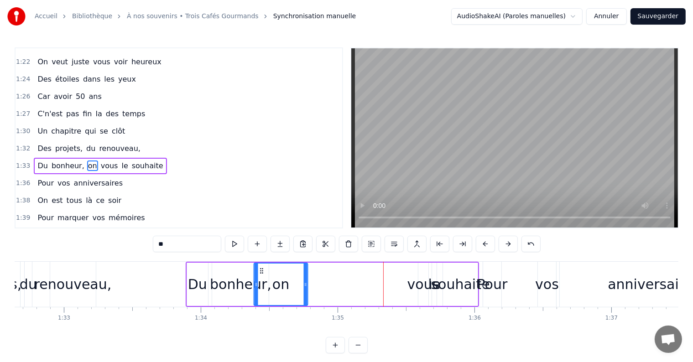
drag, startPoint x: 365, startPoint y: 271, endPoint x: 260, endPoint y: 270, distance: 104.5
click at [260, 270] on icon at bounding box center [261, 270] width 7 height 7
click at [403, 278] on div "Du bonheur, on vous le souhaite" at bounding box center [332, 284] width 293 height 45
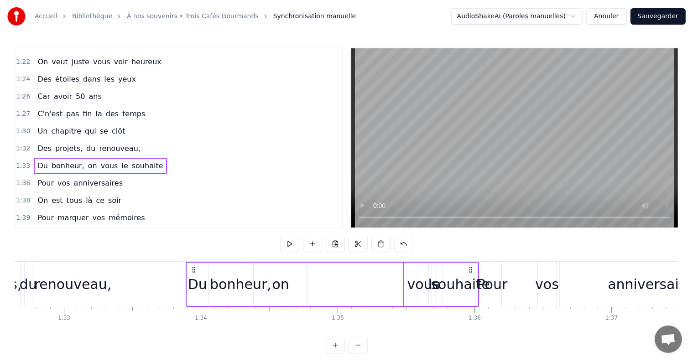
click at [411, 277] on div "vous" at bounding box center [424, 284] width 32 height 21
click at [415, 273] on div "Du bonheur, on vous le souhaite" at bounding box center [332, 284] width 293 height 45
click at [408, 276] on div "Du bonheur, on vous le souhaite" at bounding box center [332, 284] width 293 height 45
click at [414, 278] on div "vous" at bounding box center [424, 284] width 32 height 21
click at [410, 283] on div "vous" at bounding box center [424, 284] width 32 height 21
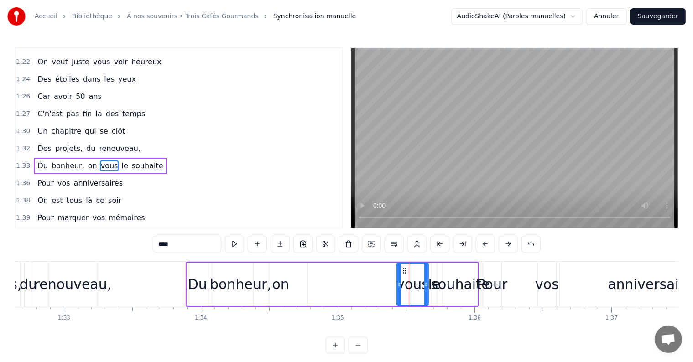
drag, startPoint x: 419, startPoint y: 275, endPoint x: 382, endPoint y: 276, distance: 36.5
click at [398, 276] on div at bounding box center [400, 285] width 4 height 42
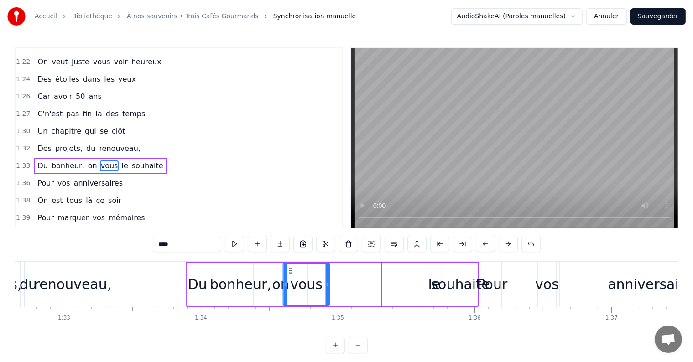
drag, startPoint x: 389, startPoint y: 271, endPoint x: 290, endPoint y: 269, distance: 98.6
click at [290, 269] on icon at bounding box center [290, 270] width 7 height 7
click at [431, 284] on div "le" at bounding box center [435, 284] width 12 height 21
drag, startPoint x: 435, startPoint y: 270, endPoint x: 336, endPoint y: 276, distance: 98.8
click at [335, 274] on div "Du bonheur, on vous le souhaite" at bounding box center [332, 284] width 293 height 45
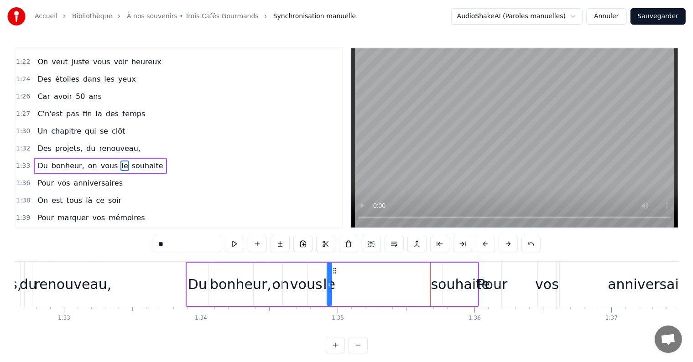
click at [438, 279] on div "souhaite" at bounding box center [460, 284] width 59 height 21
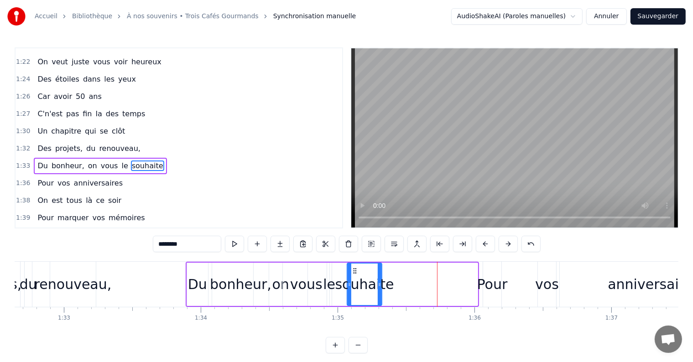
drag, startPoint x: 446, startPoint y: 270, endPoint x: 354, endPoint y: 274, distance: 91.8
click at [354, 274] on div "souhaite" at bounding box center [365, 285] width 34 height 42
click at [492, 277] on div "Pour" at bounding box center [492, 284] width 31 height 21
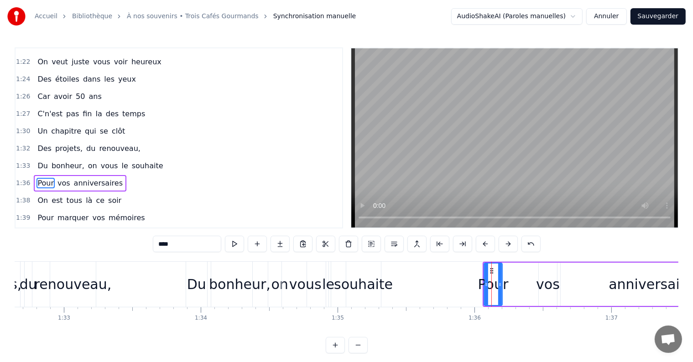
scroll to position [775, 0]
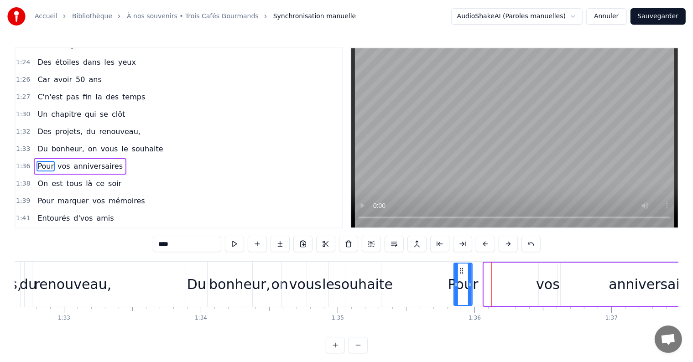
drag, startPoint x: 486, startPoint y: 270, endPoint x: 461, endPoint y: 271, distance: 25.1
click at [461, 271] on circle at bounding box center [461, 271] width 0 height 0
click at [546, 273] on div "vos" at bounding box center [548, 284] width 18 height 43
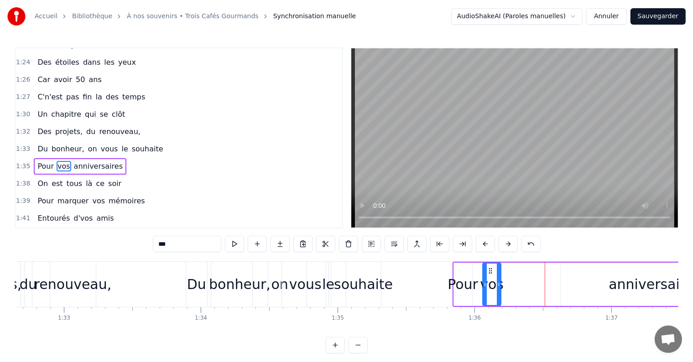
drag, startPoint x: 545, startPoint y: 270, endPoint x: 487, endPoint y: 271, distance: 57.1
click at [487, 271] on icon at bounding box center [490, 270] width 7 height 7
click at [612, 281] on div "anniversaires" at bounding box center [655, 284] width 188 height 43
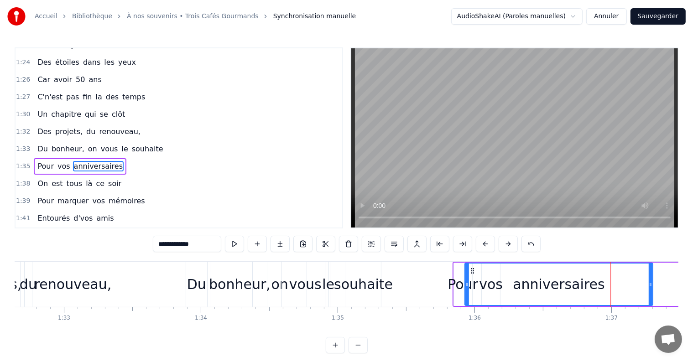
drag, startPoint x: 568, startPoint y: 271, endPoint x: 471, endPoint y: 269, distance: 96.3
click at [471, 269] on icon at bounding box center [472, 270] width 7 height 7
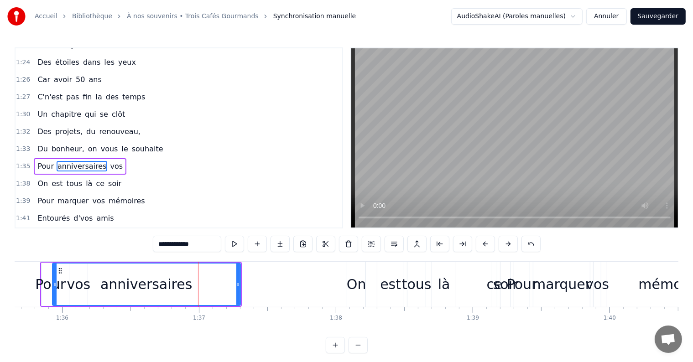
scroll to position [0, 13157]
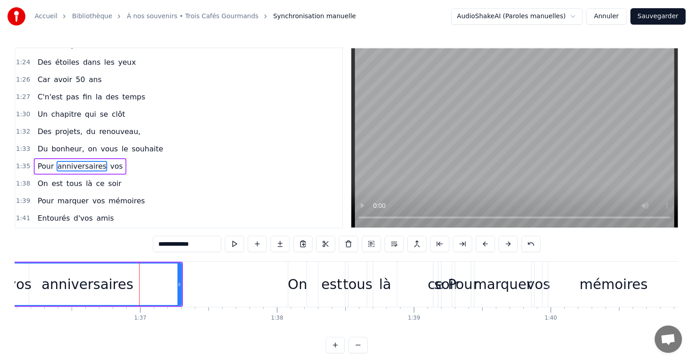
click at [297, 272] on div "On" at bounding box center [297, 284] width 18 height 45
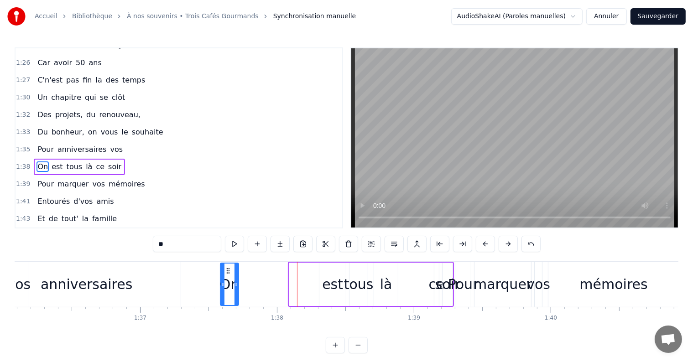
drag, startPoint x: 298, startPoint y: 270, endPoint x: 229, endPoint y: 271, distance: 68.9
click at [229, 271] on icon at bounding box center [228, 270] width 7 height 7
click at [333, 282] on div "est" at bounding box center [332, 284] width 21 height 21
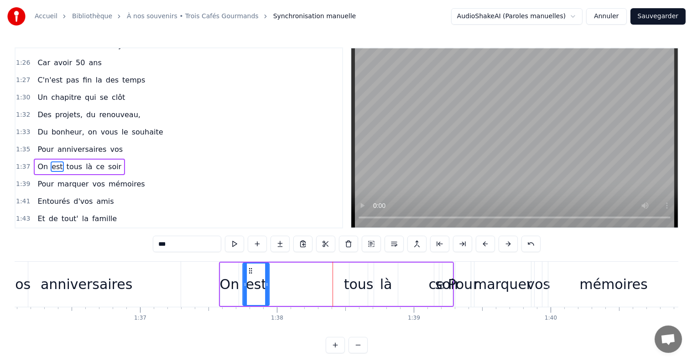
drag, startPoint x: 297, startPoint y: 270, endPoint x: 250, endPoint y: 272, distance: 46.6
click at [250, 272] on icon at bounding box center [250, 270] width 7 height 7
click at [361, 277] on div "tous" at bounding box center [359, 284] width 30 height 21
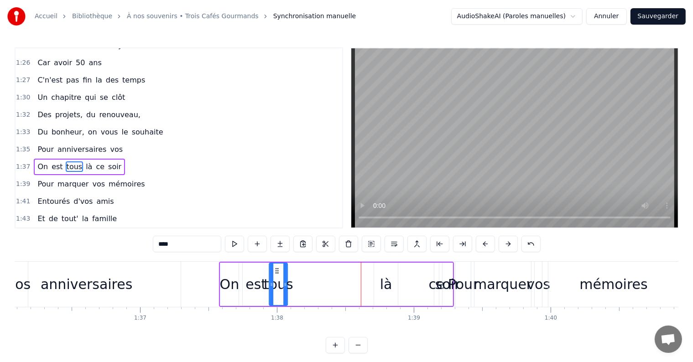
drag, startPoint x: 356, startPoint y: 270, endPoint x: 276, endPoint y: 272, distance: 80.4
click at [276, 272] on icon at bounding box center [276, 270] width 7 height 7
click at [387, 281] on div "là" at bounding box center [386, 284] width 12 height 21
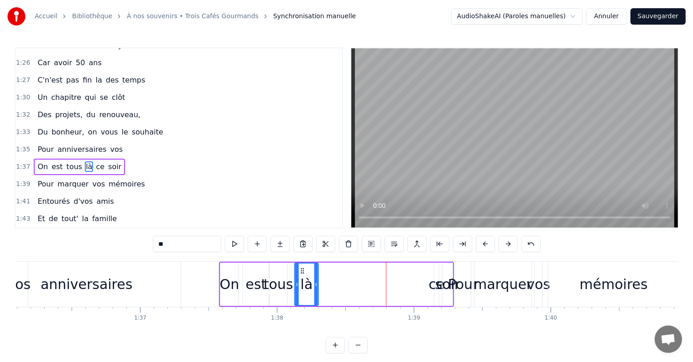
drag, startPoint x: 381, startPoint y: 271, endPoint x: 301, endPoint y: 271, distance: 79.9
click at [301, 271] on icon at bounding box center [302, 270] width 7 height 7
click at [435, 290] on div "ce" at bounding box center [437, 284] width 16 height 21
drag, startPoint x: 443, startPoint y: 270, endPoint x: 330, endPoint y: 274, distance: 113.3
click at [325, 274] on div "ce" at bounding box center [324, 285] width 4 height 42
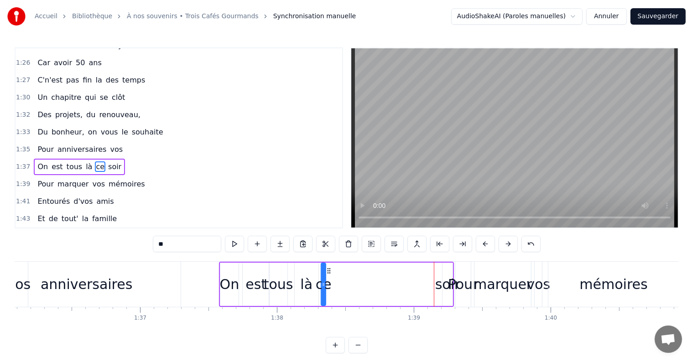
click at [445, 278] on div "soir" at bounding box center [447, 284] width 25 height 21
type input "****"
click at [439, 277] on div "soir" at bounding box center [447, 284] width 25 height 21
drag, startPoint x: 445, startPoint y: 276, endPoint x: 424, endPoint y: 278, distance: 20.3
click at [424, 278] on div at bounding box center [425, 285] width 4 height 42
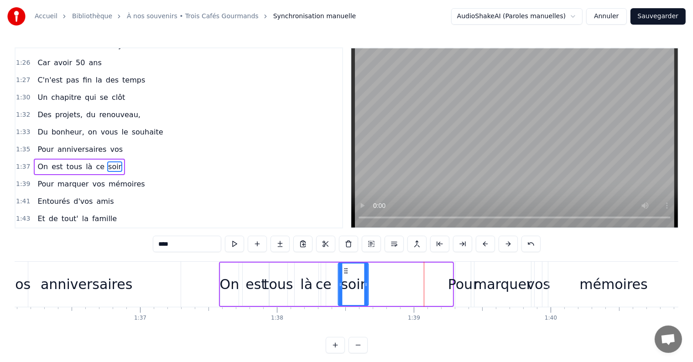
drag, startPoint x: 430, startPoint y: 272, endPoint x: 350, endPoint y: 272, distance: 79.9
click at [346, 272] on icon at bounding box center [345, 270] width 7 height 7
drag, startPoint x: 540, startPoint y: 286, endPoint x: 551, endPoint y: 288, distance: 11.6
click at [551, 288] on div "Pour marquer vos mémoires" at bounding box center [568, 284] width 226 height 45
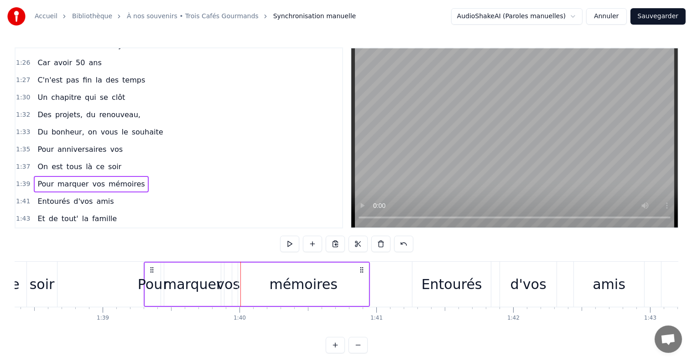
scroll to position [0, 13439]
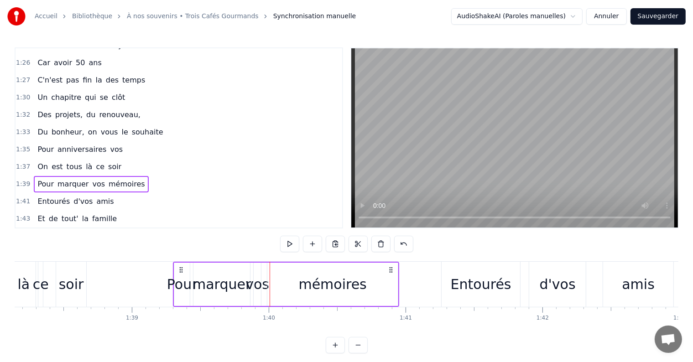
click at [219, 279] on div "marquer" at bounding box center [222, 284] width 58 height 21
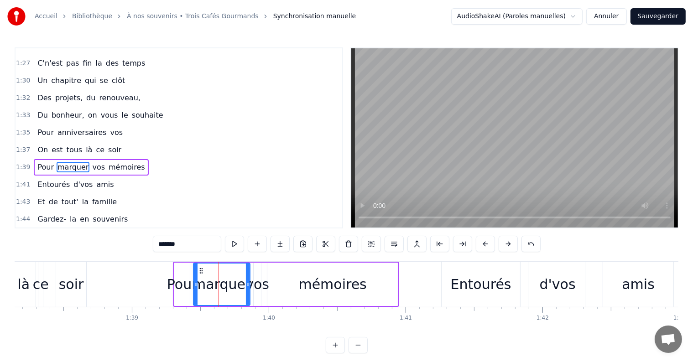
click at [261, 277] on div "vos" at bounding box center [258, 284] width 24 height 21
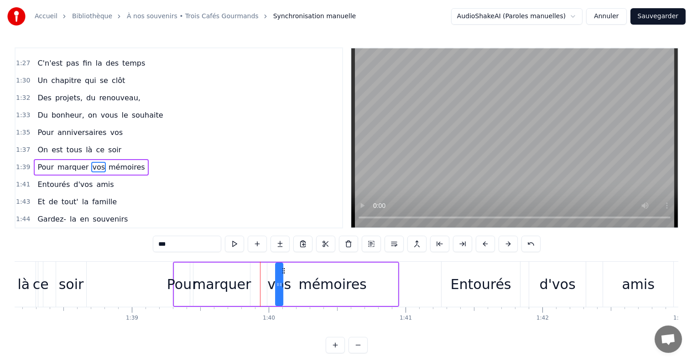
drag, startPoint x: 262, startPoint y: 268, endPoint x: 284, endPoint y: 273, distance: 22.4
click at [247, 274] on div "marquer" at bounding box center [222, 284] width 58 height 21
type input "*******"
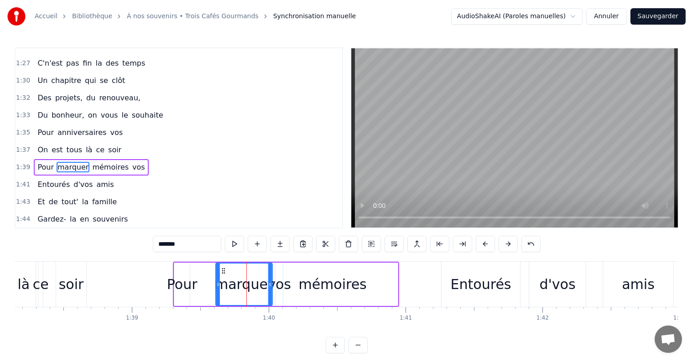
drag, startPoint x: 201, startPoint y: 268, endPoint x: 223, endPoint y: 272, distance: 22.2
click at [223, 272] on icon at bounding box center [223, 270] width 7 height 7
click at [197, 271] on div "Pour marquer mémoires vos" at bounding box center [228, 284] width 111 height 45
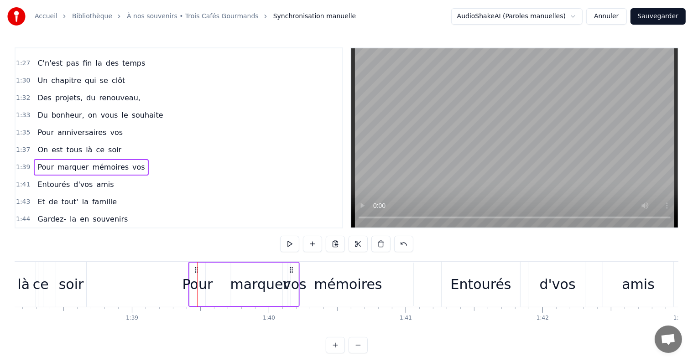
drag, startPoint x: 183, startPoint y: 269, endPoint x: 199, endPoint y: 271, distance: 15.7
click at [199, 271] on icon at bounding box center [196, 270] width 7 height 7
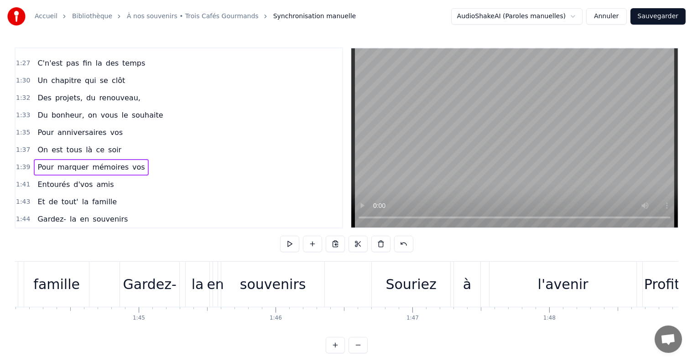
scroll to position [0, 14283]
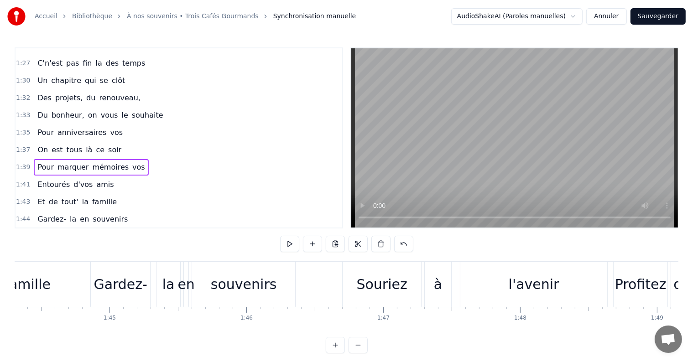
click at [525, 285] on div "l'avenir" at bounding box center [534, 284] width 51 height 21
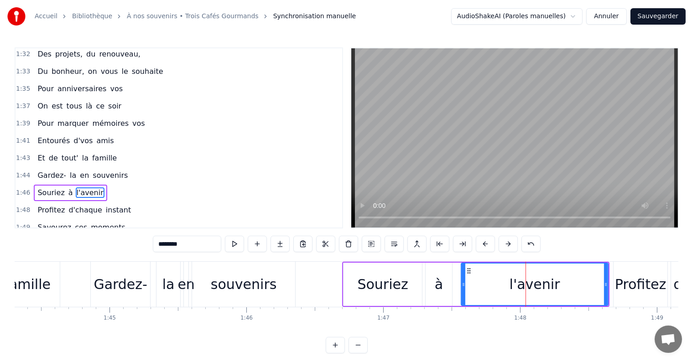
scroll to position [876, 0]
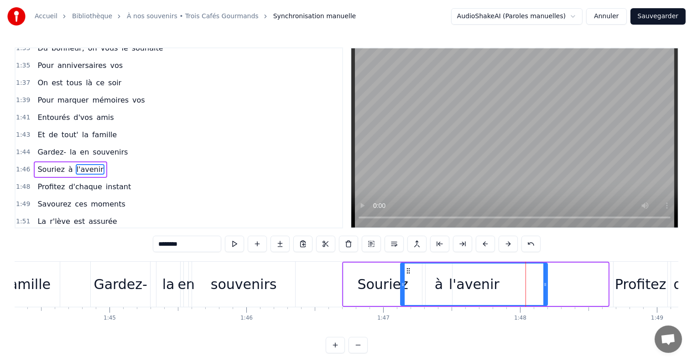
drag, startPoint x: 463, startPoint y: 269, endPoint x: 407, endPoint y: 271, distance: 56.6
click at [407, 271] on icon at bounding box center [408, 270] width 7 height 7
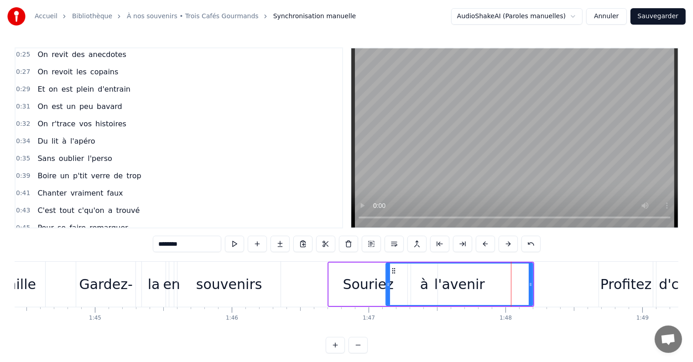
scroll to position [0, 0]
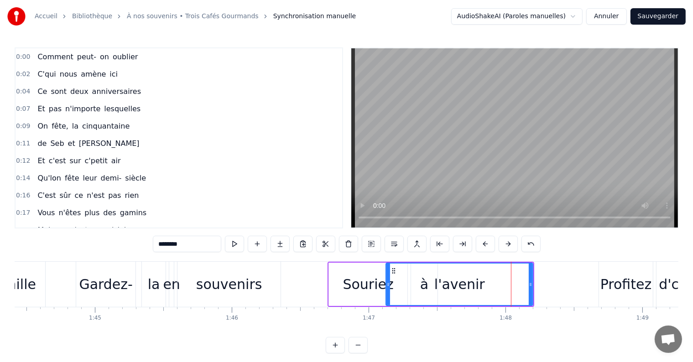
click at [40, 59] on span "Comment" at bounding box center [55, 57] width 37 height 10
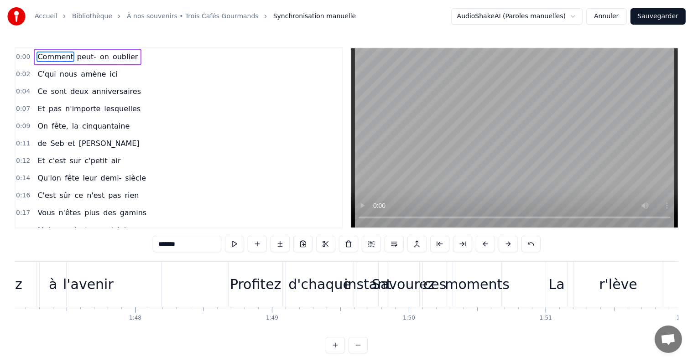
scroll to position [0, 14430]
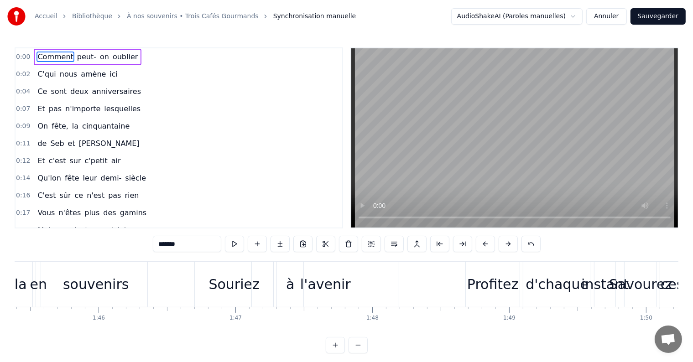
click at [214, 275] on div "Souriez" at bounding box center [234, 284] width 51 height 21
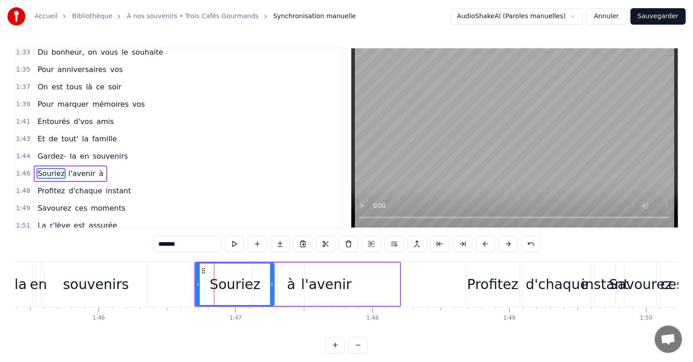
scroll to position [876, 0]
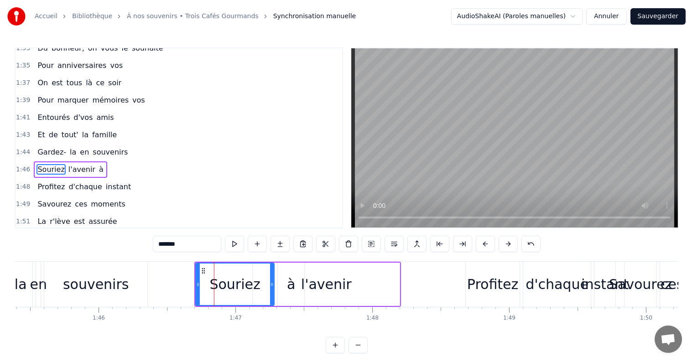
click at [281, 279] on div "à" at bounding box center [291, 284] width 26 height 43
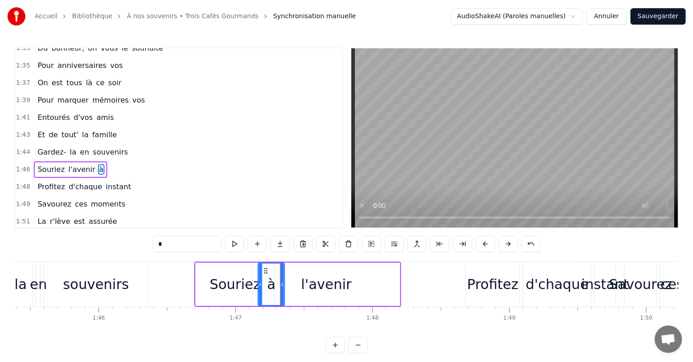
drag, startPoint x: 284, startPoint y: 270, endPoint x: 265, endPoint y: 268, distance: 19.7
click at [265, 268] on icon at bounding box center [265, 270] width 7 height 7
click at [329, 274] on div "l'avenir" at bounding box center [326, 284] width 51 height 21
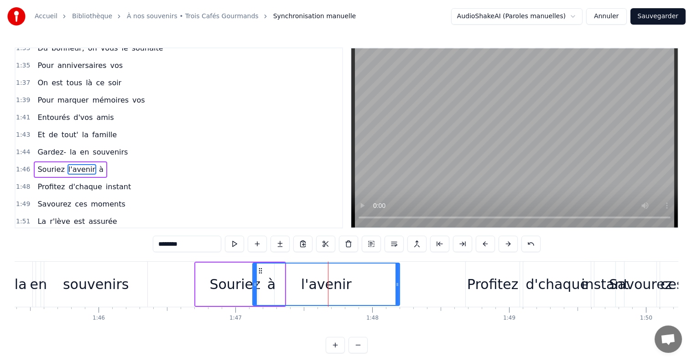
drag, startPoint x: 260, startPoint y: 267, endPoint x: 254, endPoint y: 267, distance: 5.9
click at [254, 267] on div "l'avenir" at bounding box center [326, 285] width 146 height 42
click at [272, 279] on div "l'avenir" at bounding box center [326, 285] width 146 height 42
click at [224, 272] on div "Souriez" at bounding box center [235, 284] width 79 height 43
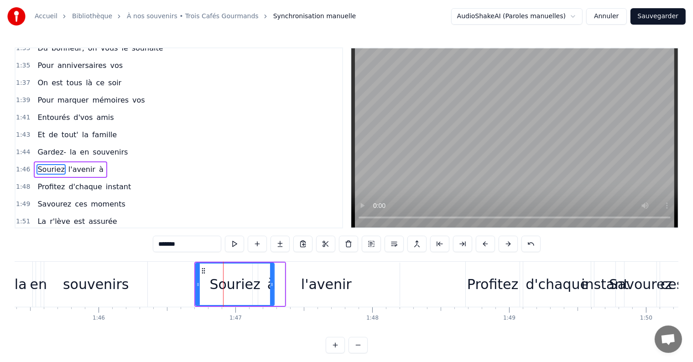
click at [46, 147] on span "Gardez-" at bounding box center [52, 152] width 31 height 10
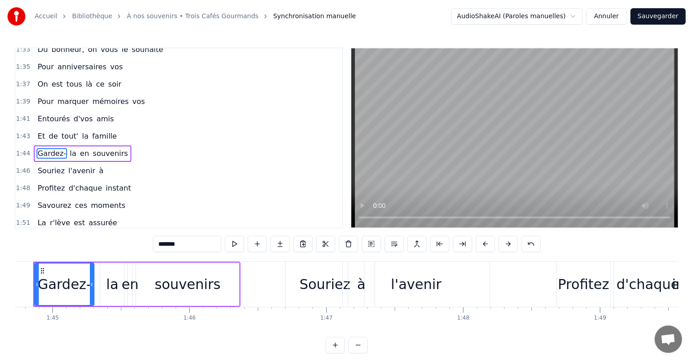
scroll to position [0, 14312]
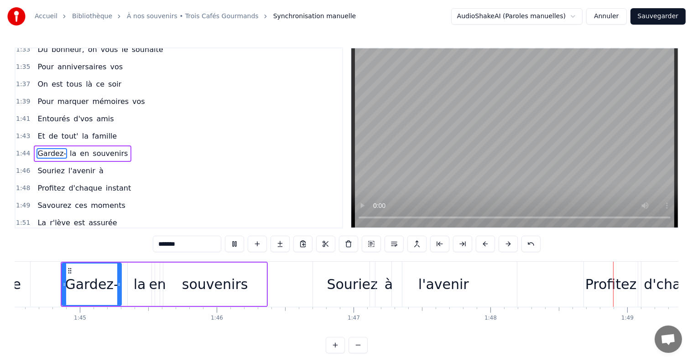
click at [394, 277] on div "à" at bounding box center [389, 284] width 26 height 45
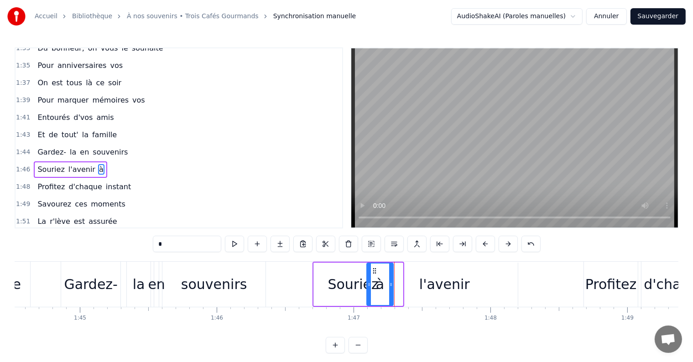
drag, startPoint x: 381, startPoint y: 270, endPoint x: 372, endPoint y: 270, distance: 9.6
click at [372, 270] on icon at bounding box center [374, 270] width 7 height 7
click at [46, 147] on span "Gardez-" at bounding box center [52, 152] width 31 height 10
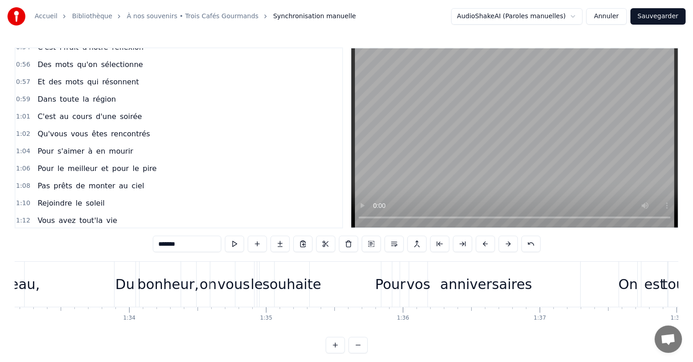
scroll to position [494, 0]
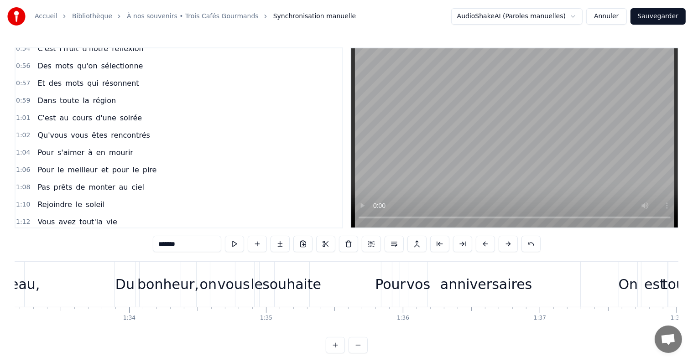
click at [44, 95] on span "Dans" at bounding box center [47, 100] width 21 height 10
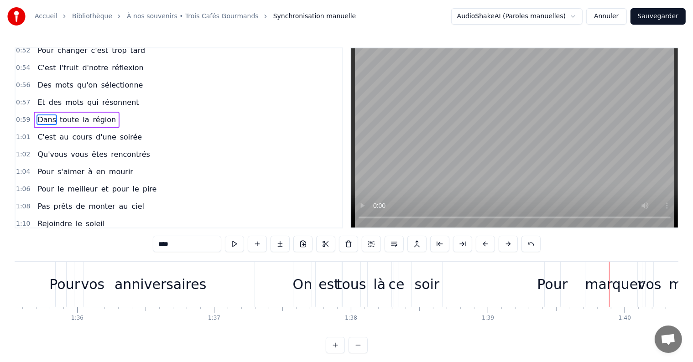
scroll to position [0, 13023]
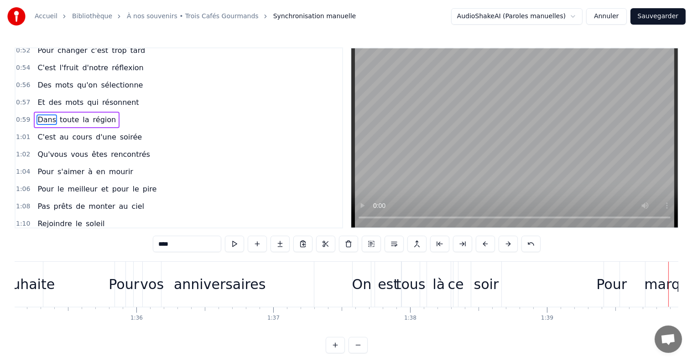
click at [120, 278] on div "Pour" at bounding box center [124, 284] width 31 height 21
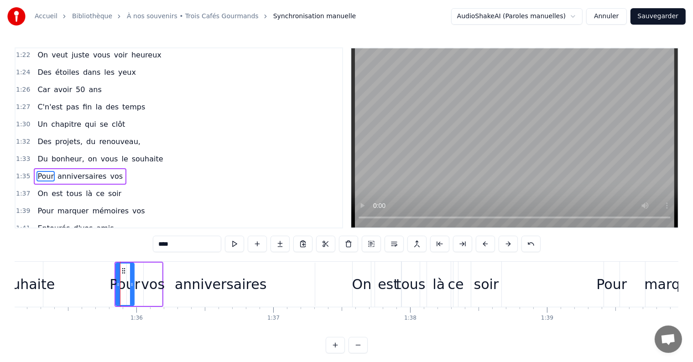
scroll to position [775, 0]
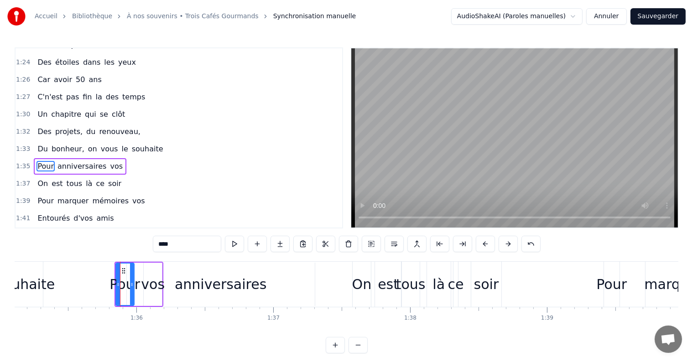
click at [147, 266] on div "vos" at bounding box center [153, 284] width 18 height 43
click at [131, 270] on div "anniversaires" at bounding box center [221, 284] width 188 height 43
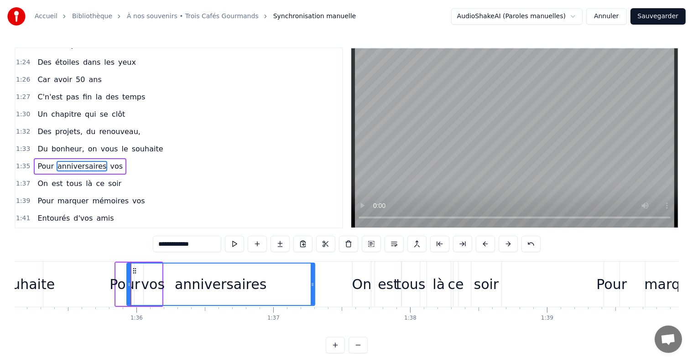
click at [127, 271] on div at bounding box center [129, 285] width 4 height 42
click at [120, 272] on div "Pour" at bounding box center [125, 284] width 18 height 43
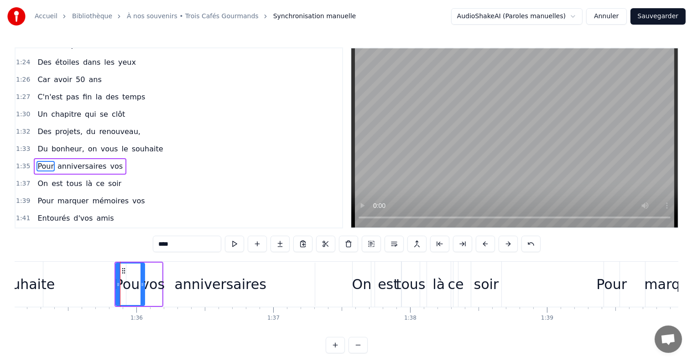
drag, startPoint x: 132, startPoint y: 277, endPoint x: 142, endPoint y: 279, distance: 10.8
click at [142, 279] on div at bounding box center [143, 285] width 4 height 42
click at [35, 287] on div "souhaite" at bounding box center [25, 284] width 59 height 21
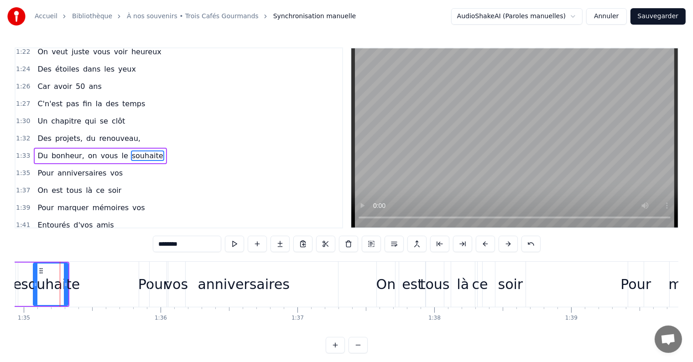
scroll to position [0, 12998]
click at [172, 275] on div "vos" at bounding box center [177, 284] width 24 height 21
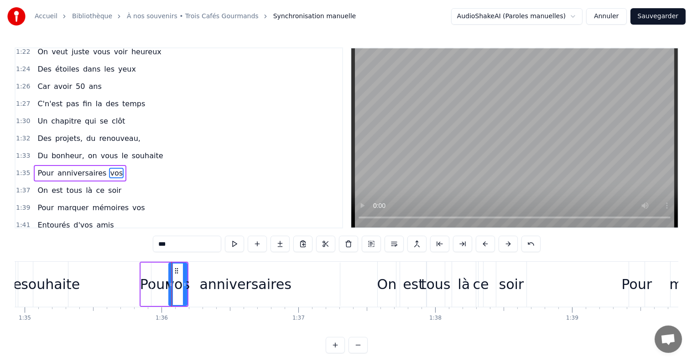
scroll to position [775, 0]
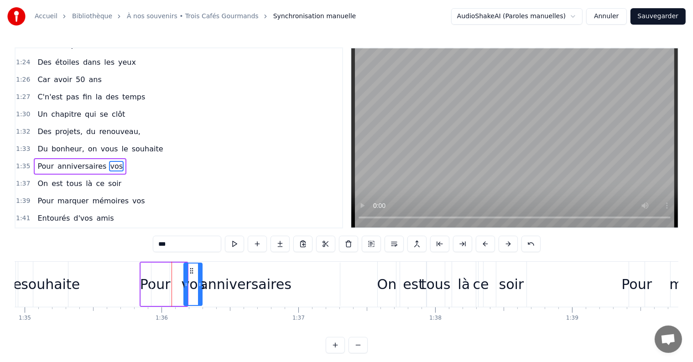
drag, startPoint x: 178, startPoint y: 272, endPoint x: 193, endPoint y: 275, distance: 15.3
click at [193, 275] on div "vos" at bounding box center [192, 285] width 17 height 42
click at [224, 281] on div "anniversaires" at bounding box center [245, 284] width 92 height 21
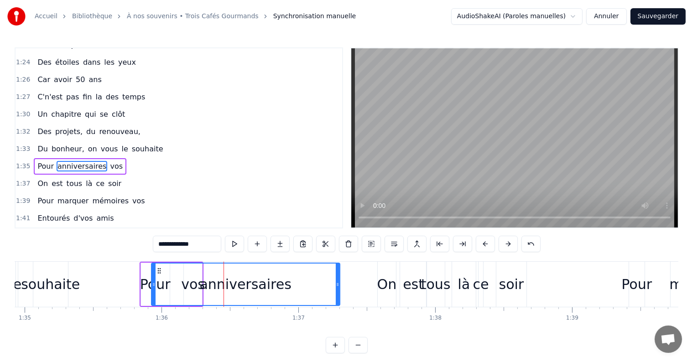
click at [159, 269] on icon at bounding box center [159, 270] width 7 height 7
drag, startPoint x: 158, startPoint y: 270, endPoint x: 156, endPoint y: 276, distance: 6.4
click at [156, 276] on div "anniversaires" at bounding box center [244, 285] width 188 height 42
click at [145, 275] on div "Pour" at bounding box center [155, 284] width 31 height 21
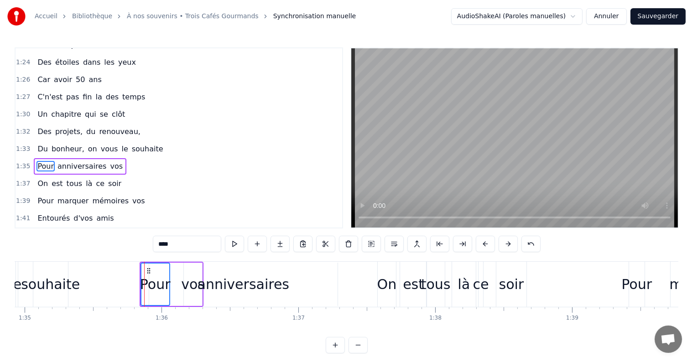
click at [254, 274] on div "anniversaires" at bounding box center [244, 284] width 92 height 21
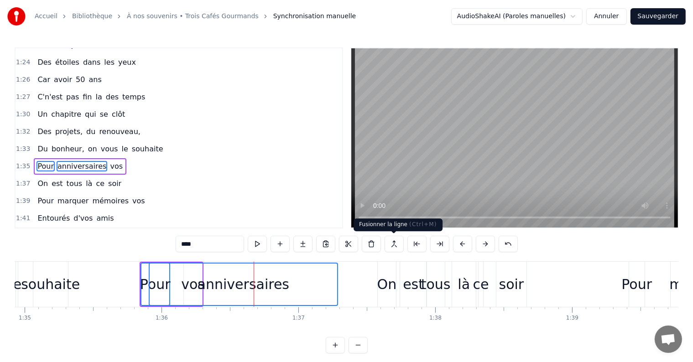
click at [396, 245] on button at bounding box center [394, 244] width 19 height 16
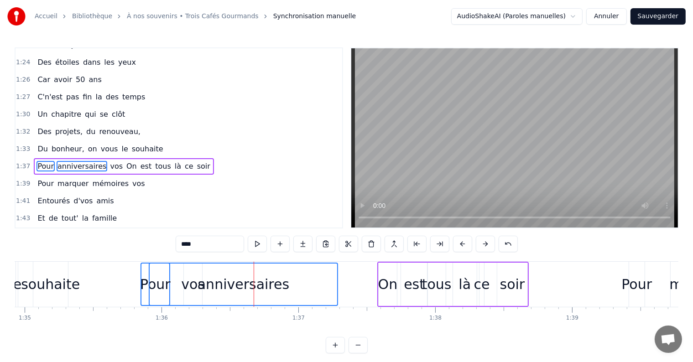
click at [34, 292] on div "souhaite" at bounding box center [50, 284] width 59 height 21
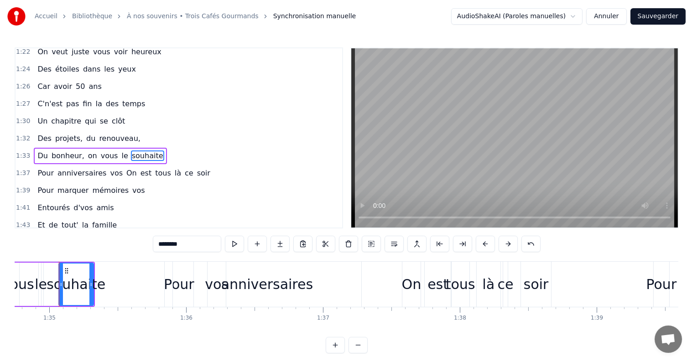
scroll to position [0, 12972]
click at [212, 278] on div "vos" at bounding box center [219, 284] width 24 height 21
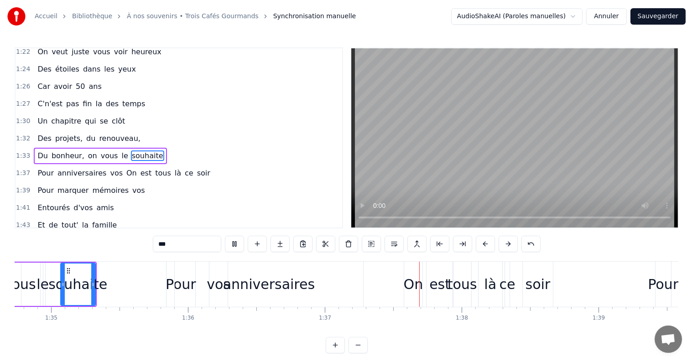
scroll to position [775, 0]
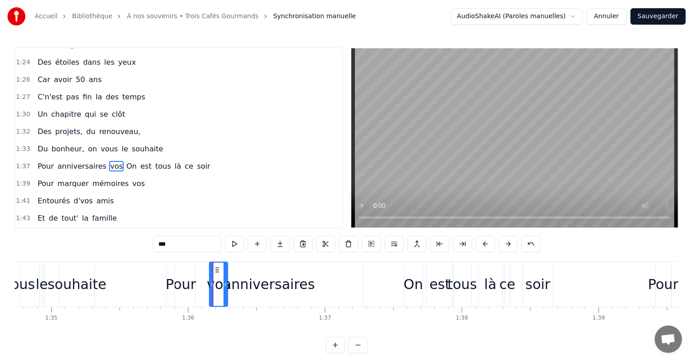
click at [250, 278] on div "anniversaires" at bounding box center [269, 284] width 92 height 21
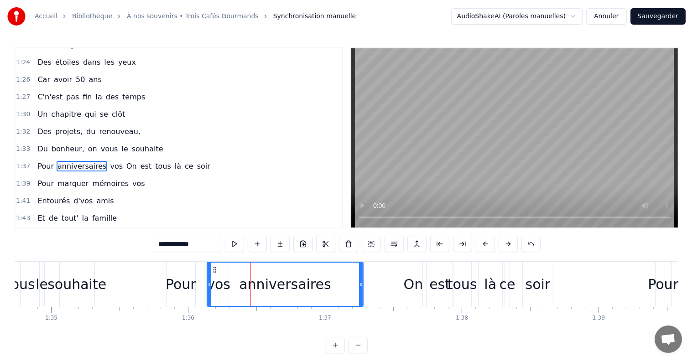
drag, startPoint x: 176, startPoint y: 269, endPoint x: 208, endPoint y: 272, distance: 32.6
click at [208, 272] on div at bounding box center [210, 284] width 4 height 43
click at [219, 272] on div "anniversaires" at bounding box center [285, 284] width 155 height 43
click at [212, 272] on icon at bounding box center [214, 270] width 7 height 7
click at [212, 268] on icon at bounding box center [214, 270] width 7 height 7
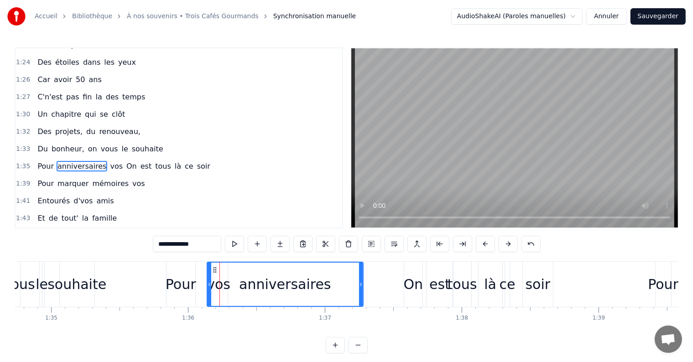
click at [194, 286] on div "Pour" at bounding box center [181, 284] width 31 height 21
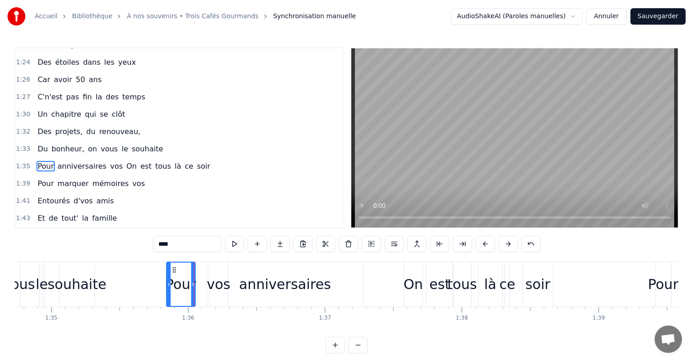
click at [208, 281] on div "anniversaires" at bounding box center [285, 284] width 156 height 45
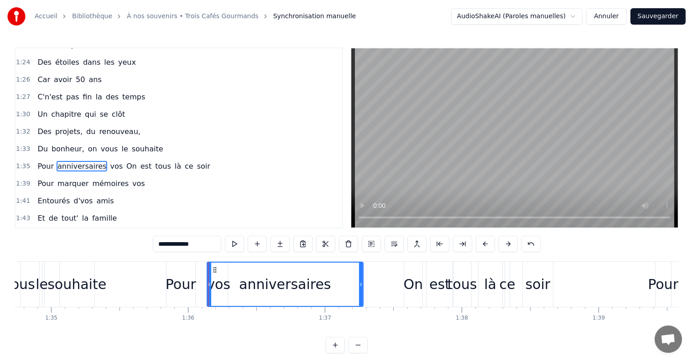
click at [210, 279] on div at bounding box center [210, 284] width 4 height 43
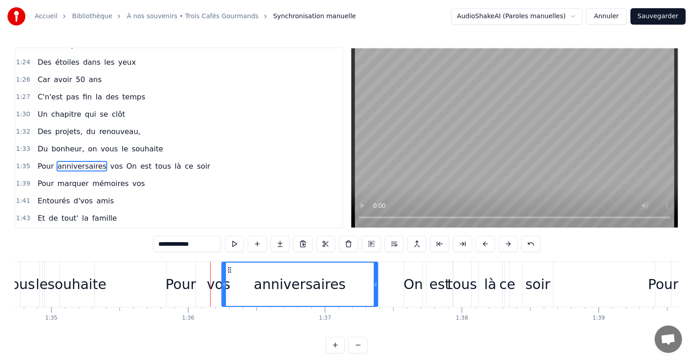
drag, startPoint x: 214, startPoint y: 269, endPoint x: 228, endPoint y: 275, distance: 15.6
click at [216, 276] on div "vos" at bounding box center [219, 284] width 24 height 21
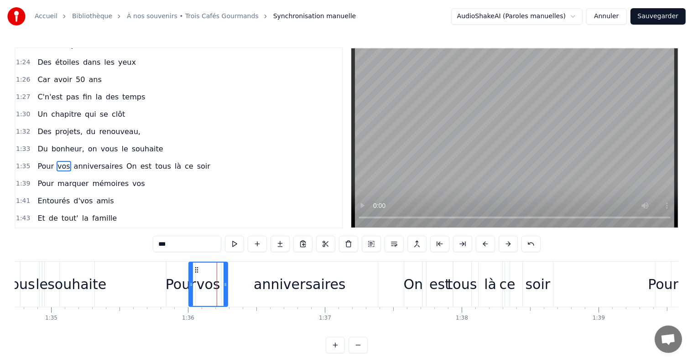
drag, startPoint x: 211, startPoint y: 268, endPoint x: 190, endPoint y: 271, distance: 20.7
click at [190, 271] on div at bounding box center [191, 284] width 4 height 43
drag, startPoint x: 225, startPoint y: 275, endPoint x: 230, endPoint y: 276, distance: 6.0
click at [230, 276] on div at bounding box center [232, 284] width 4 height 43
click at [266, 276] on div "anniversaires" at bounding box center [300, 284] width 92 height 21
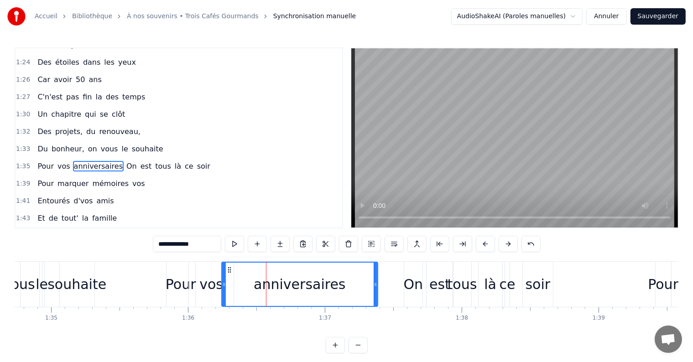
click at [376, 275] on div at bounding box center [376, 284] width 4 height 43
drag, startPoint x: 374, startPoint y: 275, endPoint x: 361, endPoint y: 276, distance: 12.4
click at [361, 276] on div at bounding box center [362, 284] width 4 height 43
click at [73, 299] on div "souhaite" at bounding box center [77, 284] width 35 height 45
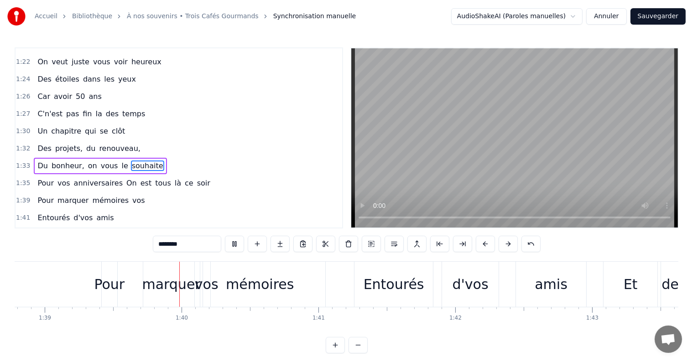
scroll to position [0, 13550]
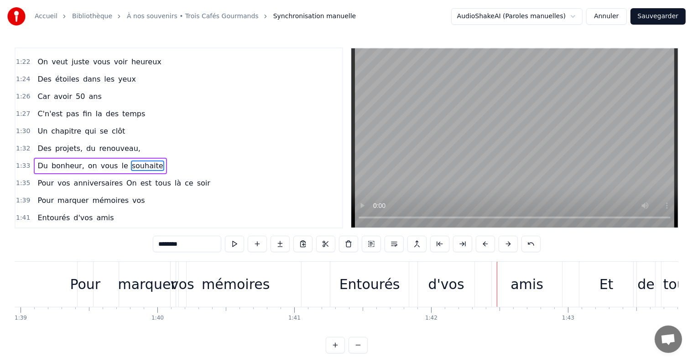
click at [84, 285] on div "Pour" at bounding box center [85, 284] width 31 height 21
type input "****"
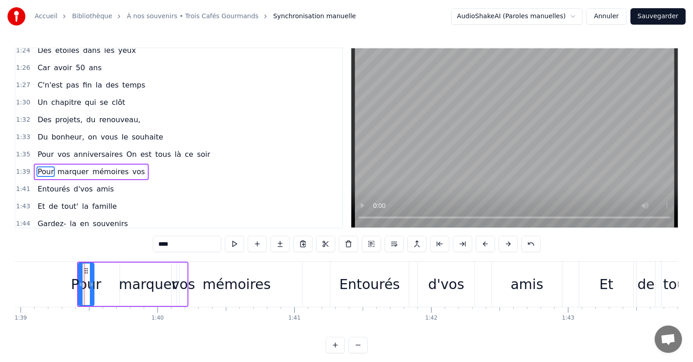
scroll to position [792, 0]
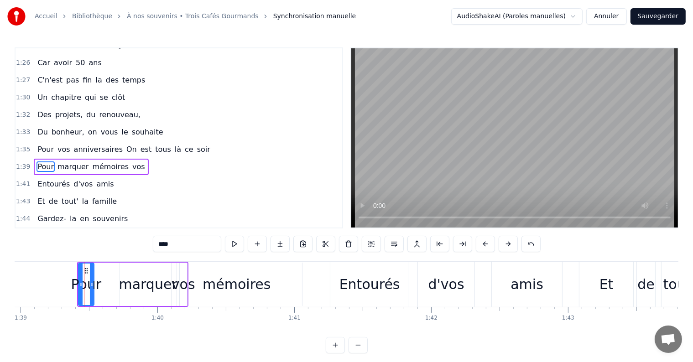
drag, startPoint x: 132, startPoint y: 287, endPoint x: 112, endPoint y: 285, distance: 19.7
click at [112, 285] on div "Pour marquer mémoires vos" at bounding box center [132, 284] width 111 height 45
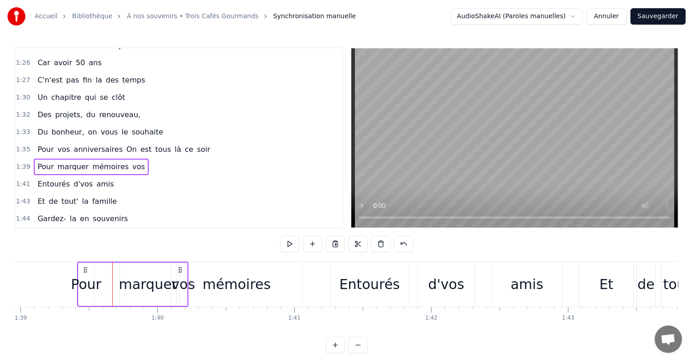
click at [120, 283] on div "marquer" at bounding box center [149, 284] width 58 height 43
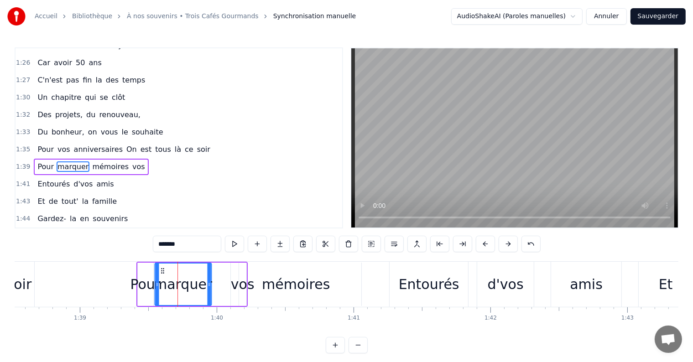
scroll to position [0, 13483]
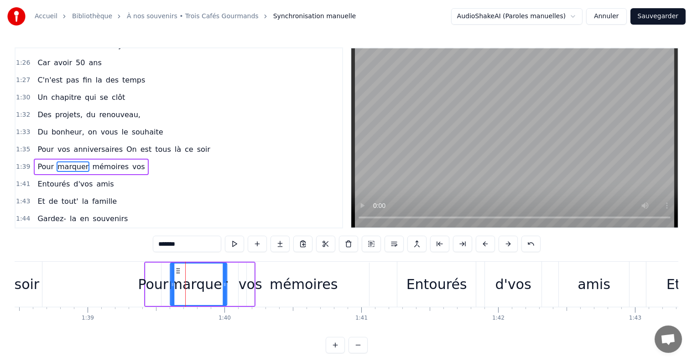
drag, startPoint x: 126, startPoint y: 273, endPoint x: 177, endPoint y: 278, distance: 50.9
click at [177, 278] on div "marquer" at bounding box center [199, 285] width 56 height 42
click at [247, 279] on div "vos" at bounding box center [251, 284] width 24 height 21
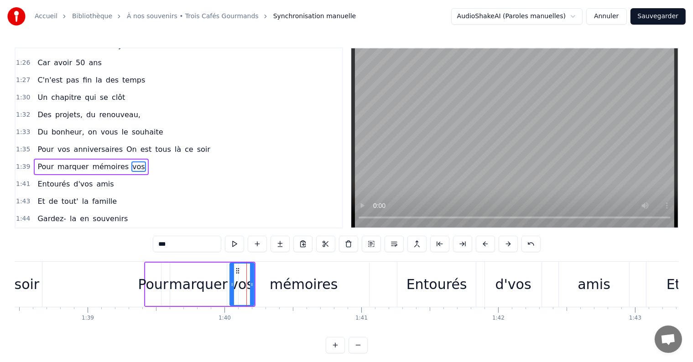
drag, startPoint x: 249, startPoint y: 283, endPoint x: 232, endPoint y: 284, distance: 16.5
click at [230, 284] on icon at bounding box center [232, 284] width 4 height 7
click at [278, 283] on div "mémoires" at bounding box center [304, 284] width 68 height 21
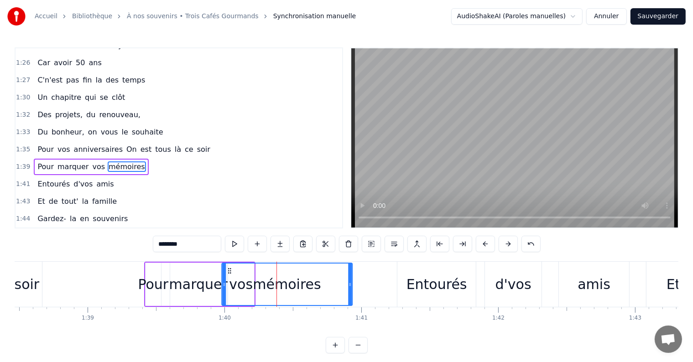
drag, startPoint x: 246, startPoint y: 270, endPoint x: 229, endPoint y: 271, distance: 16.5
click at [229, 271] on icon at bounding box center [229, 270] width 7 height 7
click at [42, 75] on span "C'n'est" at bounding box center [50, 80] width 27 height 10
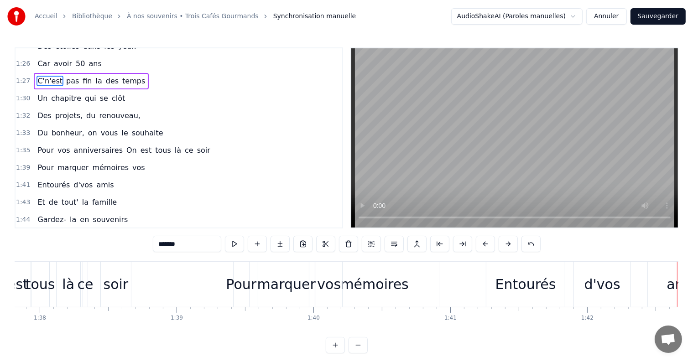
scroll to position [0, 13320]
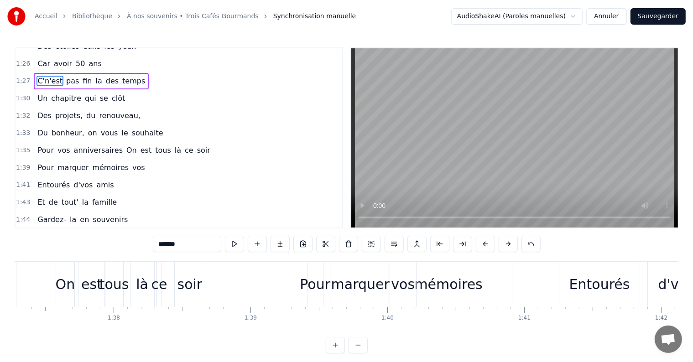
click at [322, 290] on div "Pour" at bounding box center [315, 284] width 31 height 21
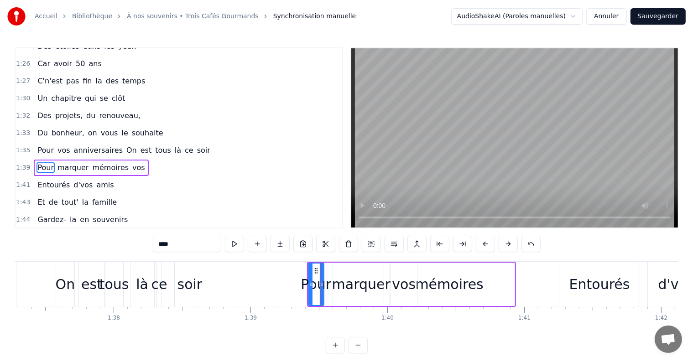
scroll to position [792, 0]
click at [343, 283] on div "marquer" at bounding box center [361, 284] width 58 height 21
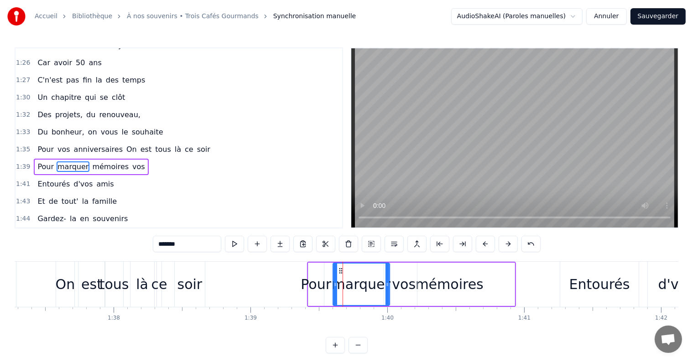
click at [398, 280] on div "vos" at bounding box center [404, 284] width 24 height 21
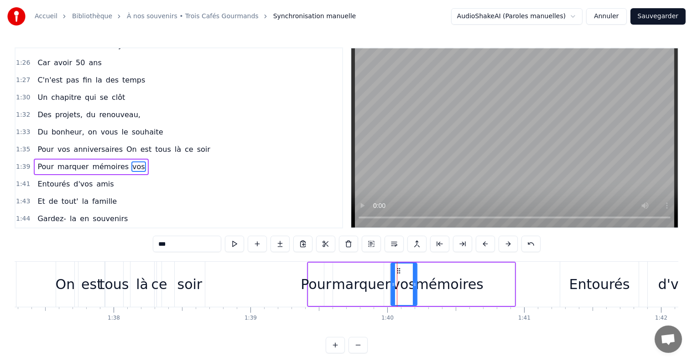
click at [359, 281] on div "marquer" at bounding box center [361, 284] width 58 height 21
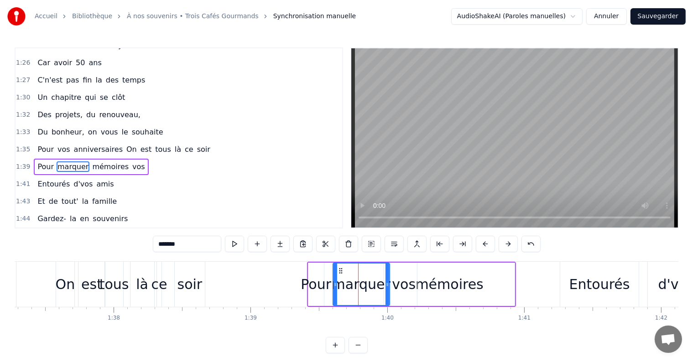
click at [323, 280] on div "Pour" at bounding box center [316, 284] width 31 height 21
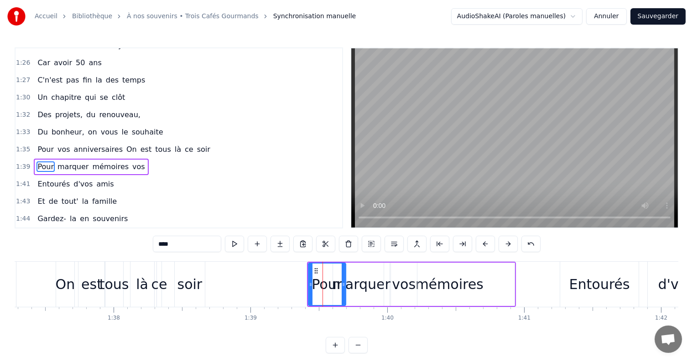
drag, startPoint x: 321, startPoint y: 272, endPoint x: 341, endPoint y: 276, distance: 20.9
click at [342, 276] on div at bounding box center [344, 285] width 4 height 42
click at [347, 287] on div "marquer" at bounding box center [361, 284] width 58 height 21
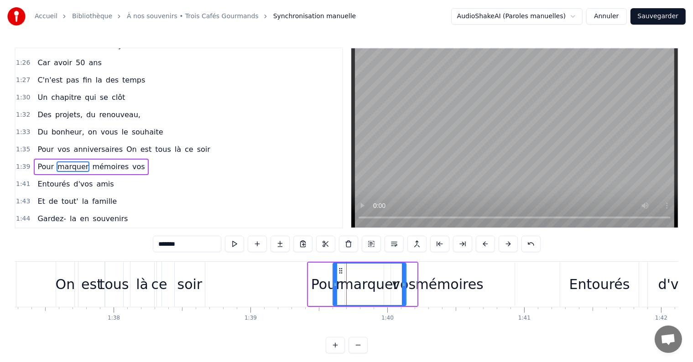
drag, startPoint x: 388, startPoint y: 276, endPoint x: 405, endPoint y: 281, distance: 17.6
click at [405, 281] on div at bounding box center [404, 285] width 4 height 42
click at [430, 283] on div "mémoires" at bounding box center [450, 284] width 68 height 21
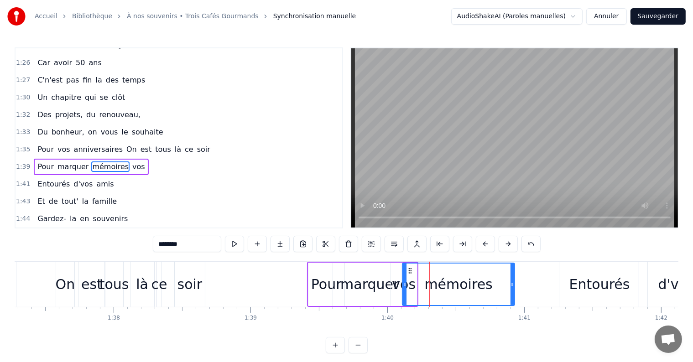
drag, startPoint x: 387, startPoint y: 275, endPoint x: 404, endPoint y: 279, distance: 18.3
click at [62, 275] on div "On" at bounding box center [66, 284] width 20 height 21
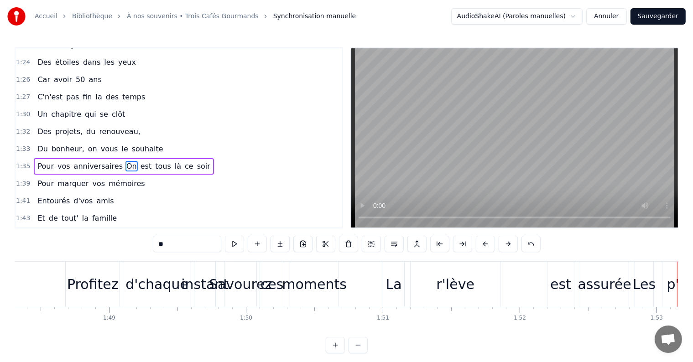
scroll to position [0, 14668]
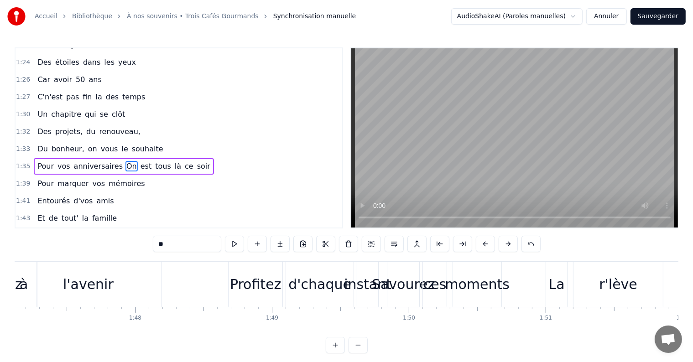
click at [268, 282] on div "Profitez" at bounding box center [255, 284] width 51 height 21
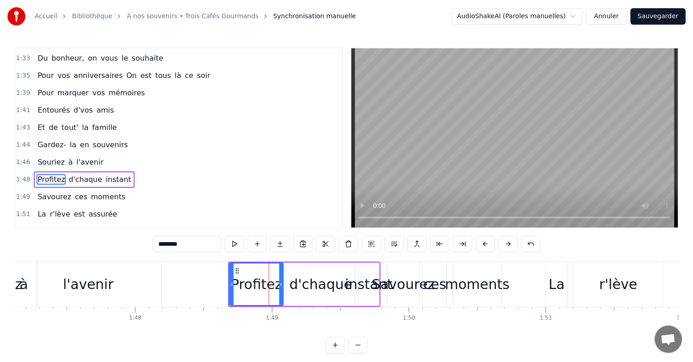
scroll to position [876, 0]
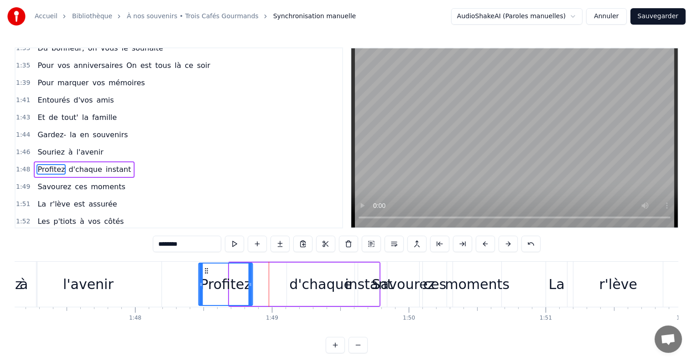
drag, startPoint x: 236, startPoint y: 269, endPoint x: 205, endPoint y: 269, distance: 30.6
click at [205, 269] on icon at bounding box center [206, 270] width 7 height 7
click at [302, 284] on div "d'chaque" at bounding box center [320, 284] width 63 height 21
type input "********"
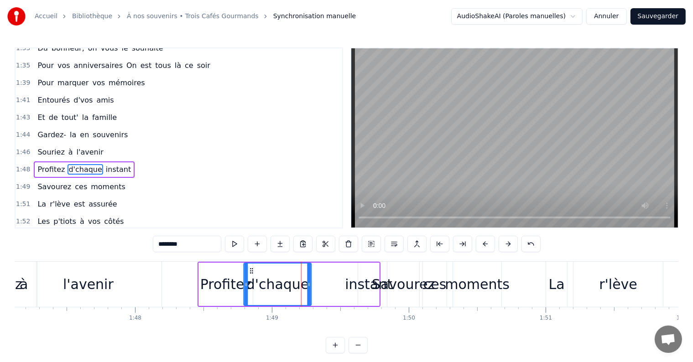
drag, startPoint x: 288, startPoint y: 269, endPoint x: 252, endPoint y: 269, distance: 36.1
click at [252, 269] on icon at bounding box center [251, 270] width 7 height 7
click at [343, 270] on div "Profitez d'chaque instant" at bounding box center [289, 284] width 183 height 45
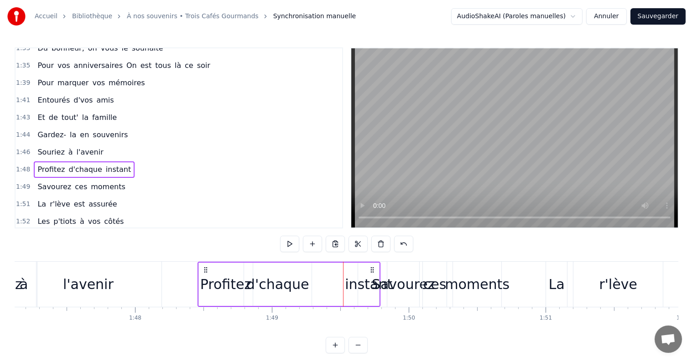
click at [370, 270] on icon at bounding box center [372, 270] width 7 height 7
click at [376, 271] on div "Profitez d'chaque instant" at bounding box center [289, 284] width 183 height 45
click at [373, 271] on icon at bounding box center [372, 270] width 7 height 7
click at [373, 268] on icon at bounding box center [372, 270] width 7 height 7
click at [357, 290] on div "instant" at bounding box center [368, 284] width 47 height 21
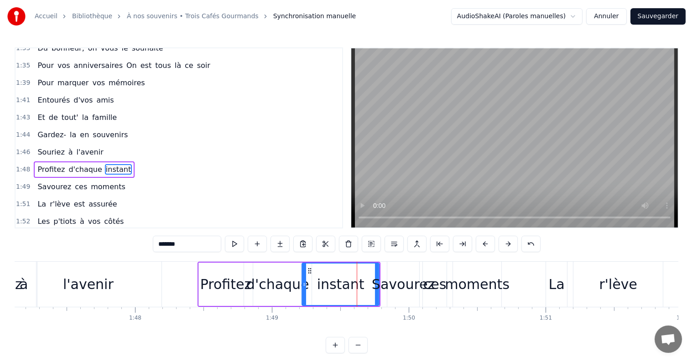
drag, startPoint x: 358, startPoint y: 273, endPoint x: 302, endPoint y: 278, distance: 56.3
click at [303, 278] on div at bounding box center [305, 285] width 4 height 42
click at [376, 283] on div "Savourez" at bounding box center [403, 284] width 63 height 21
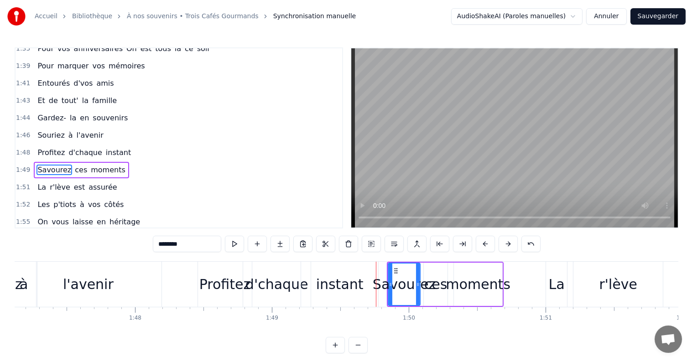
click at [384, 279] on div "Savourez" at bounding box center [404, 284] width 63 height 21
click at [358, 287] on div "instant" at bounding box center [339, 284] width 47 height 21
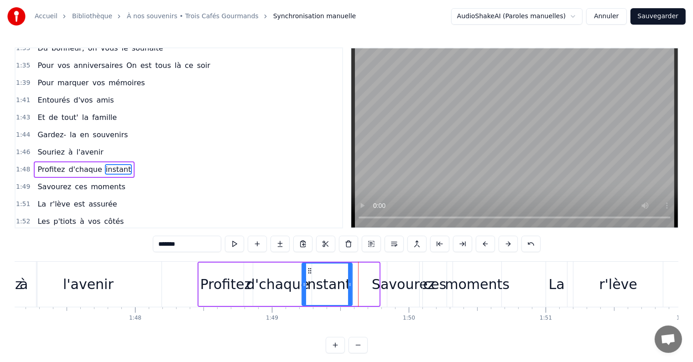
drag, startPoint x: 374, startPoint y: 280, endPoint x: 347, endPoint y: 280, distance: 26.9
click at [348, 280] on div at bounding box center [350, 285] width 4 height 42
click at [385, 281] on div "Savourez" at bounding box center [403, 284] width 63 height 21
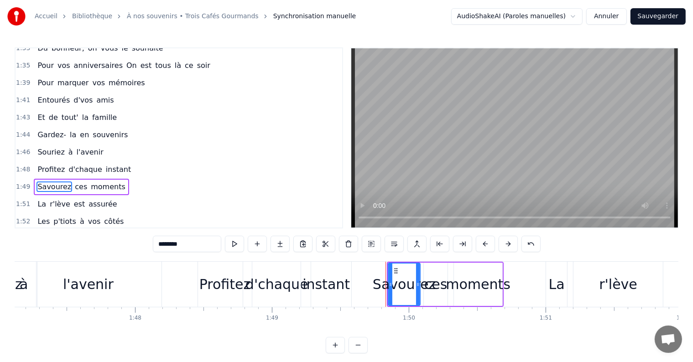
scroll to position [893, 0]
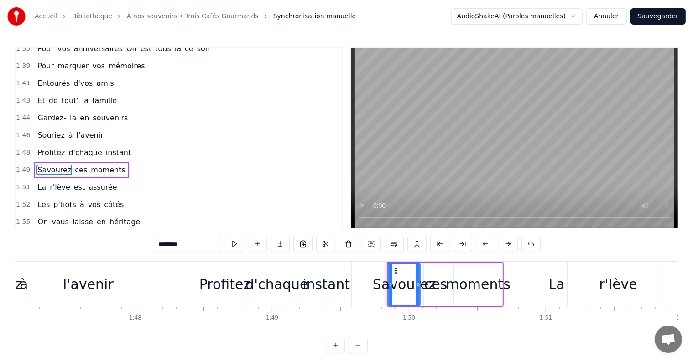
click at [61, 288] on div "l'avenir" at bounding box center [88, 284] width 147 height 45
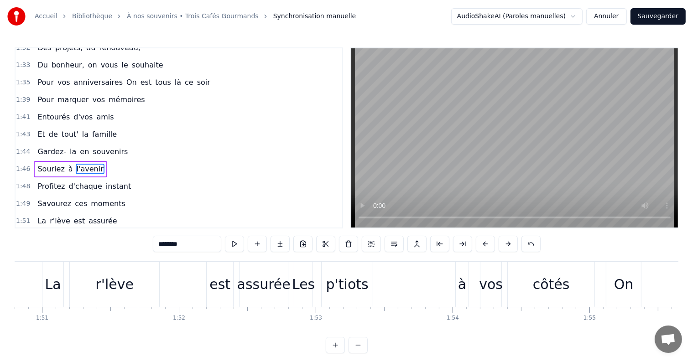
scroll to position [0, 15083]
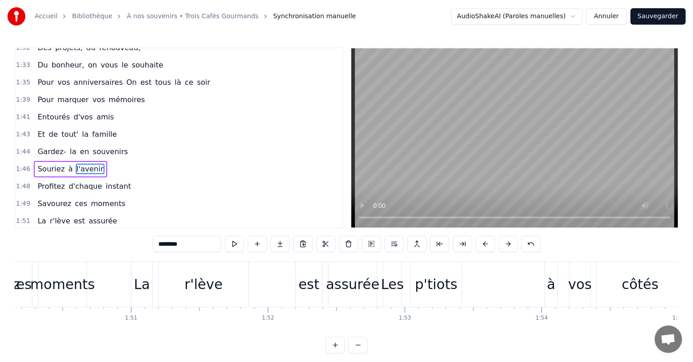
click at [164, 288] on div "r'lève" at bounding box center [203, 284] width 89 height 45
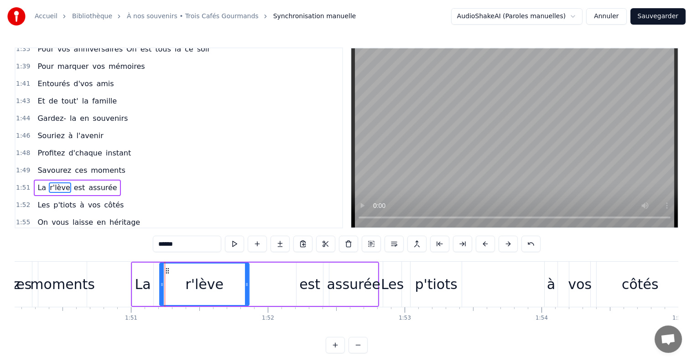
scroll to position [909, 0]
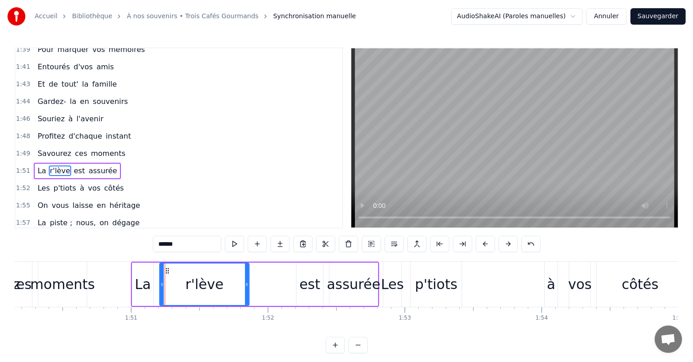
click at [132, 280] on div "La" at bounding box center [142, 284] width 21 height 43
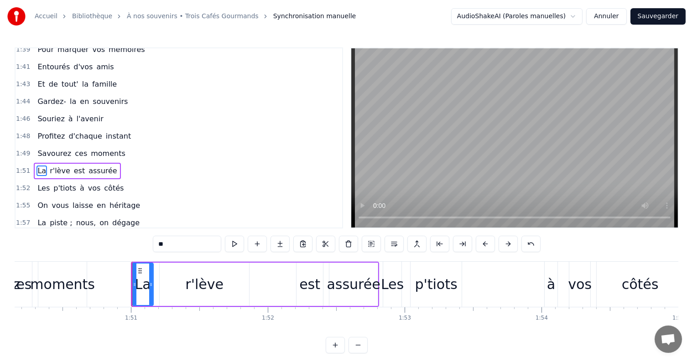
click at [133, 280] on div at bounding box center [135, 285] width 4 height 42
drag, startPoint x: 138, startPoint y: 272, endPoint x: 173, endPoint y: 277, distance: 35.0
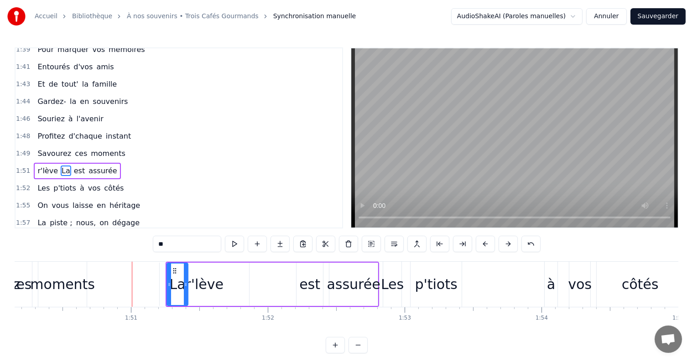
click at [196, 278] on div "r'lève" at bounding box center [204, 284] width 38 height 21
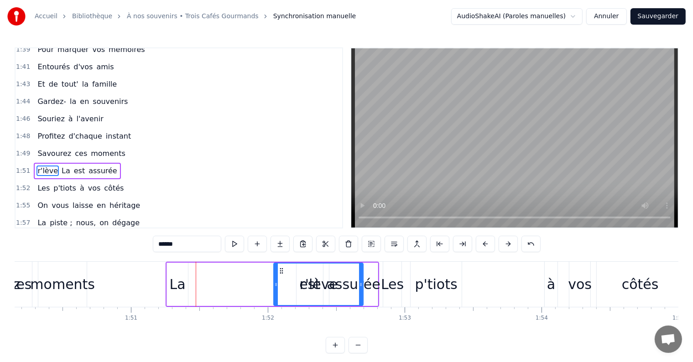
drag, startPoint x: 166, startPoint y: 268, endPoint x: 283, endPoint y: 277, distance: 116.7
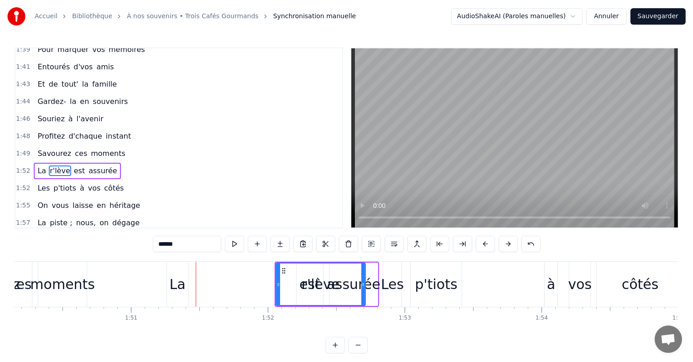
click at [175, 277] on div "La" at bounding box center [178, 284] width 16 height 21
type input "**"
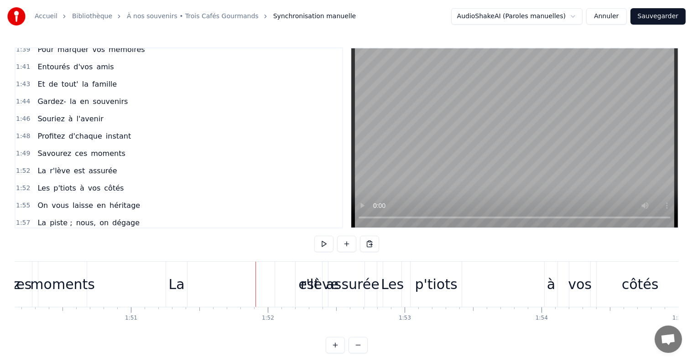
click at [174, 269] on div "La" at bounding box center [176, 284] width 21 height 45
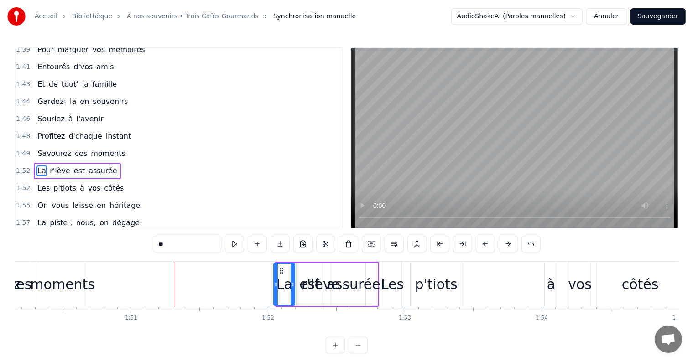
drag, startPoint x: 172, startPoint y: 272, endPoint x: 279, endPoint y: 275, distance: 107.3
click at [279, 275] on div "La" at bounding box center [285, 285] width 20 height 42
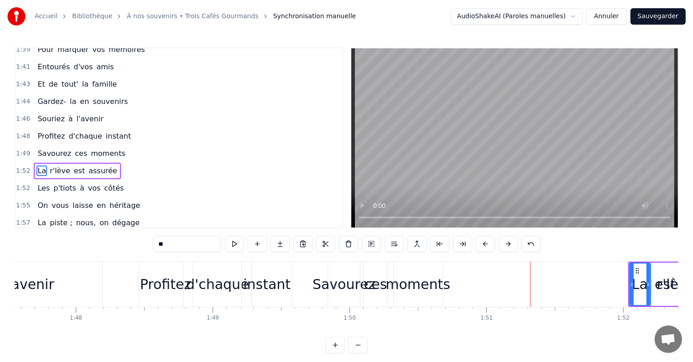
scroll to position [0, 14639]
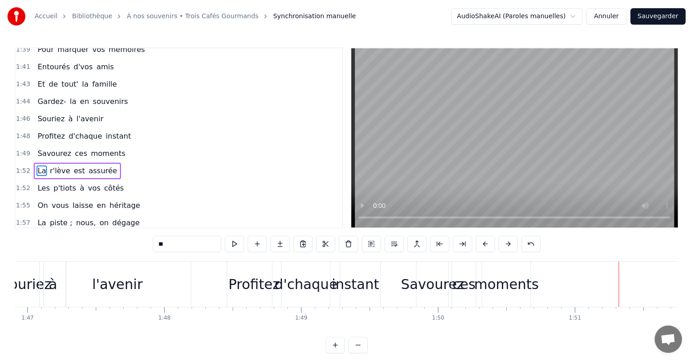
click at [492, 284] on div "moments" at bounding box center [506, 284] width 65 height 21
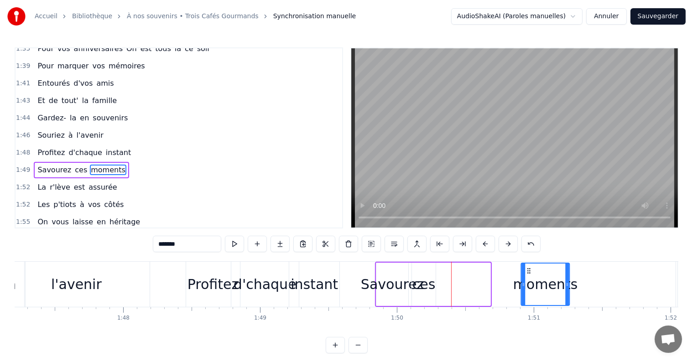
scroll to position [0, 14681]
drag, startPoint x: 491, startPoint y: 267, endPoint x: 538, endPoint y: 274, distance: 48.1
click at [538, 274] on div "moments" at bounding box center [554, 285] width 47 height 42
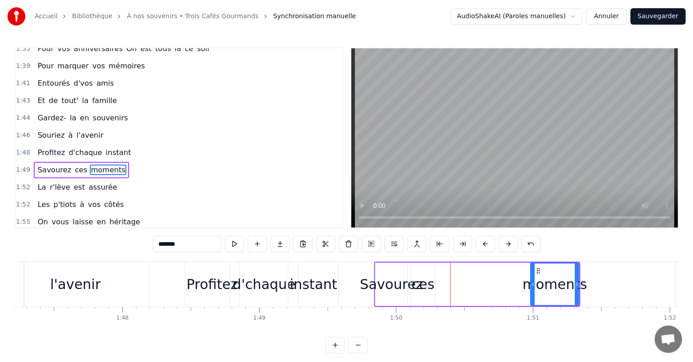
click at [429, 280] on div "ces" at bounding box center [423, 284] width 23 height 21
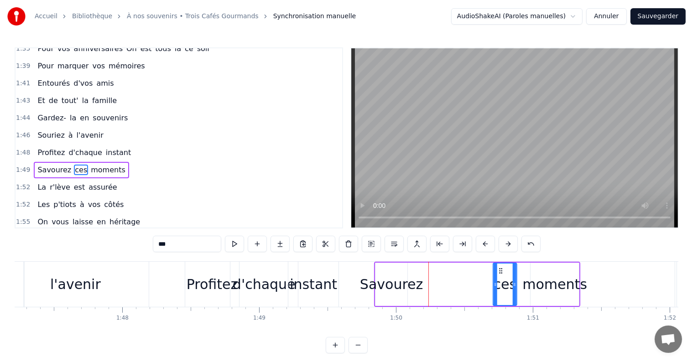
drag, startPoint x: 417, startPoint y: 269, endPoint x: 489, endPoint y: 275, distance: 71.9
click at [499, 274] on icon at bounding box center [501, 270] width 7 height 7
click at [396, 275] on div "Savourez" at bounding box center [391, 284] width 63 height 21
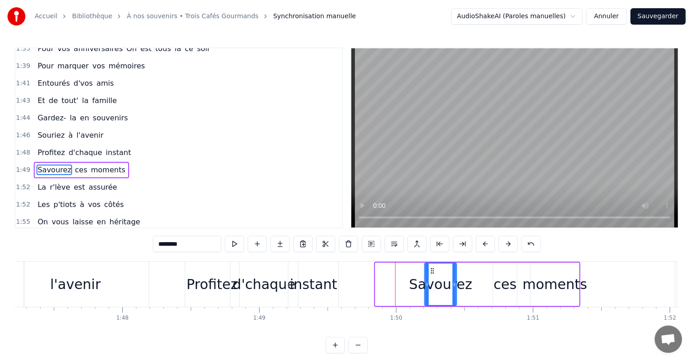
drag, startPoint x: 382, startPoint y: 270, endPoint x: 432, endPoint y: 276, distance: 49.6
click at [432, 276] on div "Savourez" at bounding box center [440, 285] width 31 height 42
click at [45, 78] on span "Entourés" at bounding box center [54, 83] width 34 height 10
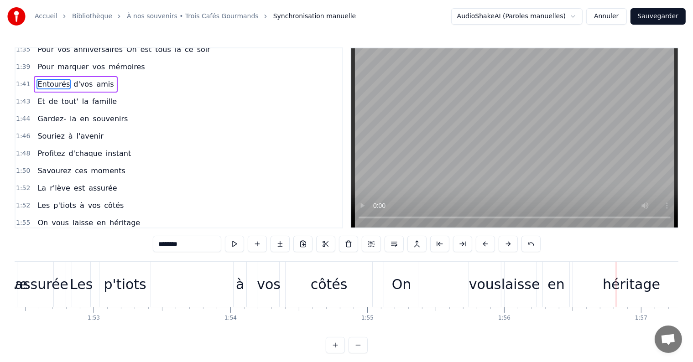
scroll to position [0, 15216]
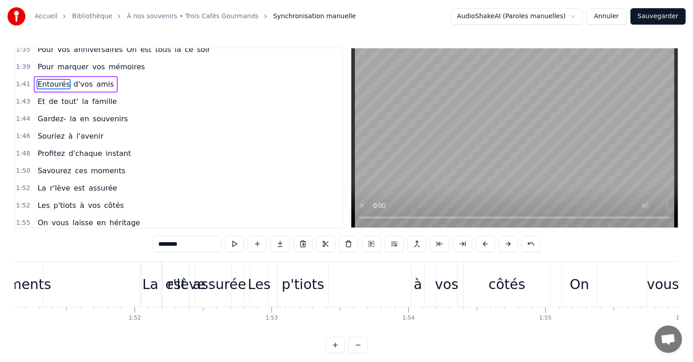
click at [230, 283] on div "assurée" at bounding box center [219, 284] width 53 height 21
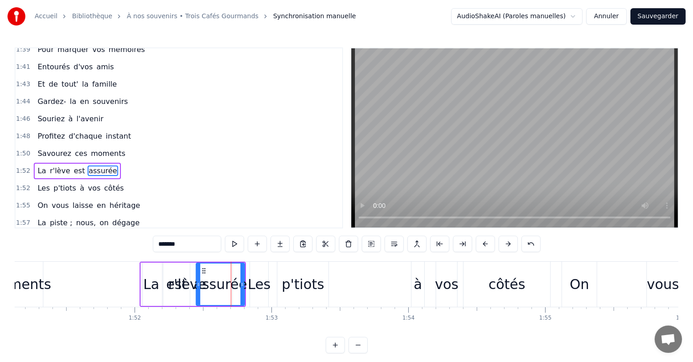
click at [284, 273] on div "p'tiots" at bounding box center [303, 284] width 51 height 45
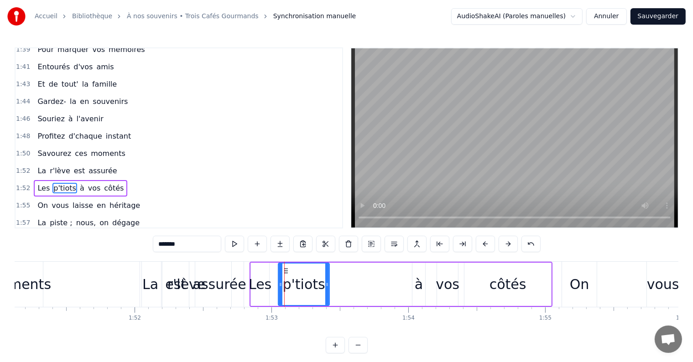
scroll to position [926, 0]
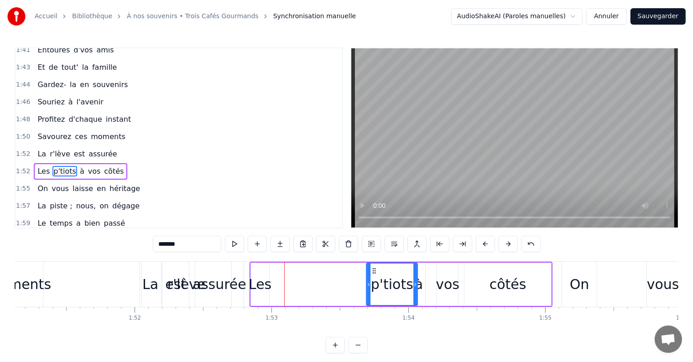
drag, startPoint x: 287, startPoint y: 269, endPoint x: 376, endPoint y: 276, distance: 88.8
click at [376, 276] on div "p'tiots" at bounding box center [392, 285] width 50 height 42
click at [268, 276] on div "Les" at bounding box center [260, 284] width 23 height 21
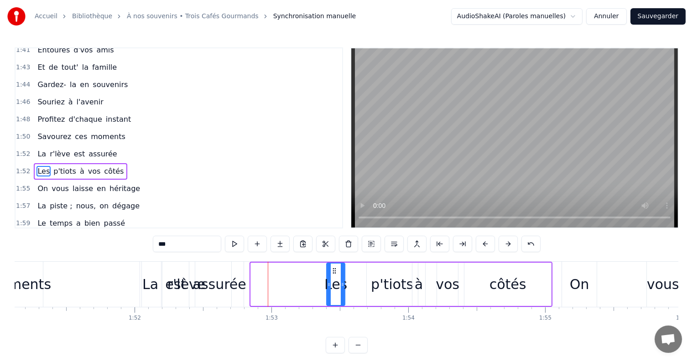
drag, startPoint x: 257, startPoint y: 270, endPoint x: 333, endPoint y: 274, distance: 75.9
click at [333, 274] on div "Les" at bounding box center [336, 285] width 17 height 42
click at [393, 290] on div "p'tiots" at bounding box center [392, 284] width 42 height 21
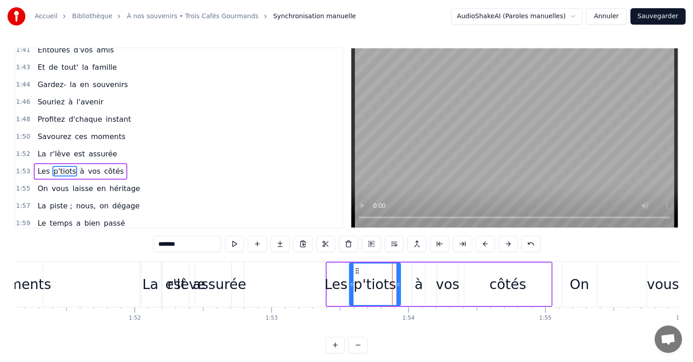
drag, startPoint x: 372, startPoint y: 271, endPoint x: 354, endPoint y: 271, distance: 18.3
click at [354, 271] on icon at bounding box center [357, 270] width 7 height 7
click at [423, 282] on div "à" at bounding box center [419, 284] width 13 height 43
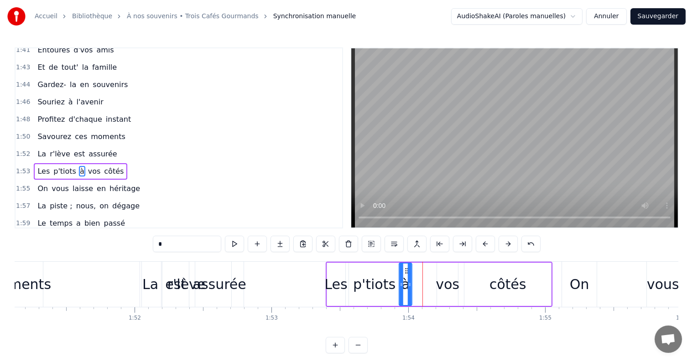
drag, startPoint x: 420, startPoint y: 272, endPoint x: 409, endPoint y: 274, distance: 10.7
click at [406, 273] on icon at bounding box center [406, 270] width 7 height 7
drag, startPoint x: 446, startPoint y: 274, endPoint x: 440, endPoint y: 274, distance: 6.4
click at [446, 274] on div "vos" at bounding box center [448, 284] width 24 height 21
drag, startPoint x: 442, startPoint y: 270, endPoint x: 417, endPoint y: 276, distance: 25.2
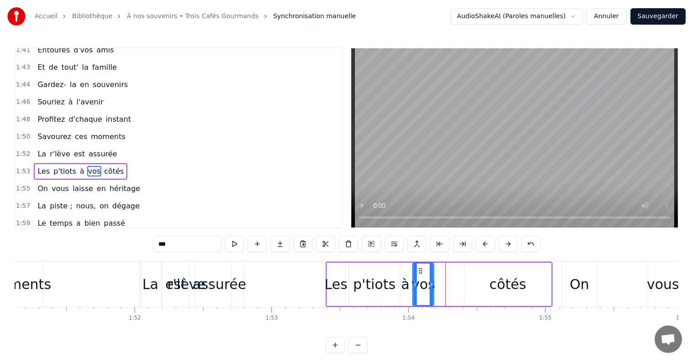
click at [417, 276] on div "vos" at bounding box center [424, 285] width 20 height 42
click at [487, 277] on div "côtés" at bounding box center [508, 284] width 87 height 43
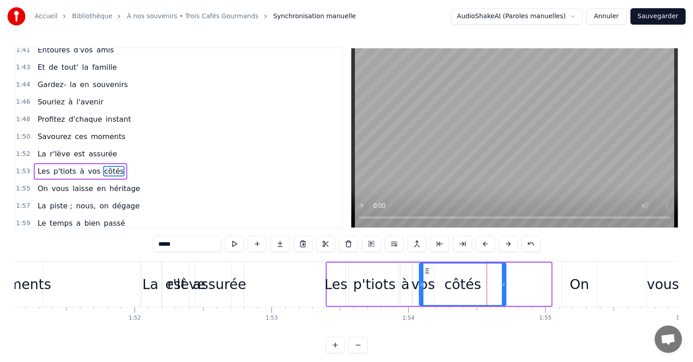
drag, startPoint x: 466, startPoint y: 270, endPoint x: 428, endPoint y: 274, distance: 38.2
click at [428, 274] on div "côtés" at bounding box center [463, 285] width 86 height 42
click at [571, 283] on div "On" at bounding box center [580, 284] width 20 height 21
type input "**"
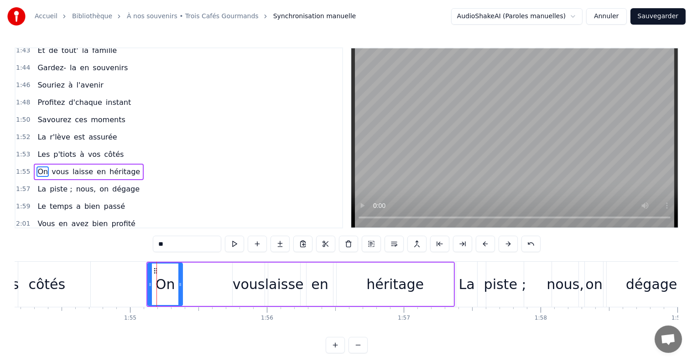
scroll to position [0, 15438]
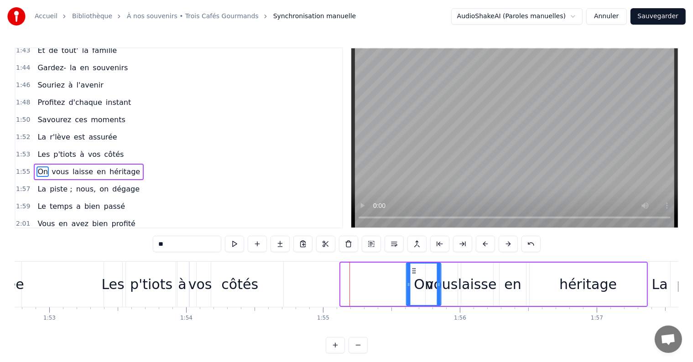
drag, startPoint x: 348, startPoint y: 271, endPoint x: 414, endPoint y: 275, distance: 65.9
click at [414, 275] on div "On" at bounding box center [424, 285] width 34 height 42
click at [412, 275] on div "On" at bounding box center [424, 284] width 36 height 43
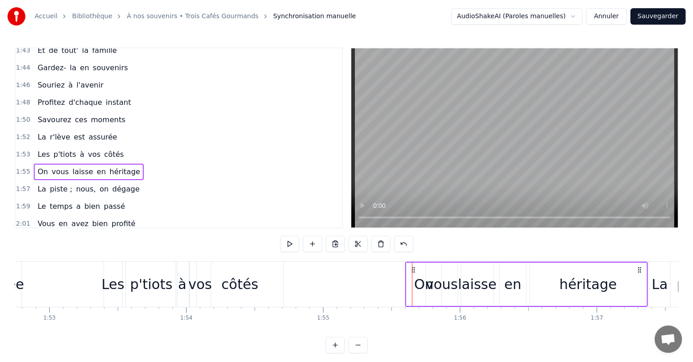
click at [236, 279] on div "côtés" at bounding box center [239, 284] width 37 height 21
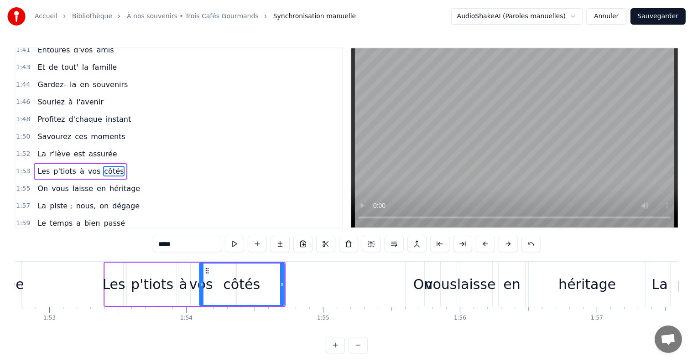
click at [201, 267] on div at bounding box center [202, 285] width 4 height 42
drag, startPoint x: 204, startPoint y: 269, endPoint x: 243, endPoint y: 270, distance: 38.8
click at [243, 270] on div at bounding box center [244, 285] width 4 height 42
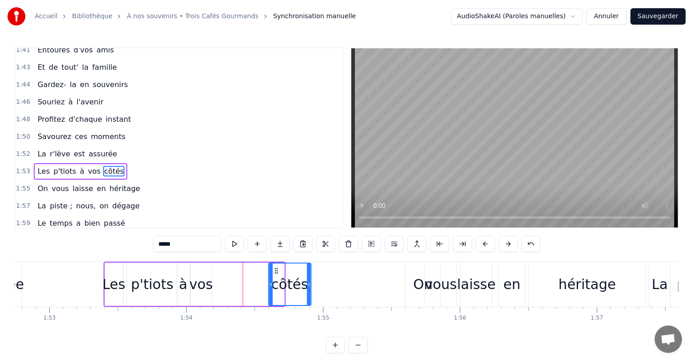
drag, startPoint x: 248, startPoint y: 271, endPoint x: 277, endPoint y: 278, distance: 29.1
click at [277, 278] on div "côtés" at bounding box center [290, 285] width 42 height 42
click at [211, 281] on div "vos" at bounding box center [201, 284] width 22 height 43
type input "***"
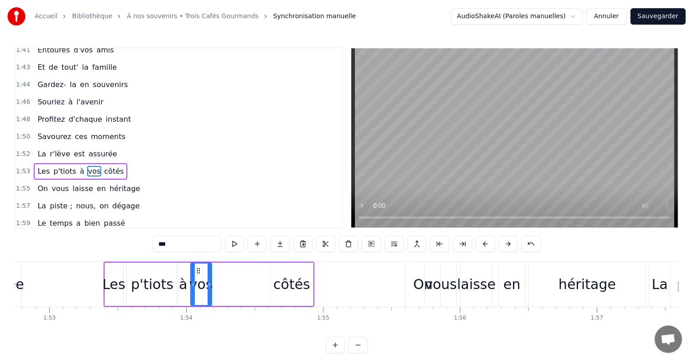
drag, startPoint x: 196, startPoint y: 267, endPoint x: 245, endPoint y: 270, distance: 49.0
click at [245, 270] on div "Les p'tiots à vos côtés" at bounding box center [209, 284] width 211 height 45
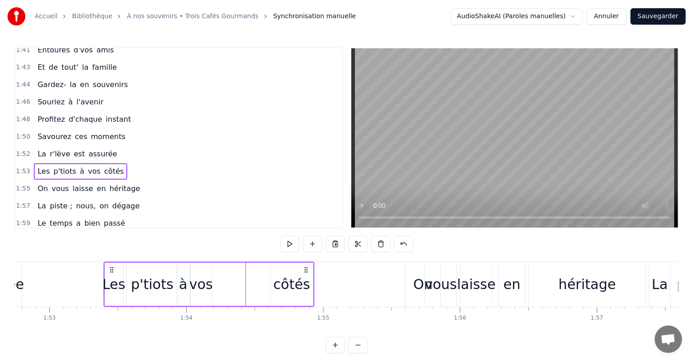
click at [201, 270] on div "vos" at bounding box center [201, 284] width 21 height 43
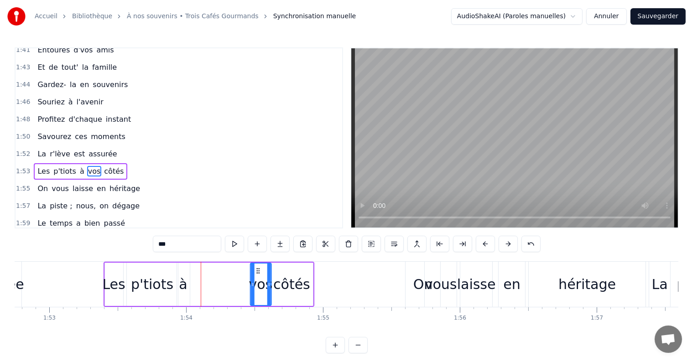
drag, startPoint x: 199, startPoint y: 270, endPoint x: 258, endPoint y: 276, distance: 60.0
click at [258, 276] on div "vos" at bounding box center [261, 285] width 20 height 42
click at [189, 276] on div "à" at bounding box center [184, 284] width 14 height 43
drag, startPoint x: 183, startPoint y: 270, endPoint x: 242, endPoint y: 281, distance: 60.8
click at [242, 281] on div "à" at bounding box center [240, 285] width 12 height 42
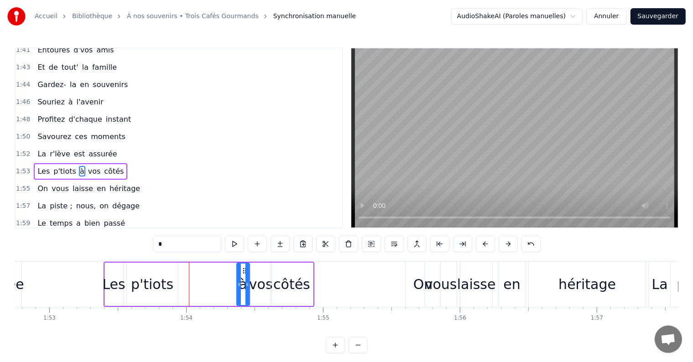
click at [138, 278] on div "p'tiots" at bounding box center [152, 284] width 42 height 21
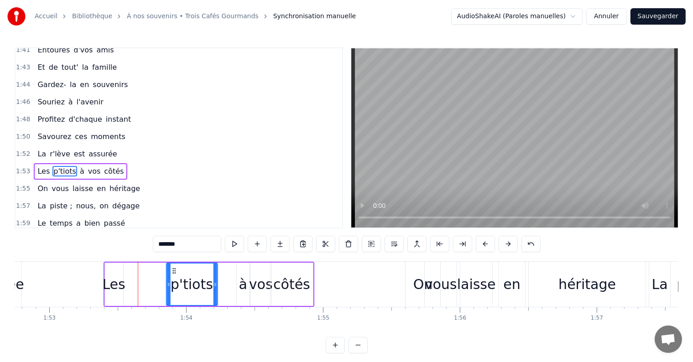
drag, startPoint x: 134, startPoint y: 270, endPoint x: 174, endPoint y: 273, distance: 39.8
click at [174, 273] on icon at bounding box center [174, 270] width 7 height 7
click at [115, 270] on div "Les" at bounding box center [114, 284] width 18 height 43
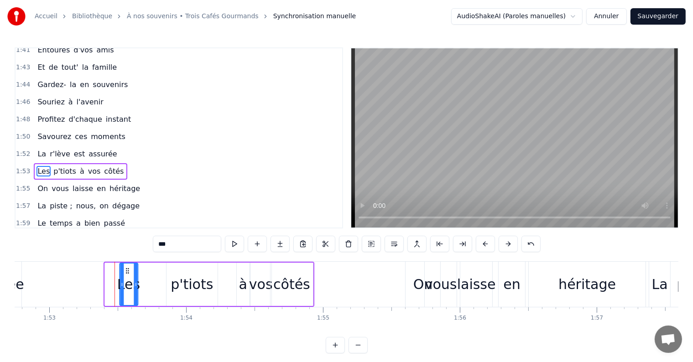
drag, startPoint x: 111, startPoint y: 268, endPoint x: 126, endPoint y: 271, distance: 15.3
click at [126, 271] on icon at bounding box center [127, 270] width 7 height 7
click at [197, 281] on div "p'tiots" at bounding box center [192, 284] width 42 height 21
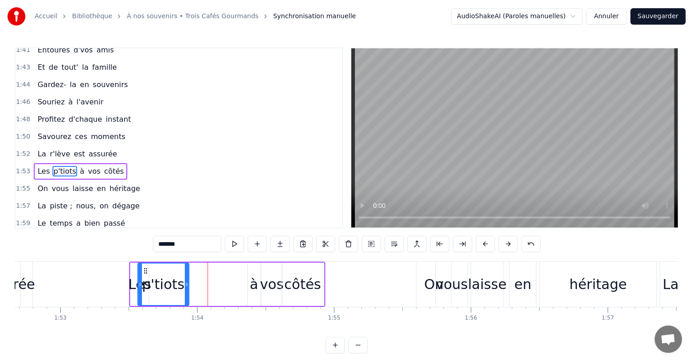
scroll to position [0, 15419]
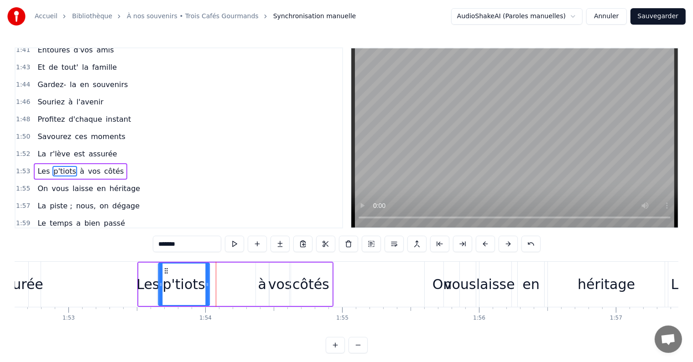
drag, startPoint x: 173, startPoint y: 269, endPoint x: 166, endPoint y: 276, distance: 10.1
click at [166, 276] on div "p'tiots" at bounding box center [184, 285] width 50 height 42
click at [262, 278] on div "à" at bounding box center [262, 284] width 8 height 21
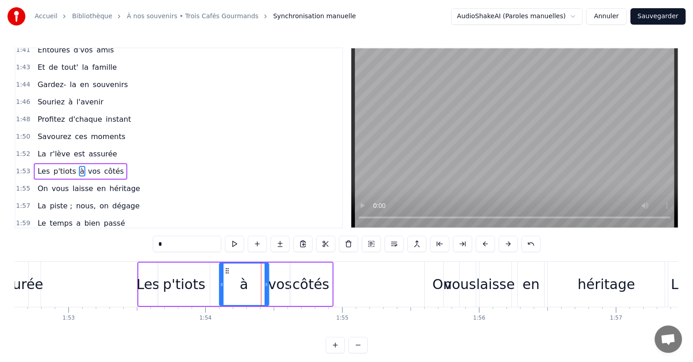
drag, startPoint x: 259, startPoint y: 276, endPoint x: 222, endPoint y: 278, distance: 36.6
click at [222, 278] on div at bounding box center [222, 285] width 4 height 42
drag, startPoint x: 227, startPoint y: 268, endPoint x: 201, endPoint y: 270, distance: 26.1
click at [201, 270] on icon at bounding box center [200, 270] width 7 height 7
click at [272, 275] on div "vos" at bounding box center [280, 284] width 24 height 21
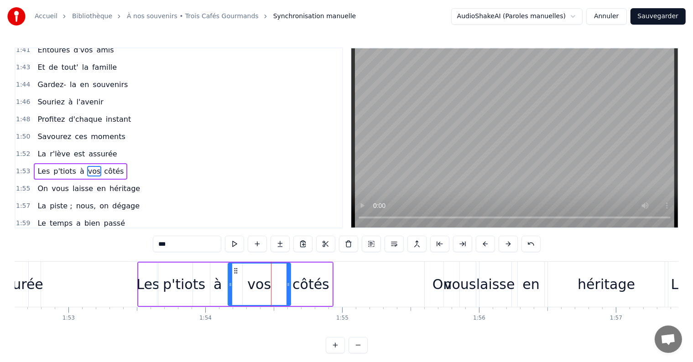
drag, startPoint x: 270, startPoint y: 272, endPoint x: 228, endPoint y: 273, distance: 41.5
click at [229, 273] on div at bounding box center [231, 285] width 4 height 42
click at [47, 79] on span "Gardez-" at bounding box center [52, 84] width 31 height 10
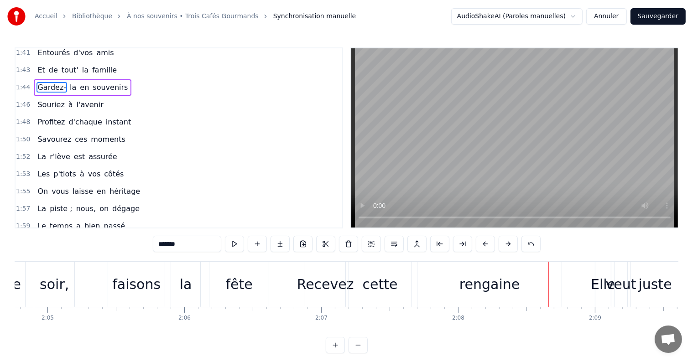
scroll to position [0, 17038]
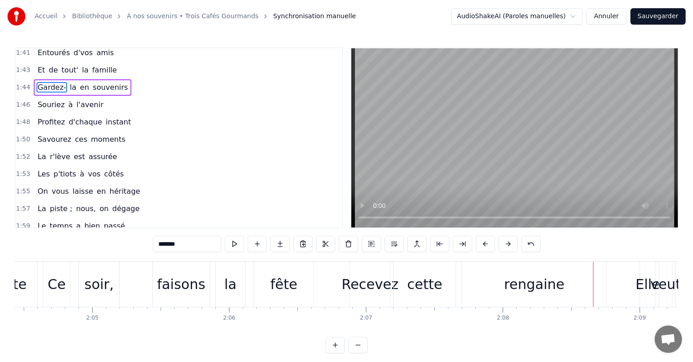
click at [197, 286] on div "faisons" at bounding box center [181, 284] width 48 height 21
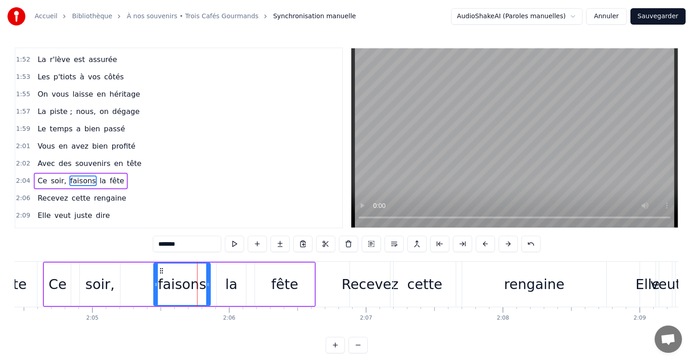
scroll to position [1027, 0]
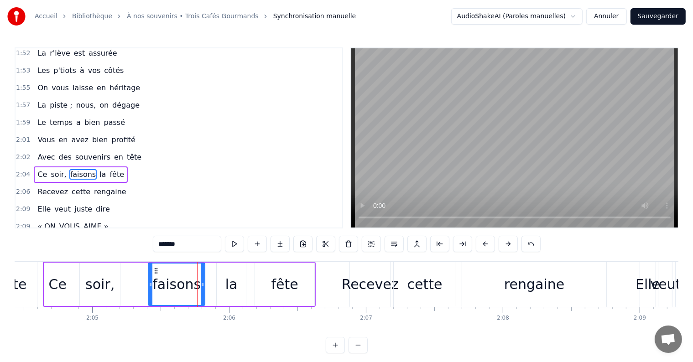
drag, startPoint x: 162, startPoint y: 270, endPoint x: 157, endPoint y: 270, distance: 5.5
click at [157, 270] on icon at bounding box center [155, 270] width 7 height 7
click at [230, 278] on div "la" at bounding box center [231, 284] width 12 height 21
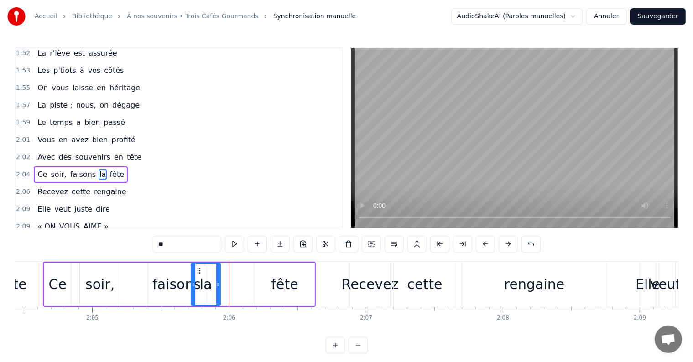
drag, startPoint x: 220, startPoint y: 268, endPoint x: 195, endPoint y: 270, distance: 25.7
click at [195, 270] on icon at bounding box center [198, 270] width 7 height 7
click at [274, 277] on div "fête" at bounding box center [285, 284] width 27 height 21
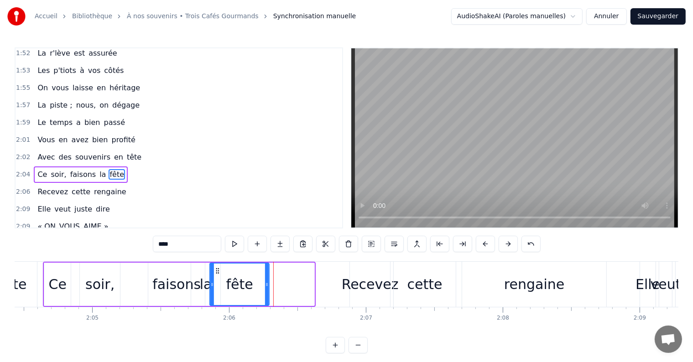
drag, startPoint x: 263, startPoint y: 271, endPoint x: 218, endPoint y: 272, distance: 45.2
click at [218, 272] on icon at bounding box center [217, 270] width 7 height 7
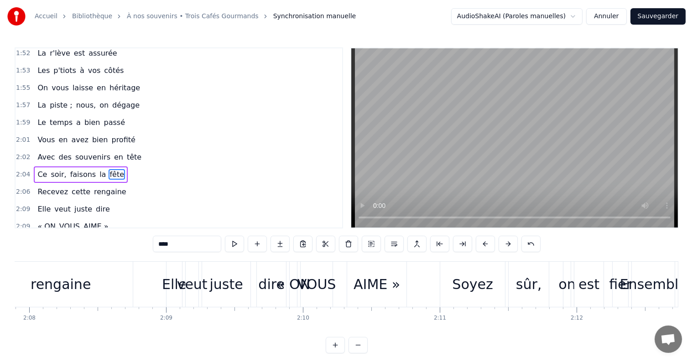
scroll to position [0, 17468]
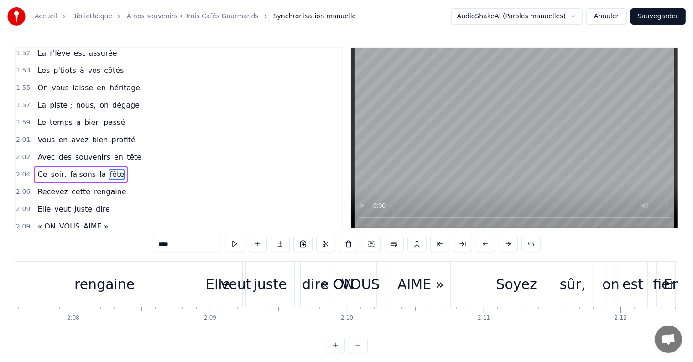
click at [314, 286] on div "dire" at bounding box center [315, 284] width 26 height 21
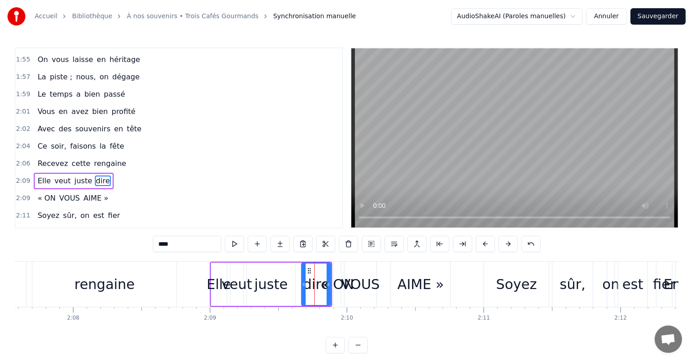
scroll to position [1061, 0]
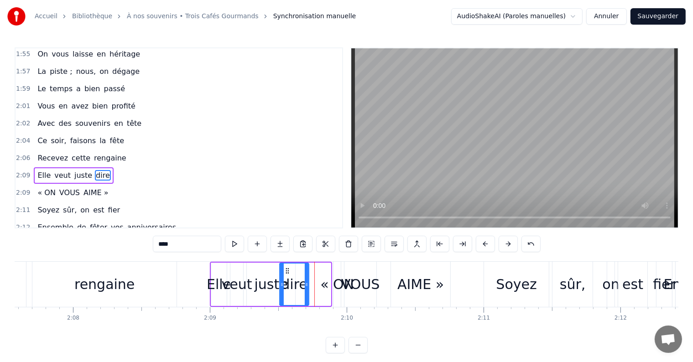
drag, startPoint x: 307, startPoint y: 268, endPoint x: 285, endPoint y: 271, distance: 22.1
click at [285, 271] on icon at bounding box center [287, 270] width 7 height 7
click at [252, 277] on div "juste" at bounding box center [271, 284] width 48 height 43
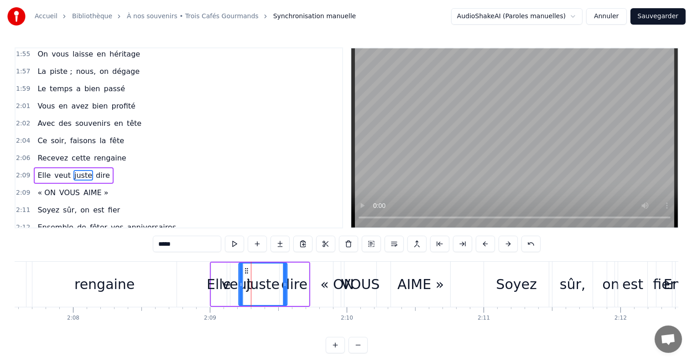
drag, startPoint x: 257, startPoint y: 270, endPoint x: 247, endPoint y: 269, distance: 10.5
click at [247, 269] on icon at bounding box center [246, 270] width 7 height 7
click at [336, 285] on div "« ON" at bounding box center [337, 284] width 34 height 21
type input "****"
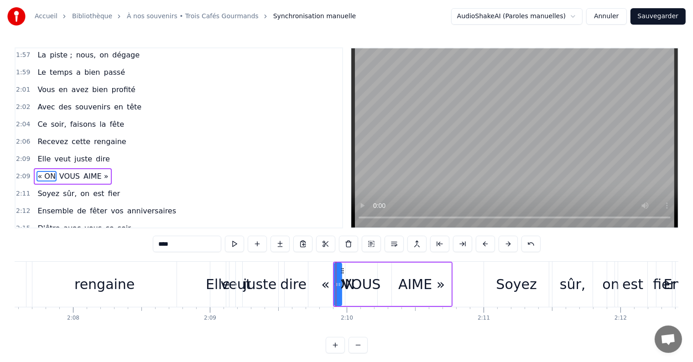
click at [34, 99] on div "Avec des souvenirs en tête" at bounding box center [89, 107] width 111 height 16
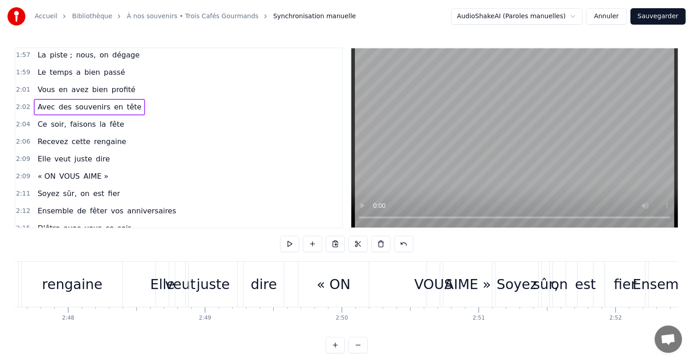
scroll to position [0, 22905]
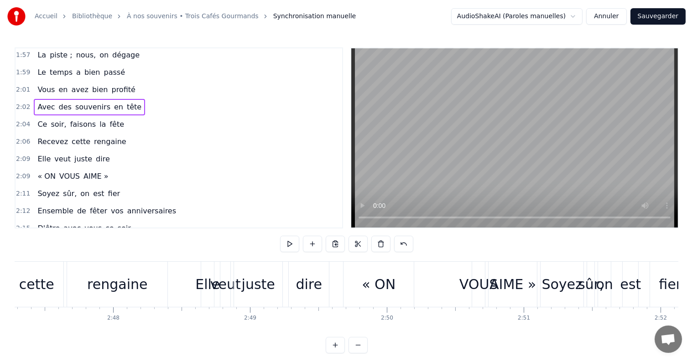
click at [303, 281] on div "dire" at bounding box center [309, 284] width 26 height 21
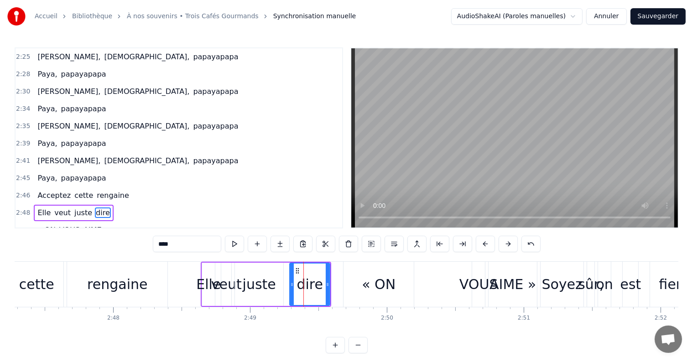
scroll to position [1346, 0]
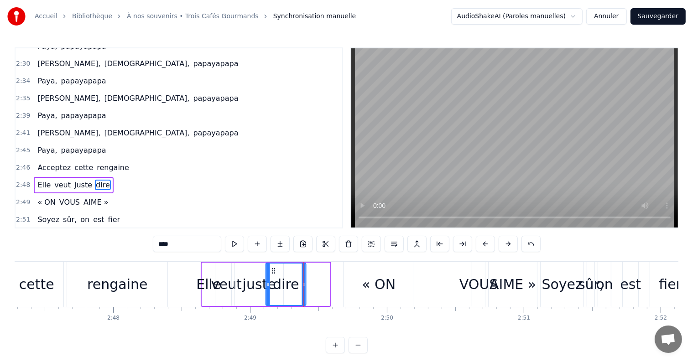
drag, startPoint x: 292, startPoint y: 267, endPoint x: 270, endPoint y: 265, distance: 22.0
click at [270, 265] on div "dire" at bounding box center [285, 285] width 39 height 42
click at [381, 284] on div "« ON" at bounding box center [379, 284] width 34 height 21
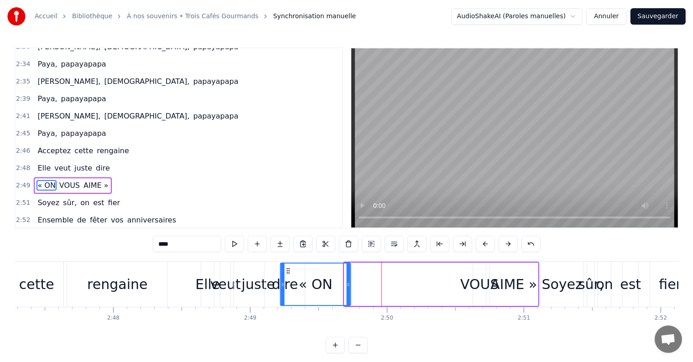
drag, startPoint x: 352, startPoint y: 269, endPoint x: 288, endPoint y: 268, distance: 64.4
click at [288, 268] on icon at bounding box center [287, 270] width 7 height 7
click at [467, 284] on div "VOUS" at bounding box center [480, 284] width 39 height 21
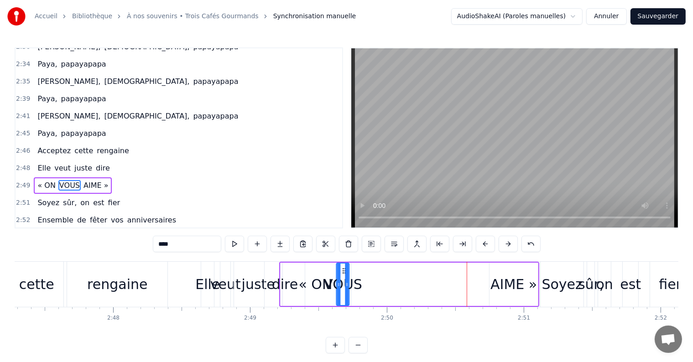
drag, startPoint x: 478, startPoint y: 269, endPoint x: 341, endPoint y: 272, distance: 137.0
click at [341, 272] on icon at bounding box center [343, 270] width 7 height 7
click at [494, 281] on div "AIME »" at bounding box center [514, 284] width 47 height 21
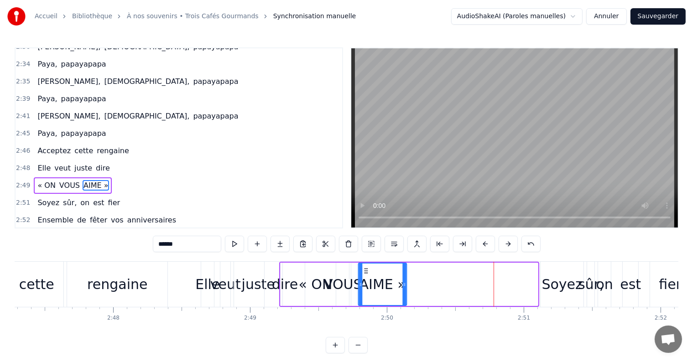
drag, startPoint x: 498, startPoint y: 270, endPoint x: 366, endPoint y: 268, distance: 131.5
click at [366, 268] on icon at bounding box center [365, 270] width 7 height 7
click at [548, 270] on div "Soyez" at bounding box center [562, 284] width 43 height 45
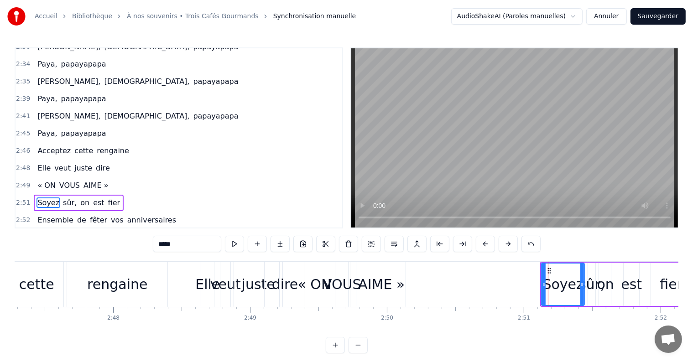
scroll to position [1380, 0]
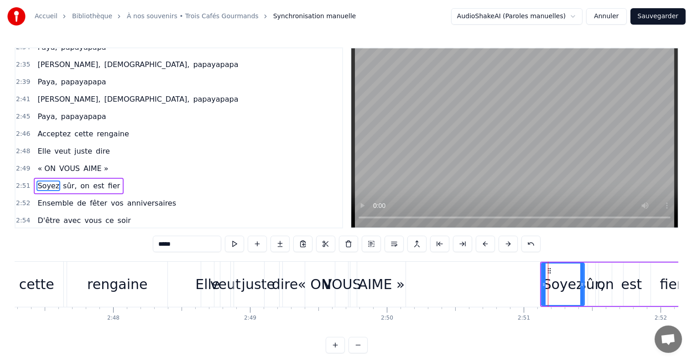
click at [546, 269] on icon at bounding box center [549, 270] width 7 height 7
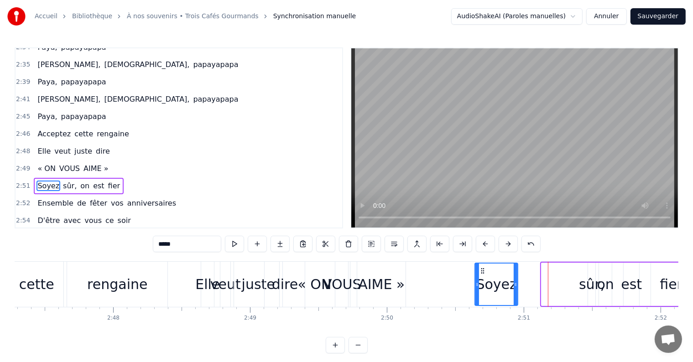
drag, startPoint x: 547, startPoint y: 269, endPoint x: 480, endPoint y: 272, distance: 67.2
click at [480, 272] on icon at bounding box center [482, 270] width 7 height 7
click at [591, 277] on div "sûr," at bounding box center [592, 284] width 26 height 21
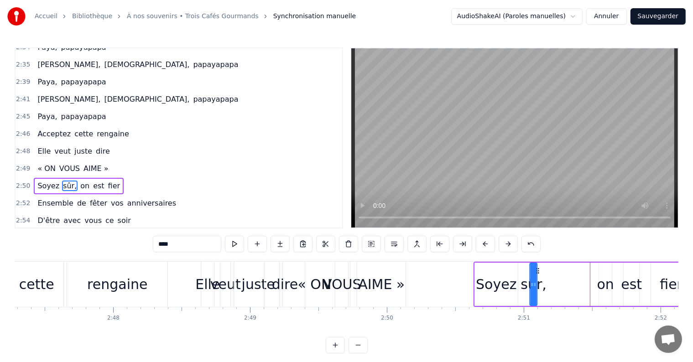
drag, startPoint x: 597, startPoint y: 272, endPoint x: 539, endPoint y: 273, distance: 58.0
click at [539, 273] on icon at bounding box center [537, 270] width 7 height 7
click at [604, 279] on div "on" at bounding box center [605, 284] width 17 height 21
drag, startPoint x: 605, startPoint y: 268, endPoint x: 551, endPoint y: 270, distance: 53.9
click at [551, 270] on icon at bounding box center [553, 270] width 7 height 7
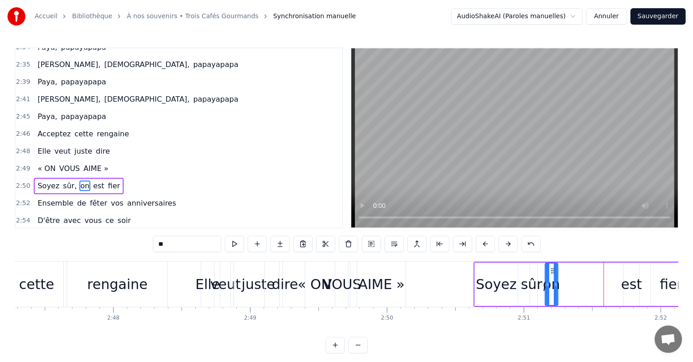
click at [629, 287] on div "est" at bounding box center [631, 284] width 21 height 21
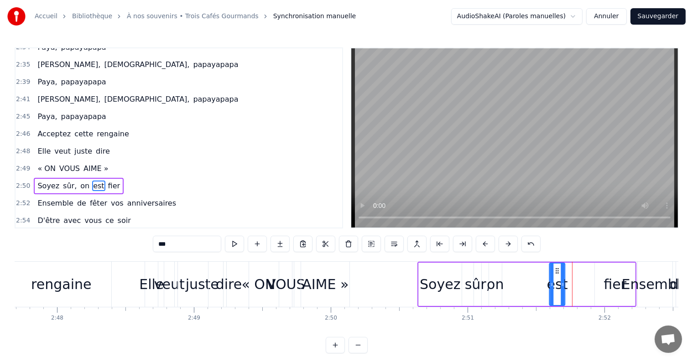
drag, startPoint x: 630, startPoint y: 271, endPoint x: 557, endPoint y: 268, distance: 73.1
click at [557, 268] on icon at bounding box center [557, 270] width 7 height 7
click at [555, 270] on icon at bounding box center [558, 270] width 7 height 7
drag, startPoint x: 554, startPoint y: 269, endPoint x: 520, endPoint y: 275, distance: 34.7
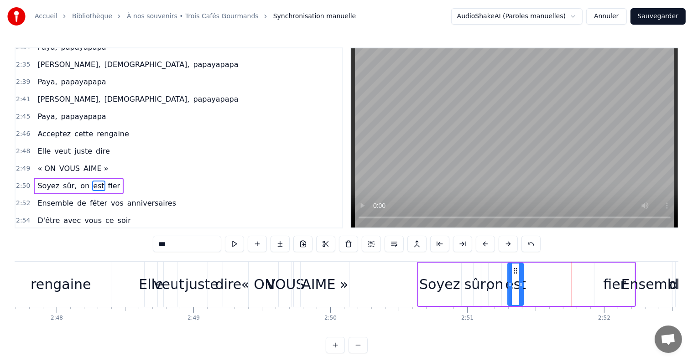
click at [515, 273] on icon at bounding box center [515, 270] width 7 height 7
click at [618, 277] on div "fier" at bounding box center [614, 284] width 23 height 21
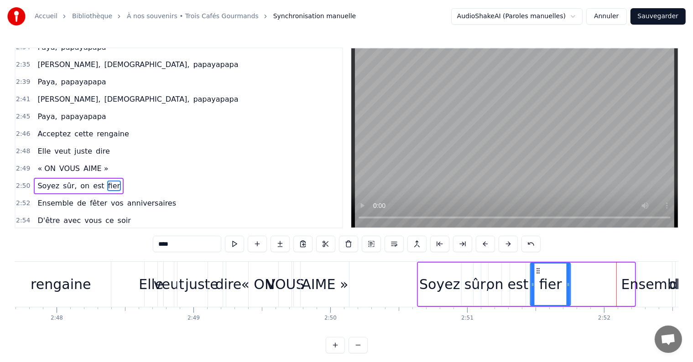
drag, startPoint x: 602, startPoint y: 267, endPoint x: 537, endPoint y: 272, distance: 64.5
click at [537, 272] on icon at bounding box center [537, 270] width 7 height 7
drag, startPoint x: 593, startPoint y: 330, endPoint x: 600, endPoint y: 329, distance: 6.9
click at [600, 329] on div "Comment peut- on oublier C'qui nous amène ici Ce sont deux anniversaires Et pas…" at bounding box center [347, 296] width 664 height 68
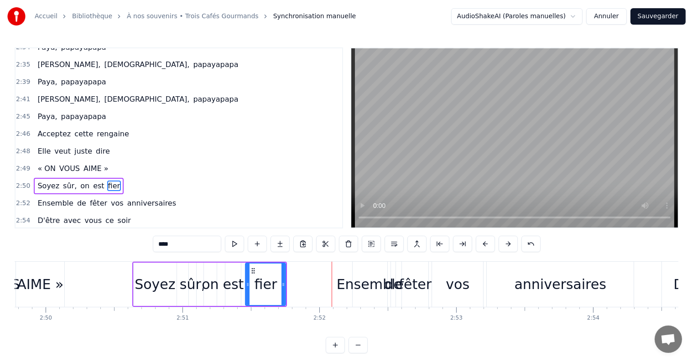
scroll to position [0, 23261]
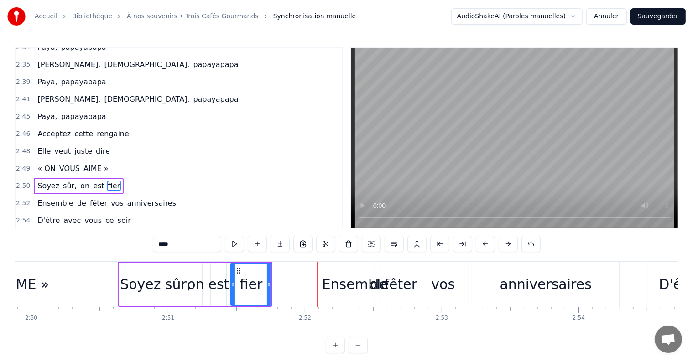
click at [554, 279] on div "anniversaires" at bounding box center [546, 284] width 92 height 21
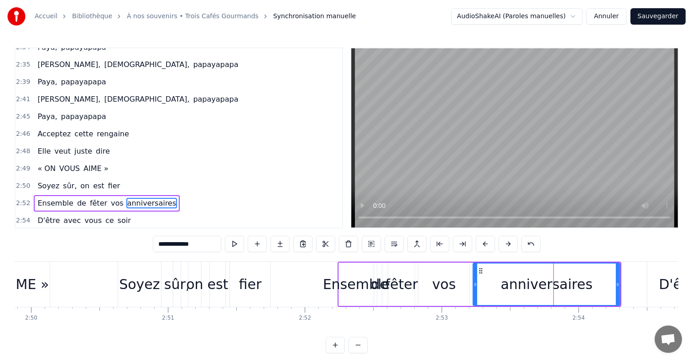
scroll to position [1382, 0]
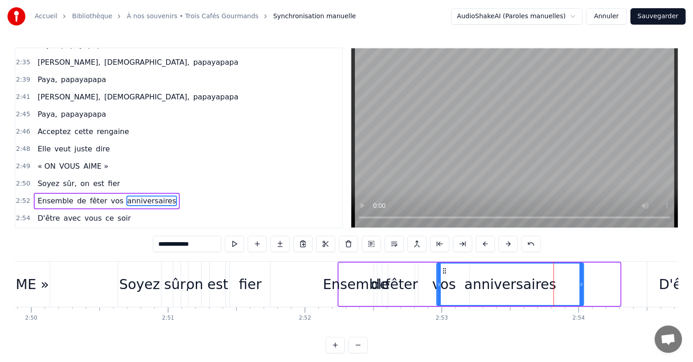
drag, startPoint x: 475, startPoint y: 267, endPoint x: 443, endPoint y: 267, distance: 31.5
click at [443, 267] on icon at bounding box center [444, 270] width 7 height 7
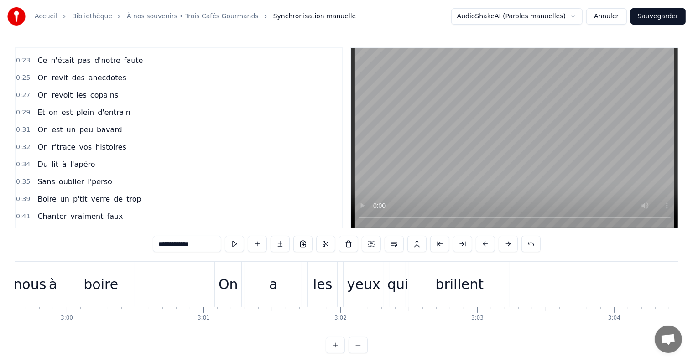
scroll to position [0, 0]
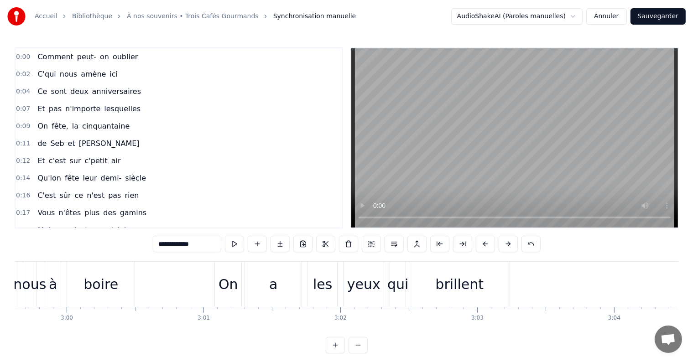
click at [48, 52] on span "Comment" at bounding box center [55, 57] width 37 height 10
type input "*******"
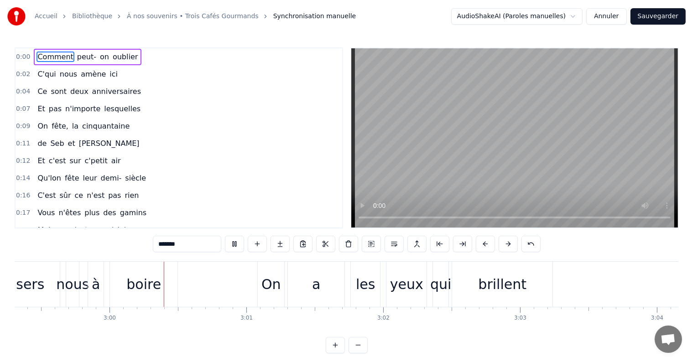
scroll to position [0, 24570]
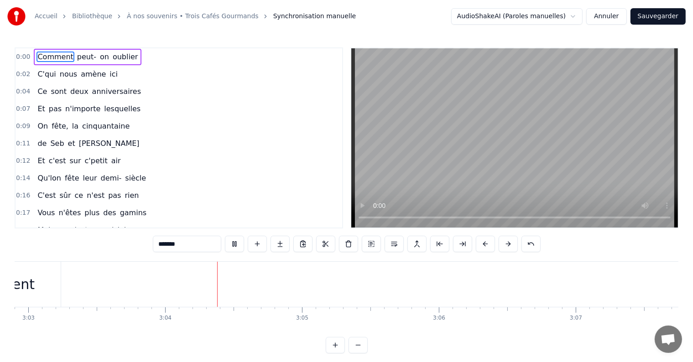
click at [643, 15] on button "Sauvegarder" at bounding box center [658, 16] width 55 height 16
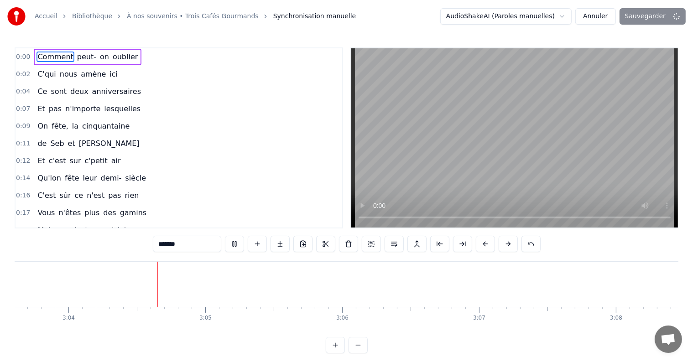
scroll to position [0, 25152]
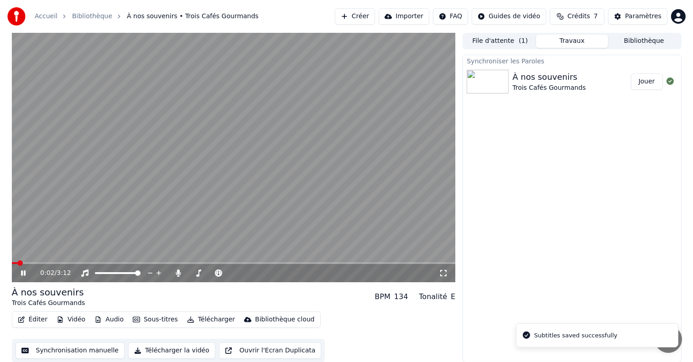
click at [41, 318] on button "Éditer" at bounding box center [32, 320] width 37 height 13
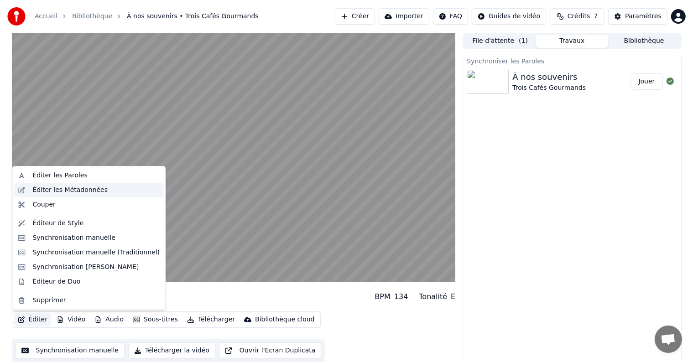
click at [38, 188] on div "Éditer les Métadonnées" at bounding box center [69, 190] width 75 height 9
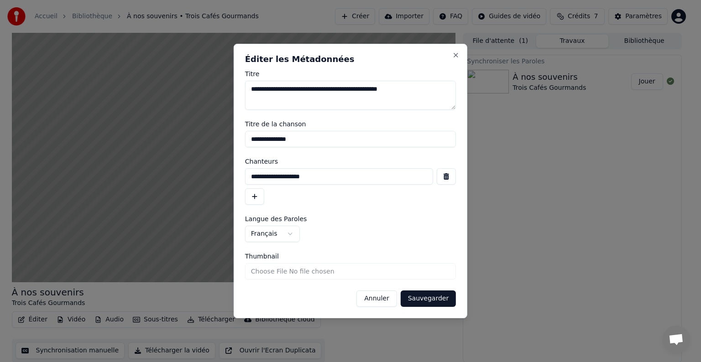
drag, startPoint x: 417, startPoint y: 88, endPoint x: 0, endPoint y: 105, distance: 417.5
click at [0, 105] on body "**********" at bounding box center [346, 181] width 693 height 362
drag, startPoint x: 303, startPoint y: 139, endPoint x: 0, endPoint y: 141, distance: 303.1
click at [125, 141] on body "**********" at bounding box center [346, 181] width 693 height 362
drag, startPoint x: 338, startPoint y: 179, endPoint x: 108, endPoint y: 177, distance: 230.1
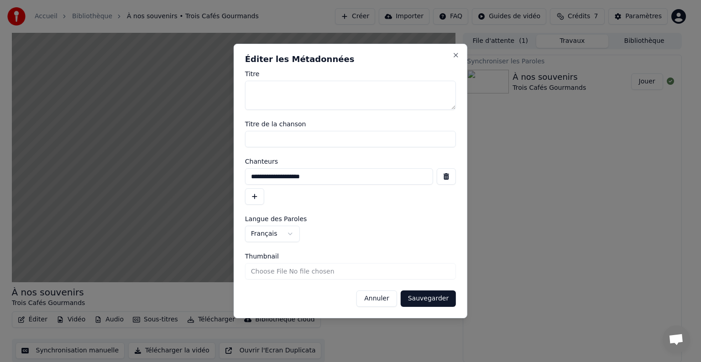
click at [145, 177] on body "**********" at bounding box center [346, 181] width 693 height 362
click at [431, 296] on button "Sauvegarder" at bounding box center [428, 299] width 55 height 16
click at [429, 294] on button "Sauvegarder" at bounding box center [428, 299] width 55 height 16
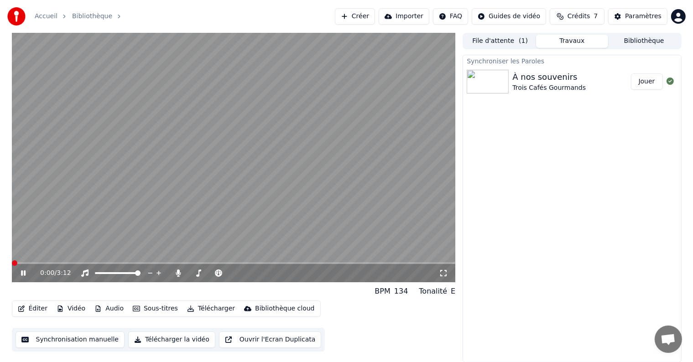
click at [12, 265] on span at bounding box center [14, 263] width 5 height 5
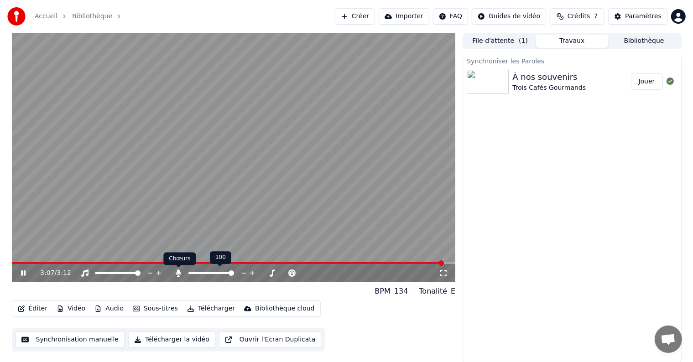
click at [177, 273] on icon at bounding box center [178, 273] width 9 height 7
click at [20, 273] on icon at bounding box center [29, 273] width 21 height 7
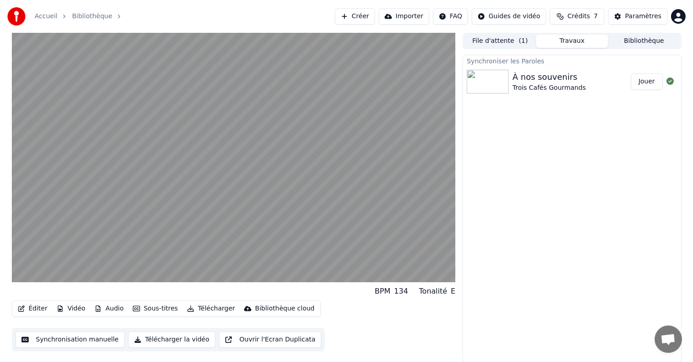
click at [171, 342] on button "Télécharger la vidéo" at bounding box center [171, 340] width 87 height 16
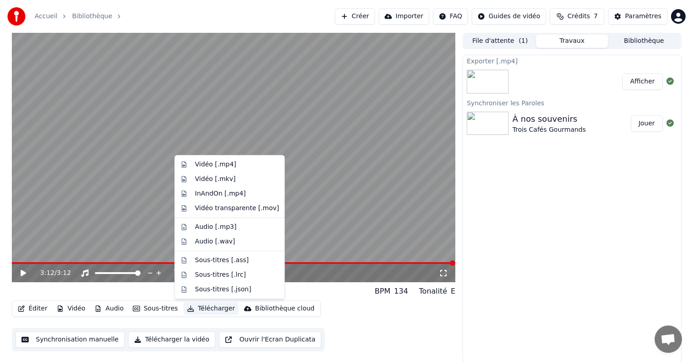
click at [210, 310] on button "Télécharger" at bounding box center [210, 309] width 55 height 13
click at [197, 167] on div "Vidéo [.mp4]" at bounding box center [215, 164] width 41 height 9
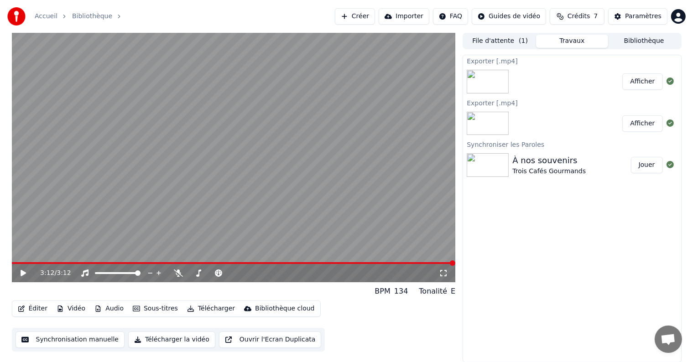
click at [164, 338] on button "Télécharger la vidéo" at bounding box center [171, 340] width 87 height 16
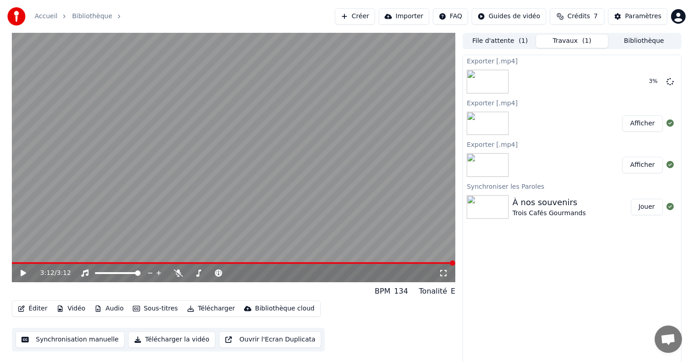
click at [498, 45] on button "File d'attente ( 1 )" at bounding box center [500, 41] width 72 height 13
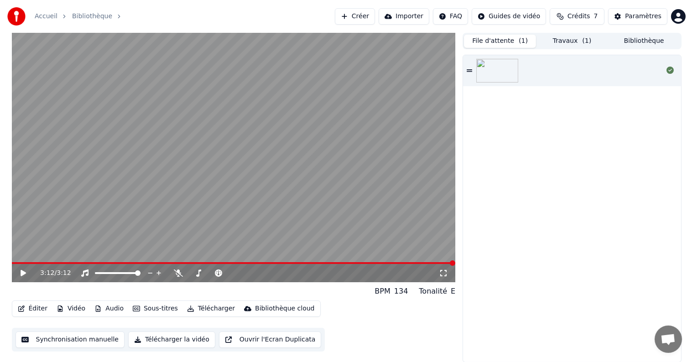
click at [625, 42] on button "Bibliothèque" at bounding box center [644, 41] width 72 height 13
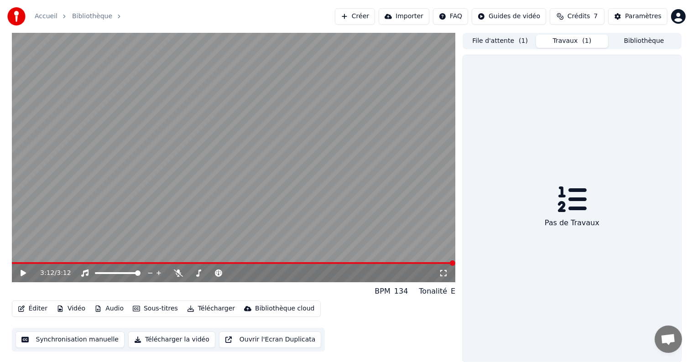
click at [591, 45] on button "Travaux ( 1 )" at bounding box center [572, 41] width 72 height 13
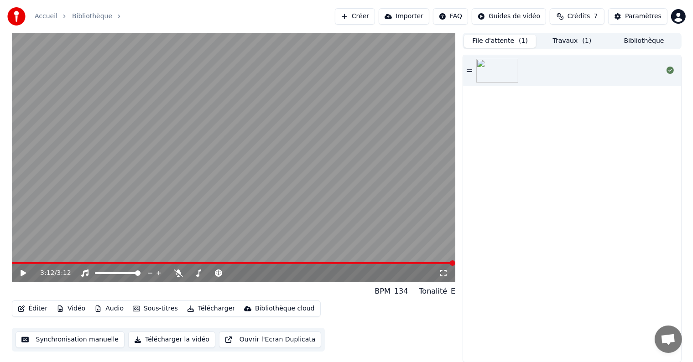
click at [503, 44] on button "File d'attente ( 1 )" at bounding box center [500, 41] width 72 height 13
click at [616, 39] on button "Bibliothèque" at bounding box center [644, 41] width 72 height 13
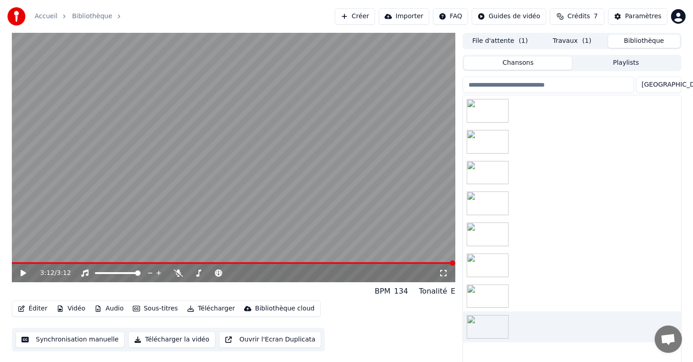
click at [678, 39] on button "Bibliothèque" at bounding box center [644, 41] width 72 height 13
click at [563, 41] on button "Travaux ( 1 )" at bounding box center [572, 41] width 72 height 13
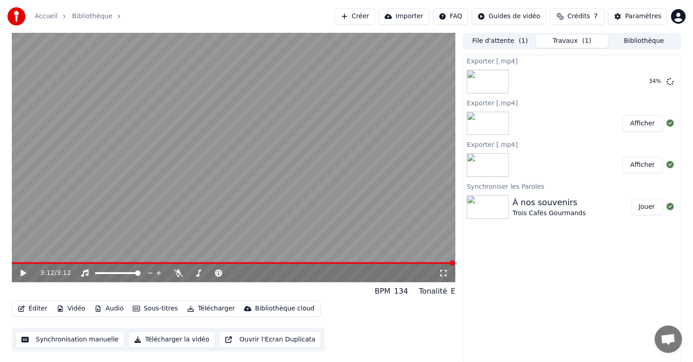
click at [592, 10] on button "Crédits 7" at bounding box center [577, 16] width 55 height 16
click at [582, 83] on button "Actualiser" at bounding box center [581, 85] width 54 height 16
click at [570, 210] on div "Trois Cafés Gourmands" at bounding box center [549, 213] width 73 height 9
click at [644, 43] on button "Bibliothèque" at bounding box center [644, 41] width 72 height 13
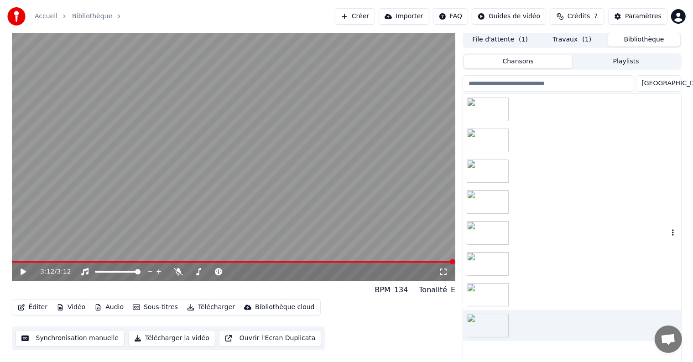
scroll to position [4, 0]
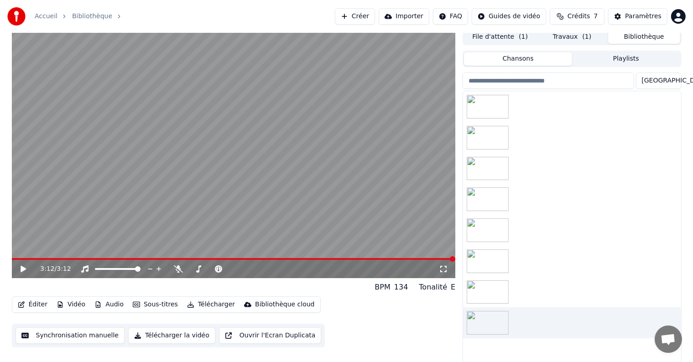
click at [602, 57] on button "Playlists" at bounding box center [626, 58] width 108 height 13
click at [539, 57] on button "Chansons" at bounding box center [518, 58] width 108 height 13
click at [566, 34] on button "Travaux ( 1 )" at bounding box center [572, 37] width 72 height 13
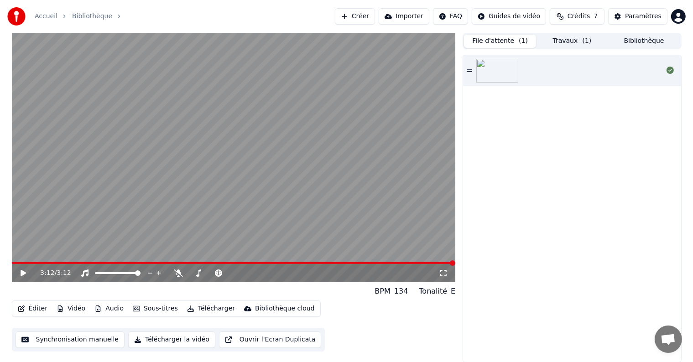
click at [507, 37] on button "File d'attente ( 1 )" at bounding box center [500, 41] width 72 height 13
click at [571, 38] on button "Travaux ( 1 )" at bounding box center [572, 41] width 72 height 13
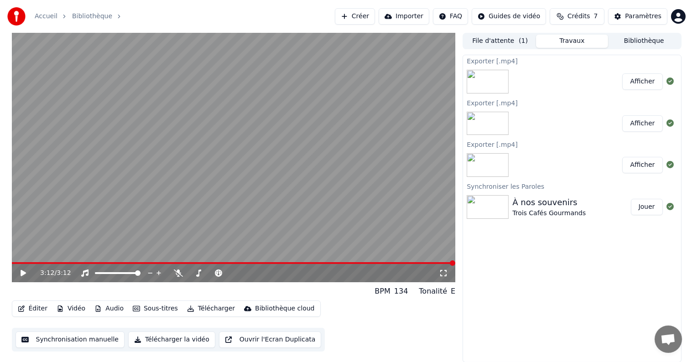
click at [648, 86] on button "Afficher" at bounding box center [643, 81] width 40 height 16
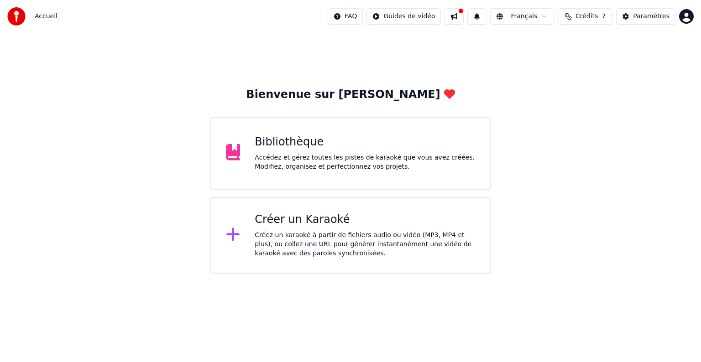
click at [307, 144] on div "Bibliothèque" at bounding box center [365, 142] width 220 height 15
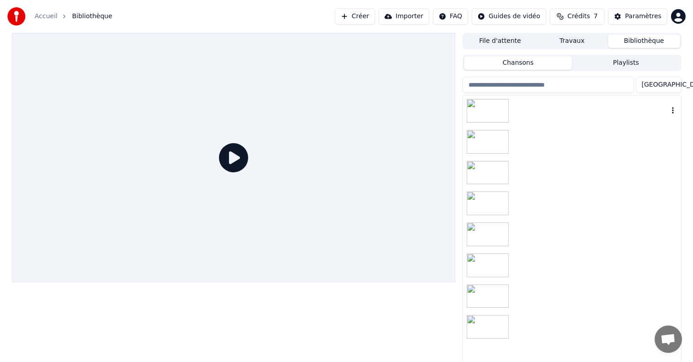
click at [474, 105] on img at bounding box center [488, 111] width 42 height 24
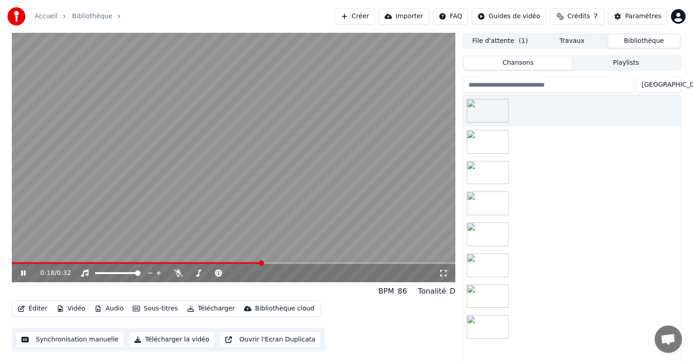
click at [175, 274] on icon at bounding box center [178, 273] width 9 height 7
click at [179, 341] on button "Télécharger la vidéo" at bounding box center [171, 340] width 87 height 16
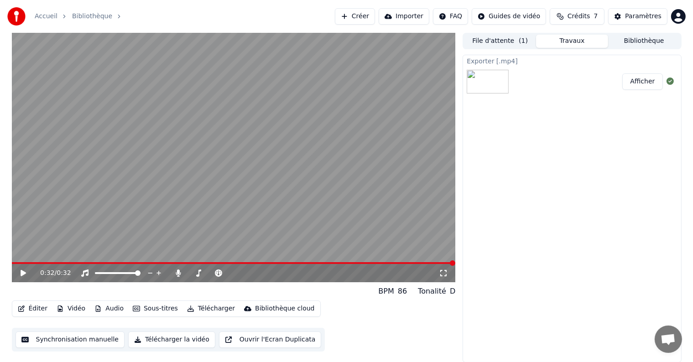
click at [25, 272] on icon at bounding box center [29, 273] width 21 height 7
click at [646, 83] on button "Afficher" at bounding box center [643, 81] width 40 height 16
click at [369, 15] on button "Créer" at bounding box center [355, 16] width 40 height 16
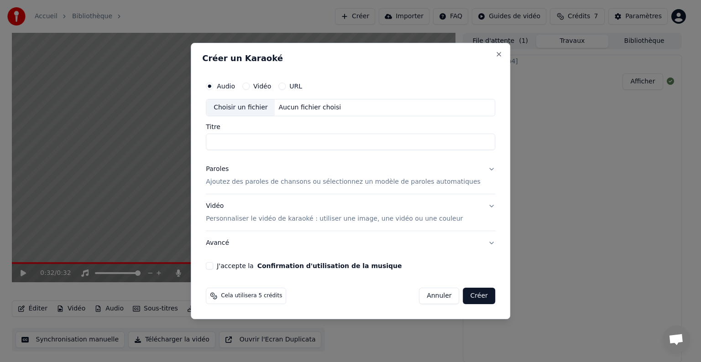
click at [251, 110] on div "Choisir un fichier" at bounding box center [240, 108] width 68 height 16
type input "**********"
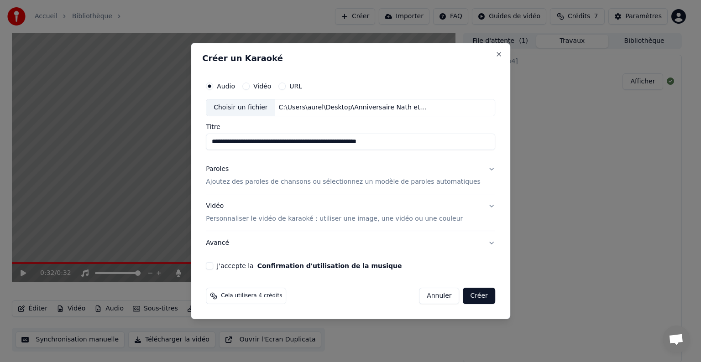
click at [213, 266] on button "J'accepte la Confirmation d'utilisation de la musique" at bounding box center [209, 265] width 7 height 7
click at [463, 296] on button "Créer" at bounding box center [479, 296] width 32 height 16
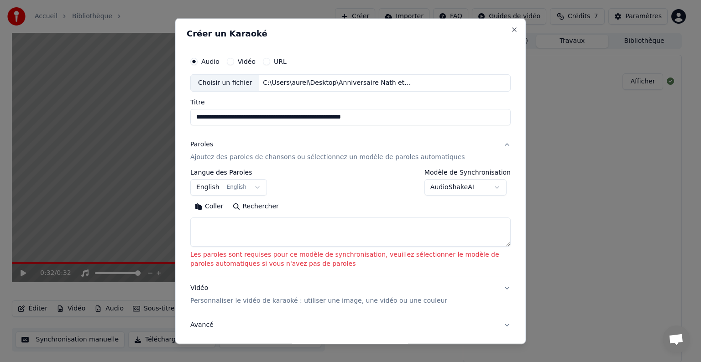
click at [281, 227] on textarea at bounding box center [350, 232] width 320 height 29
click at [206, 189] on button "English English" at bounding box center [228, 187] width 77 height 16
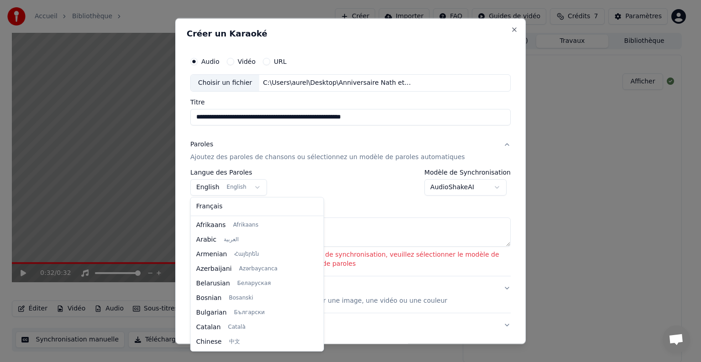
scroll to position [73, 0]
click at [206, 189] on body "**********" at bounding box center [346, 181] width 693 height 362
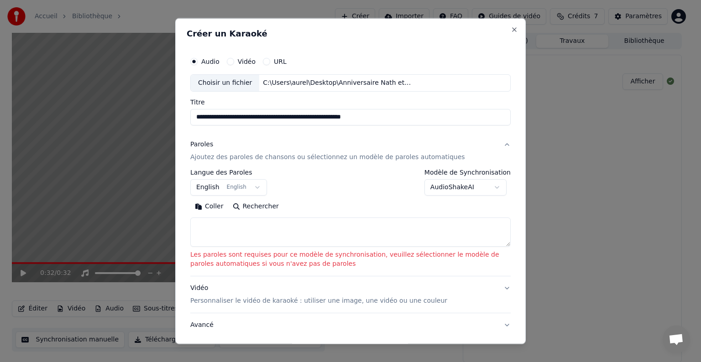
click at [225, 230] on textarea at bounding box center [350, 232] width 320 height 29
paste textarea "**********"
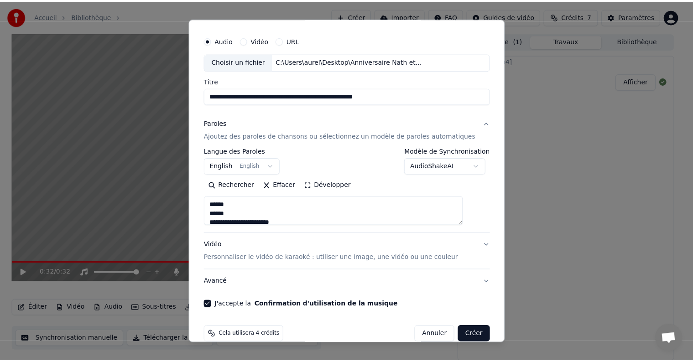
scroll to position [30, 0]
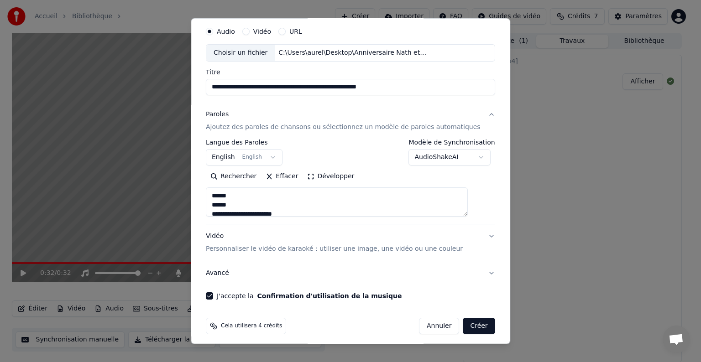
type textarea "**********"
click at [466, 328] on button "Créer" at bounding box center [479, 326] width 32 height 16
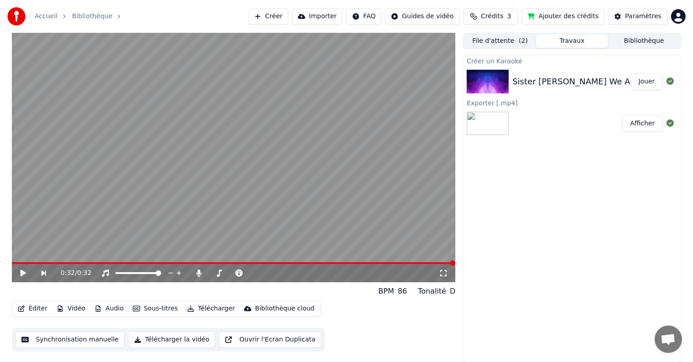
click at [533, 77] on div "Sister Sledge We Are Family (Luca Debonaire & DJ Marlon)(Short)" at bounding box center [689, 81] width 352 height 13
click at [647, 82] on button "Jouer" at bounding box center [647, 81] width 32 height 16
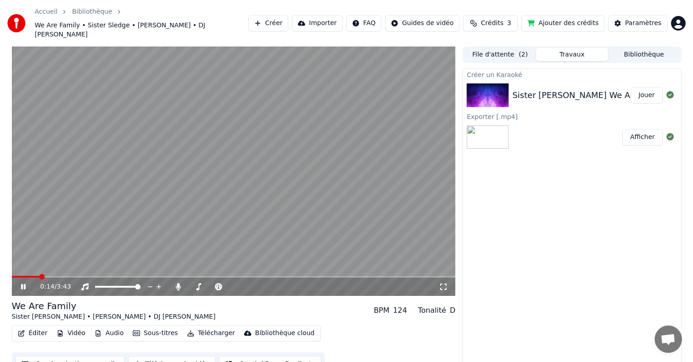
click at [24, 284] on icon at bounding box center [23, 286] width 5 height 5
click at [24, 283] on icon at bounding box center [29, 286] width 21 height 7
drag, startPoint x: 23, startPoint y: 277, endPoint x: 34, endPoint y: 275, distance: 11.5
click at [23, 283] on icon at bounding box center [29, 286] width 21 height 7
click at [61, 274] on span at bounding box center [63, 276] width 5 height 5
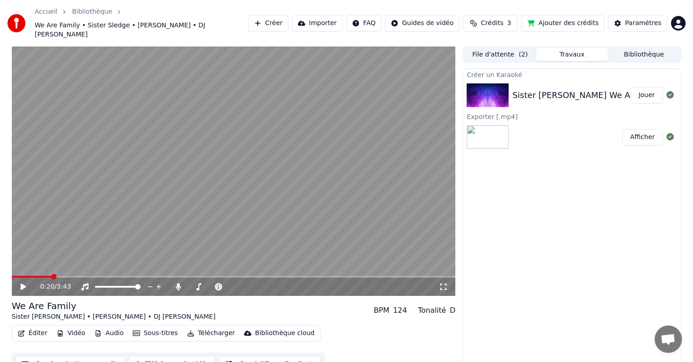
click at [19, 283] on icon at bounding box center [29, 286] width 21 height 7
